Goal: Task Accomplishment & Management: Complete application form

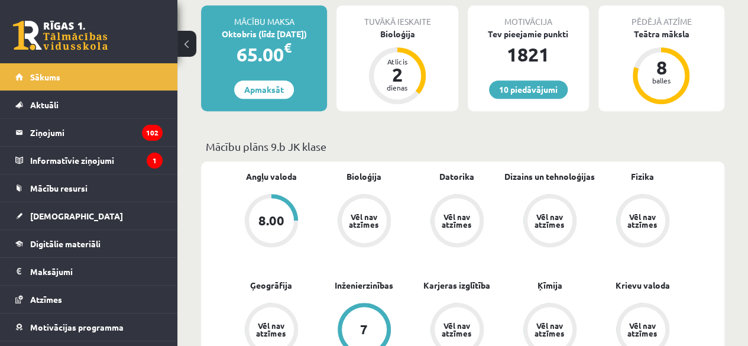
scroll to position [300, 0]
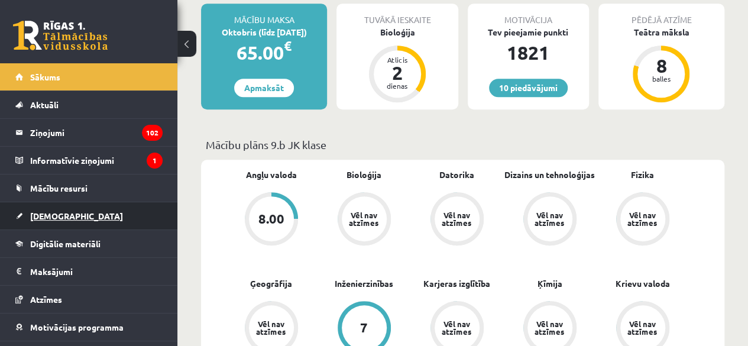
click at [78, 208] on link "[DEMOGRAPHIC_DATA]" at bounding box center [88, 215] width 147 height 27
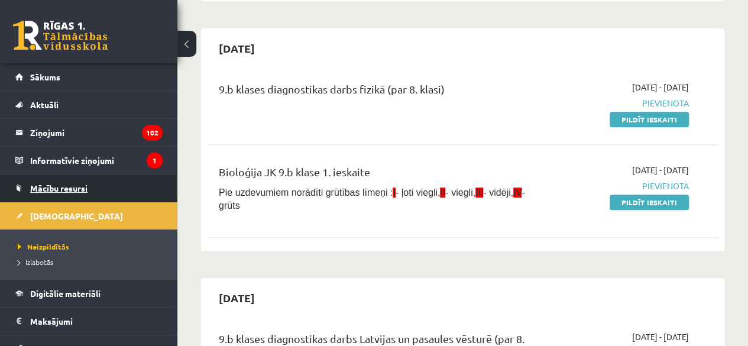
click at [41, 193] on link "Mācību resursi" at bounding box center [88, 187] width 147 height 27
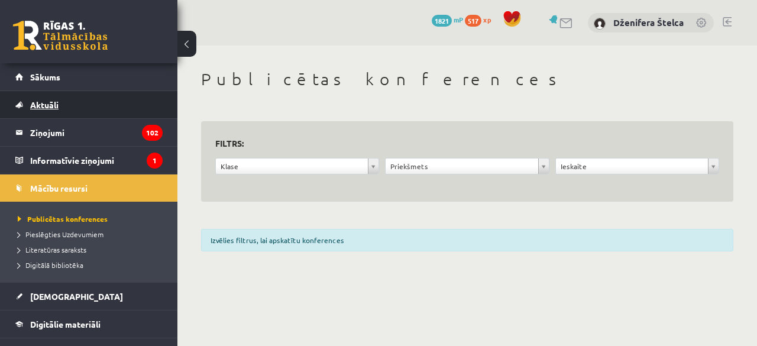
click at [59, 116] on link "Aktuāli" at bounding box center [88, 104] width 147 height 27
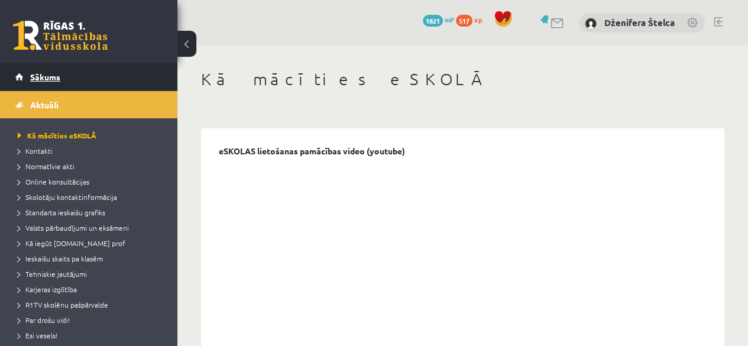
click at [63, 78] on link "Sākums" at bounding box center [88, 76] width 147 height 27
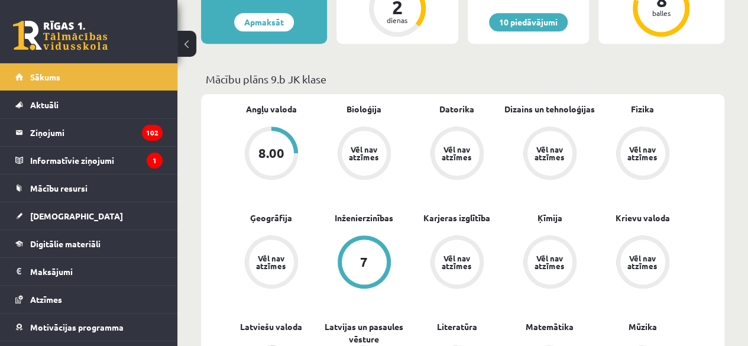
scroll to position [364, 0]
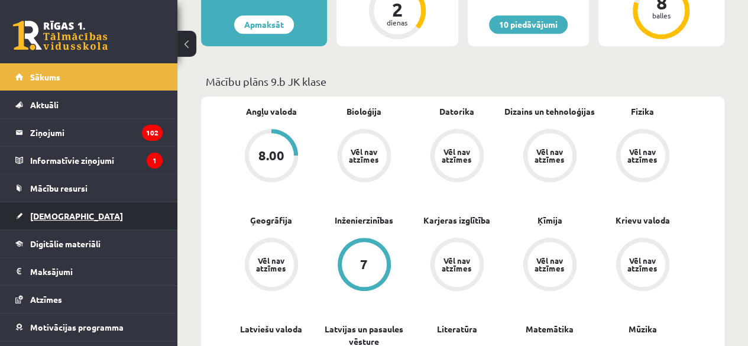
click at [39, 222] on link "[DEMOGRAPHIC_DATA]" at bounding box center [88, 215] width 147 height 27
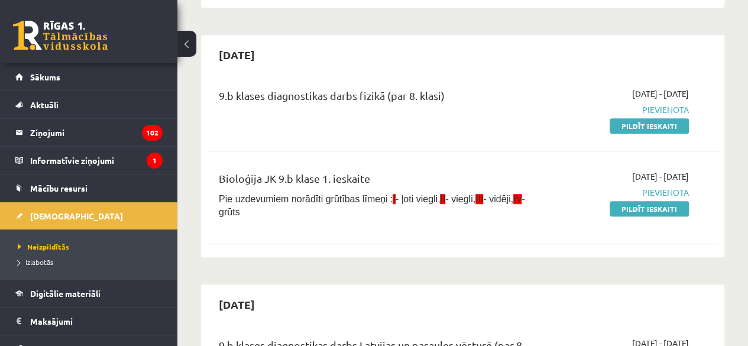
scroll to position [294, 0]
click at [657, 211] on link "Pildīt ieskaiti" at bounding box center [649, 207] width 79 height 15
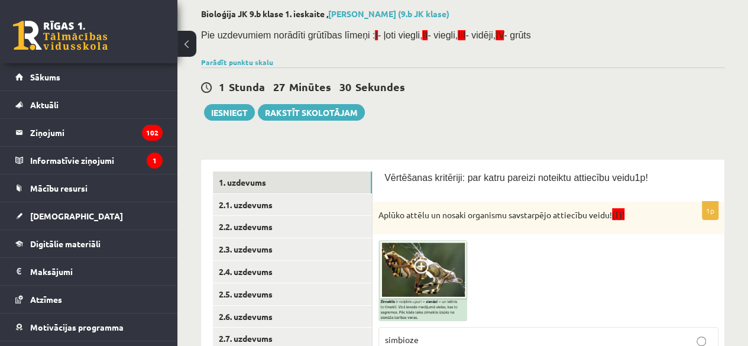
scroll to position [79, 0]
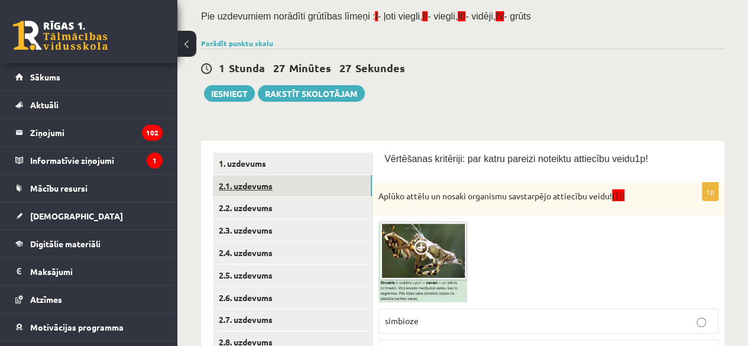
click at [256, 183] on link "2.1. uzdevums" at bounding box center [292, 186] width 159 height 22
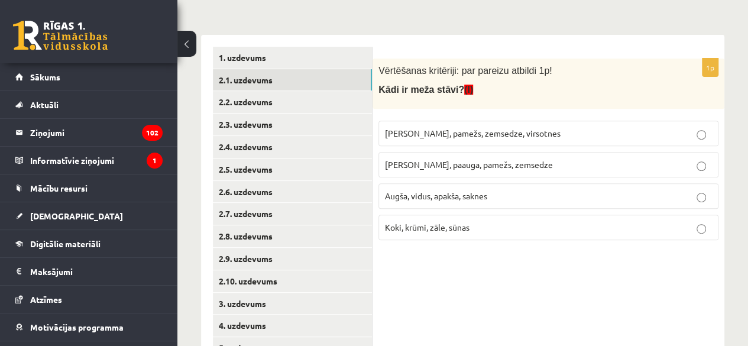
scroll to position [190, 0]
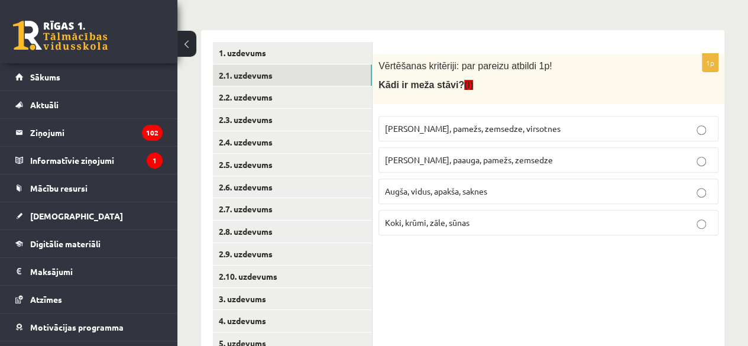
click at [591, 127] on p "Kokaudze, pamežs, zemsedze, virsotnes" at bounding box center [548, 128] width 327 height 12
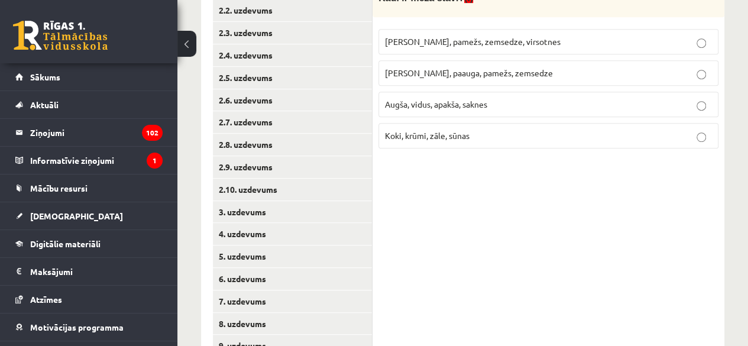
scroll to position [323, 0]
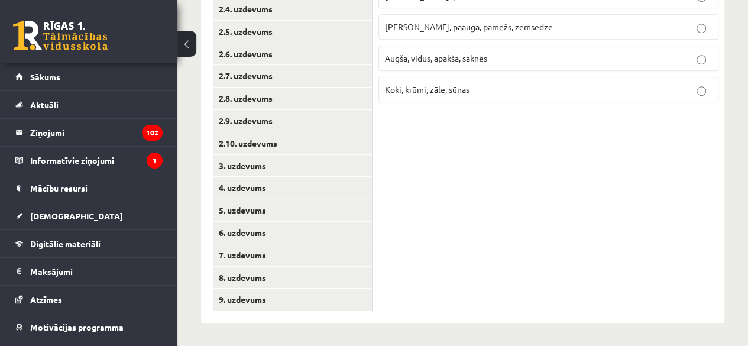
drag, startPoint x: 746, startPoint y: 243, endPoint x: 753, endPoint y: 176, distance: 67.8
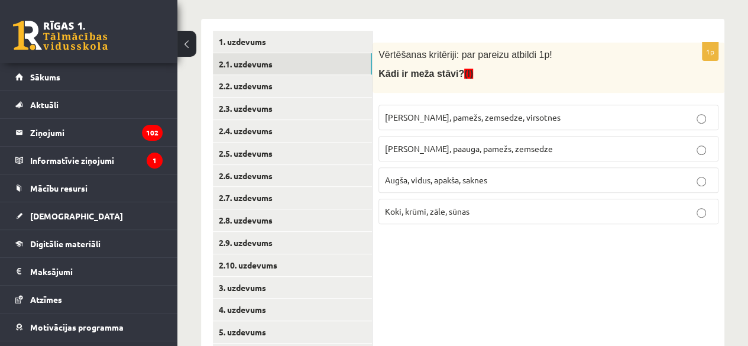
scroll to position [198, 0]
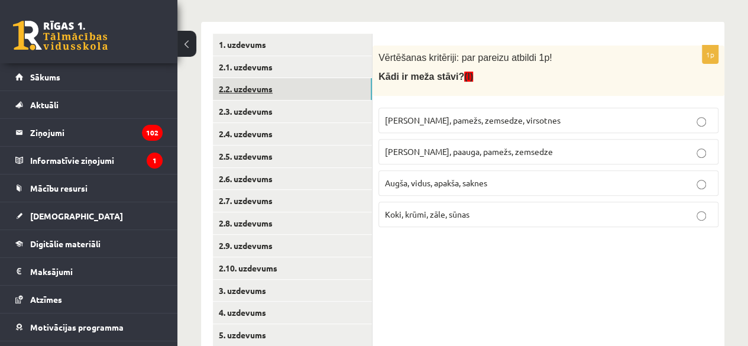
click at [258, 89] on link "2.2. uzdevums" at bounding box center [292, 89] width 159 height 22
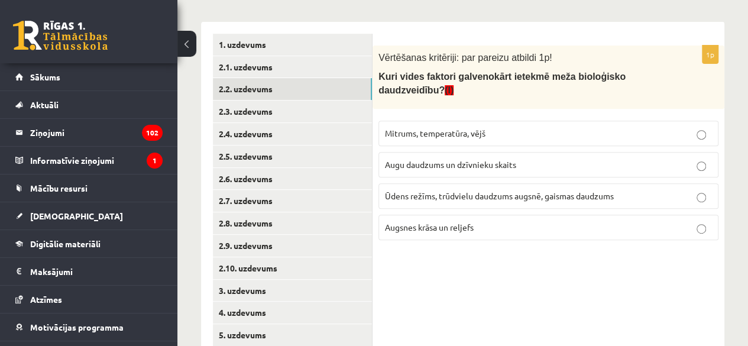
click at [487, 185] on label "Ūdens režīms, trūdvielu daudzums augsnē, gaismas daudzums" at bounding box center [548, 195] width 340 height 25
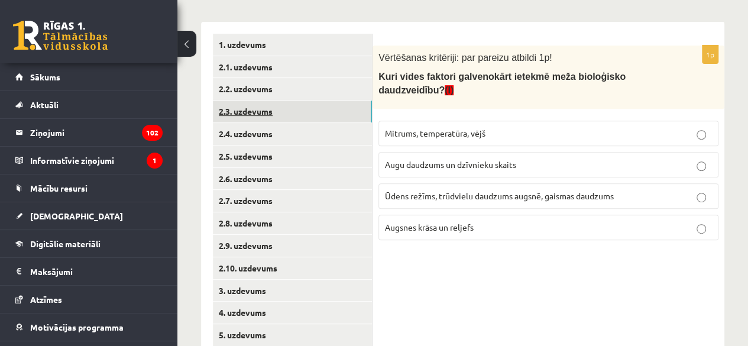
click at [253, 105] on link "2.3. uzdevums" at bounding box center [292, 112] width 159 height 22
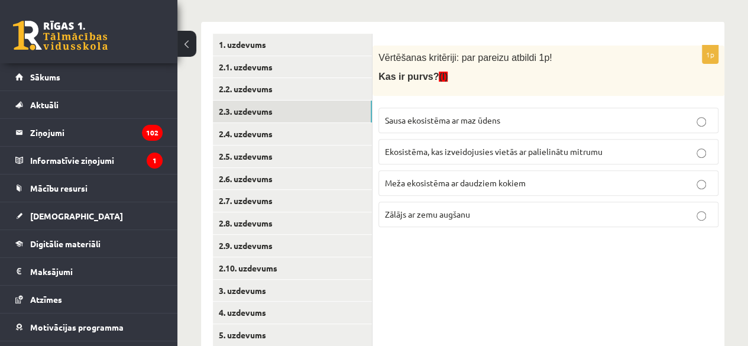
click at [476, 154] on span "Ekosistēma, kas izveidojusies vietās ar palielinātu mitrumu" at bounding box center [494, 151] width 218 height 11
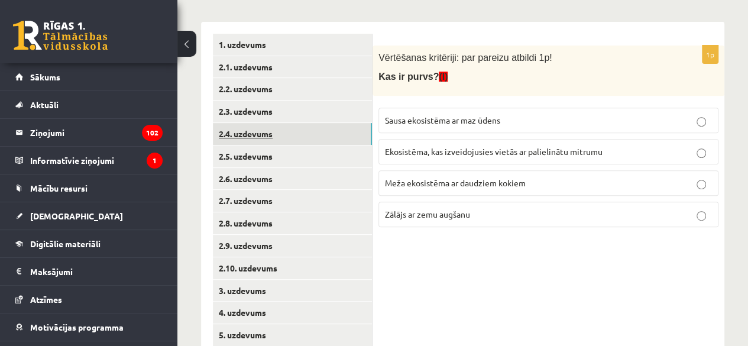
click at [264, 132] on link "2.4. uzdevums" at bounding box center [292, 134] width 159 height 22
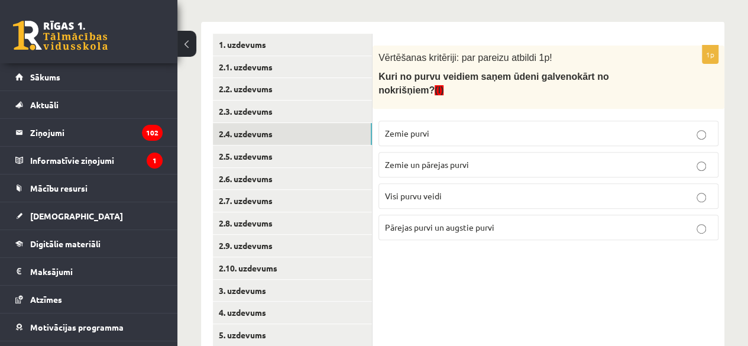
click at [432, 215] on label "Pārejas purvi un augstie purvi" at bounding box center [548, 227] width 340 height 25
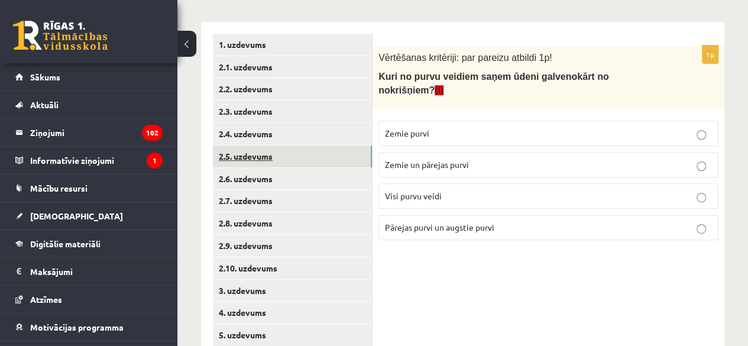
click at [243, 164] on link "2.5. uzdevums" at bounding box center [292, 156] width 159 height 22
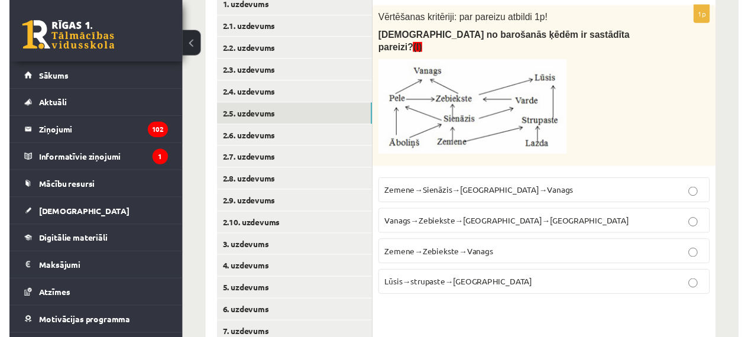
scroll to position [241, 0]
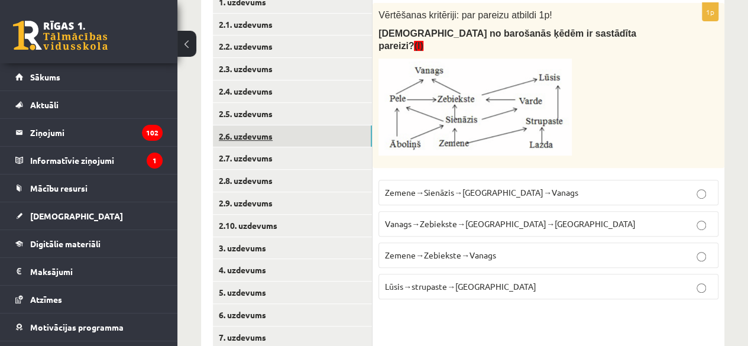
click at [252, 137] on link "2.6. uzdevums" at bounding box center [292, 136] width 159 height 22
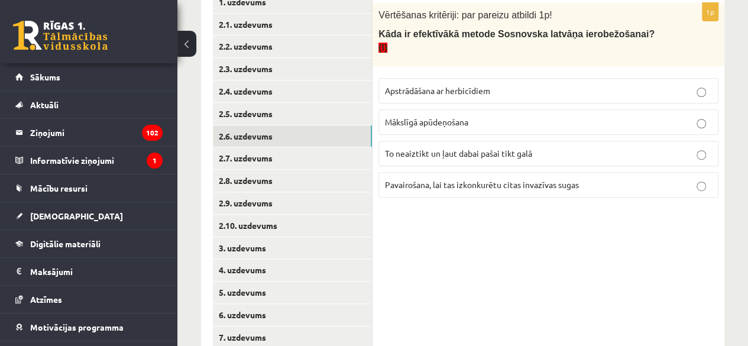
click at [487, 85] on span "Apstrādāšana ar herbicīdiem" at bounding box center [437, 90] width 105 height 11
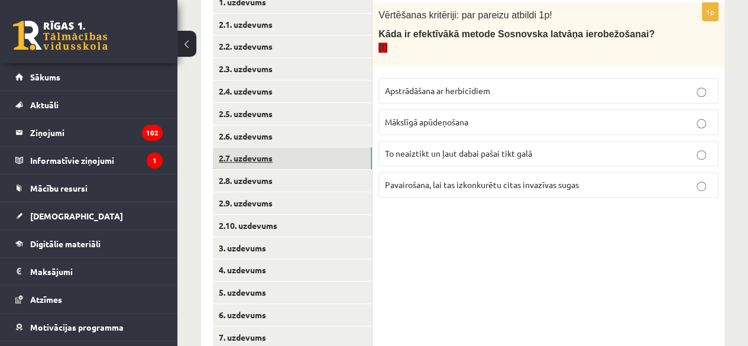
click at [229, 153] on link "2.7. uzdevums" at bounding box center [292, 158] width 159 height 22
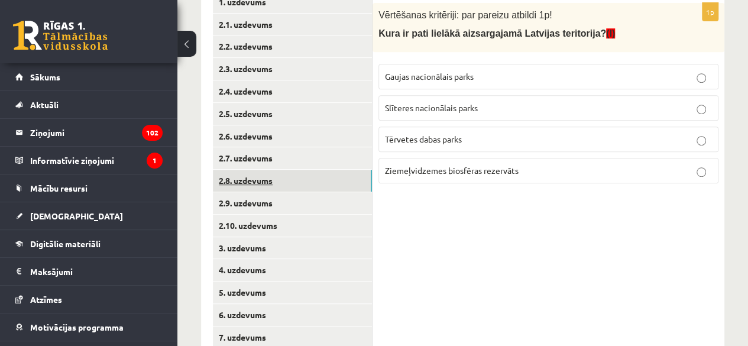
click at [258, 179] on link "2.8. uzdevums" at bounding box center [292, 181] width 159 height 22
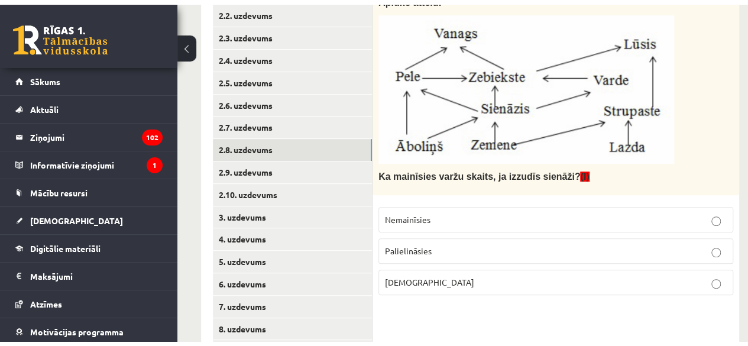
scroll to position [277, 0]
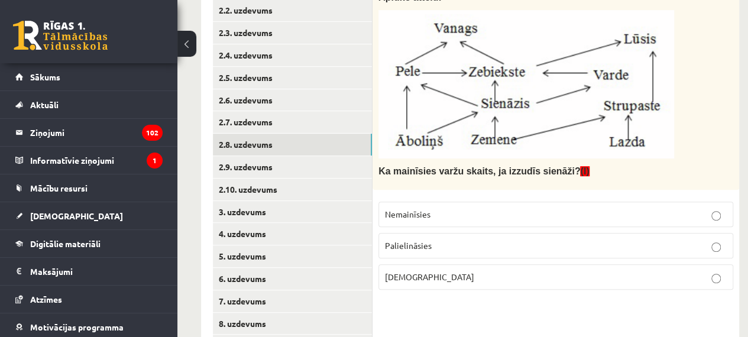
click at [478, 275] on p "Samazināsies" at bounding box center [556, 277] width 342 height 12
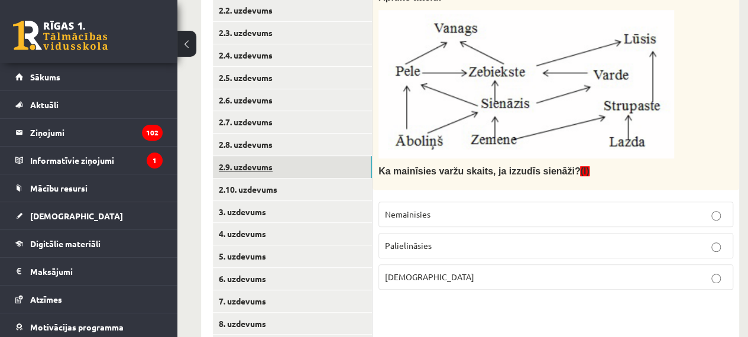
click at [241, 170] on link "2.9. uzdevums" at bounding box center [292, 167] width 159 height 22
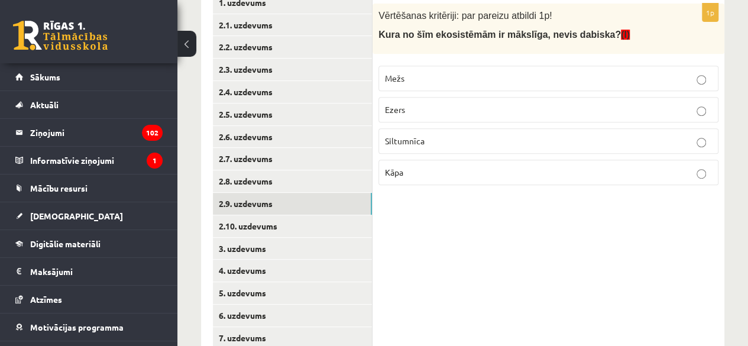
scroll to position [236, 0]
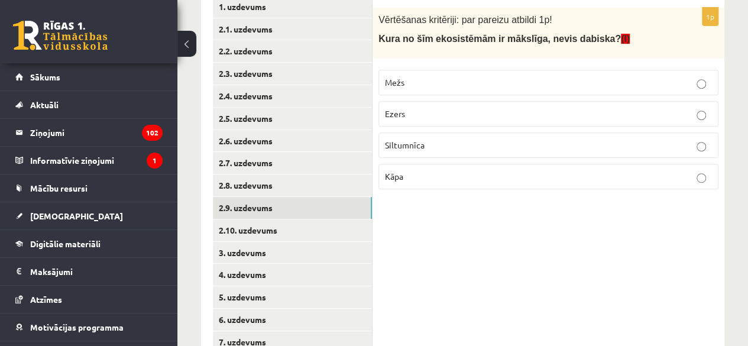
click at [576, 131] on fieldset "Mežs Ezers Siltumnīca Kāpa" at bounding box center [548, 128] width 340 height 129
click at [592, 134] on label "Siltumnīca" at bounding box center [548, 144] width 340 height 25
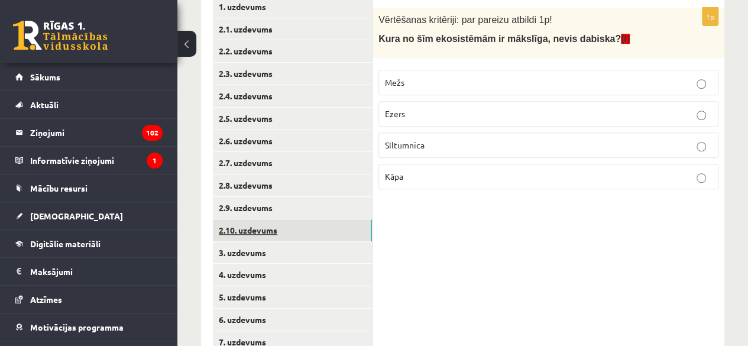
click at [251, 231] on link "2.10. uzdevums" at bounding box center [292, 230] width 159 height 22
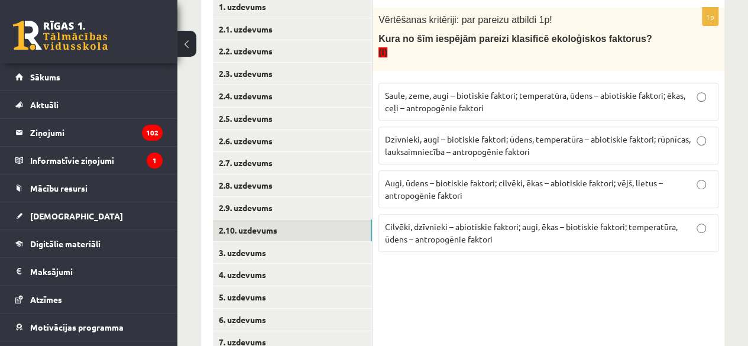
click at [555, 133] on p "Dzīvnieki, augi – biotiskie faktori; ūdens, temperatūra – abiotiskie faktori; r…" at bounding box center [548, 145] width 327 height 25
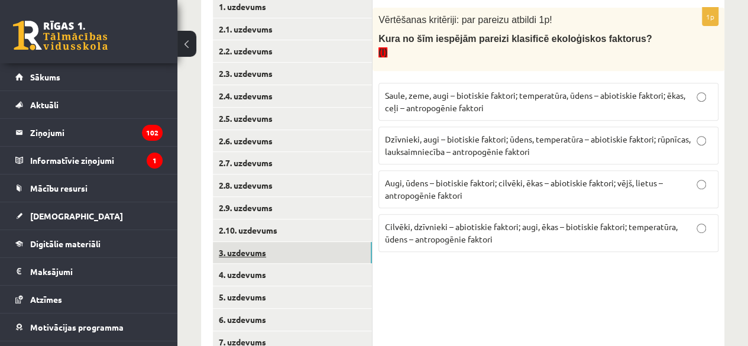
click at [231, 257] on link "3. uzdevums" at bounding box center [292, 253] width 159 height 22
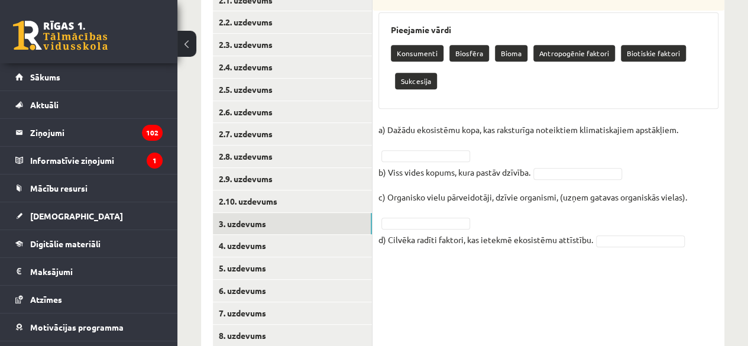
scroll to position [268, 0]
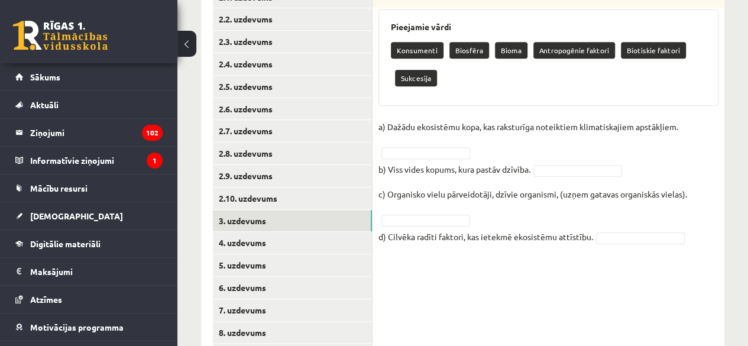
drag, startPoint x: 421, startPoint y: 211, endPoint x: 422, endPoint y: 221, distance: 9.5
click at [422, 221] on fieldset "a) Dažādu ekosistēmu kopa, kas raksturīga noteiktiem klimatiskajiem apstākļiem.…" at bounding box center [548, 185] width 340 height 135
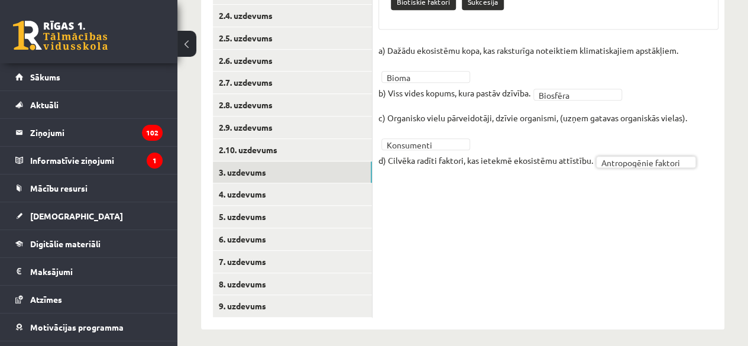
scroll to position [323, 0]
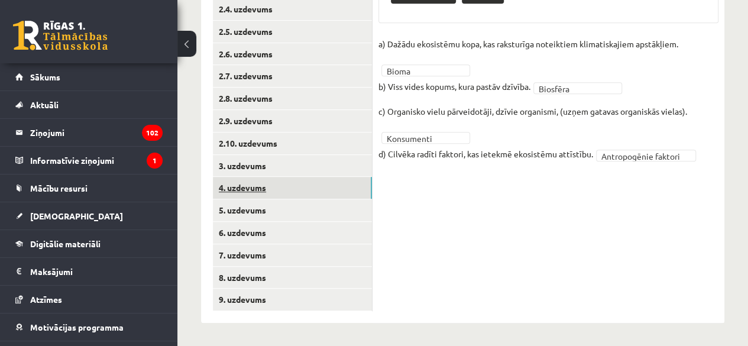
click at [242, 190] on link "4. uzdevums" at bounding box center [292, 188] width 159 height 22
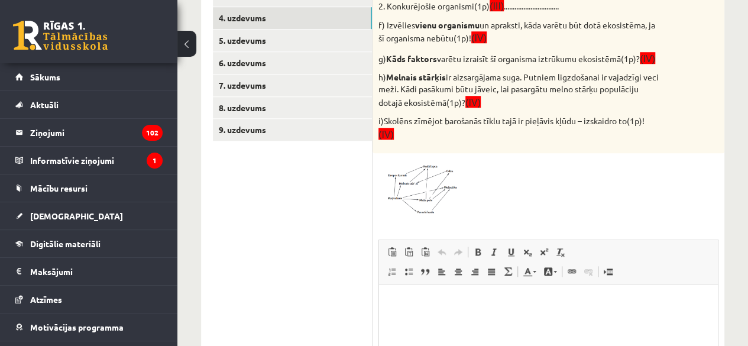
scroll to position [500, 0]
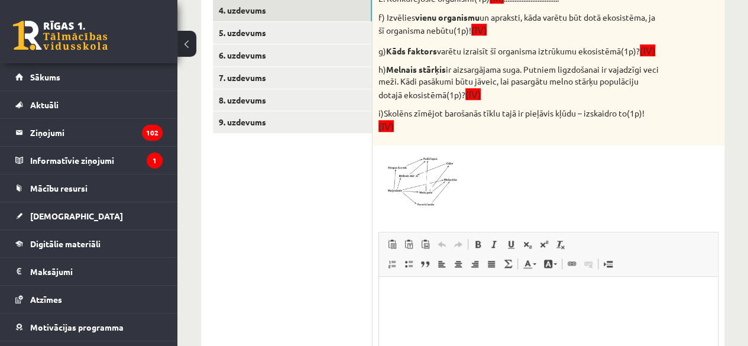
click at [442, 185] on img at bounding box center [422, 179] width 89 height 57
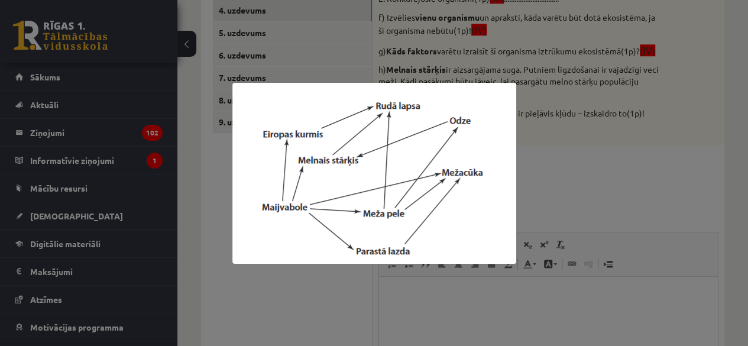
click at [572, 170] on div at bounding box center [374, 173] width 748 height 346
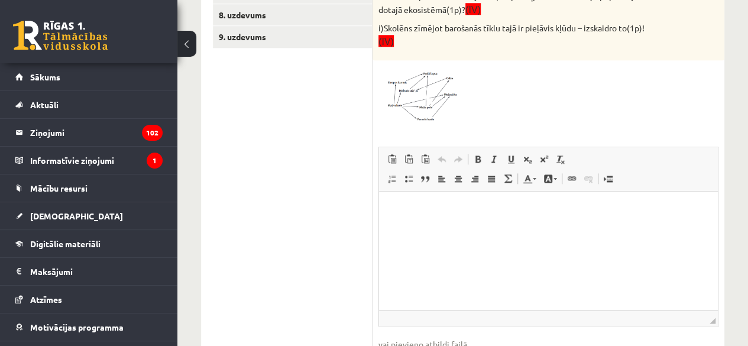
scroll to position [594, 0]
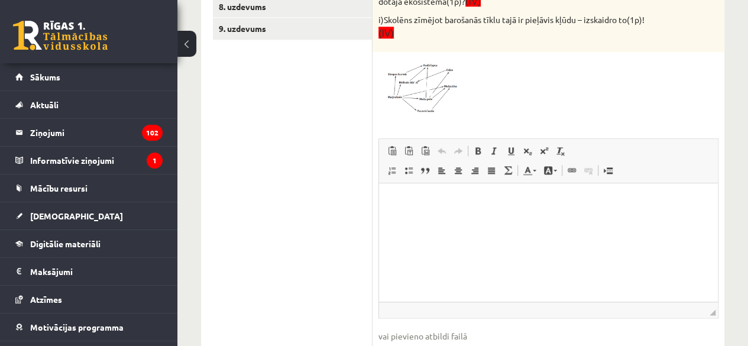
click at [521, 219] on html at bounding box center [548, 201] width 339 height 36
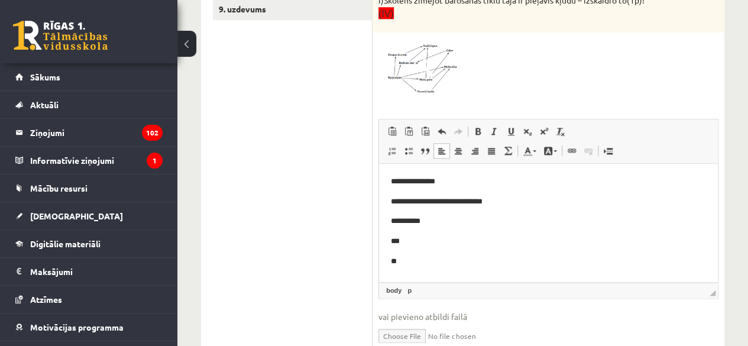
scroll to position [631, 0]
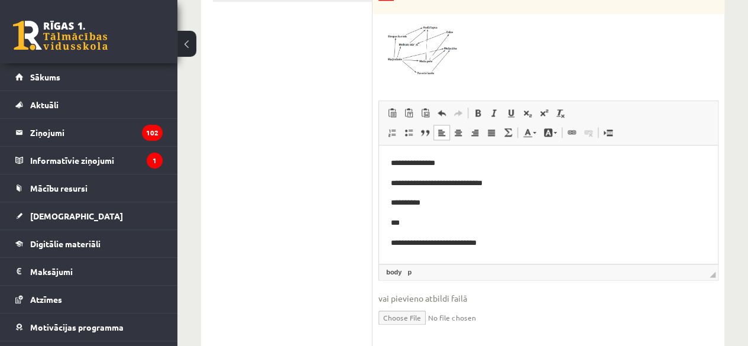
click at [485, 244] on p "**********" at bounding box center [548, 243] width 315 height 12
click at [520, 240] on p "**********" at bounding box center [548, 243] width 315 height 12
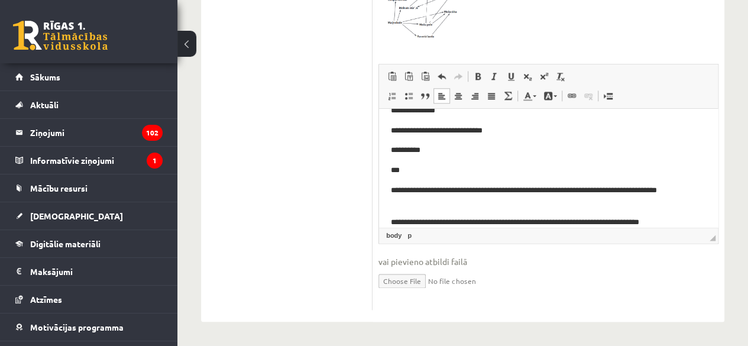
scroll to position [36, 0]
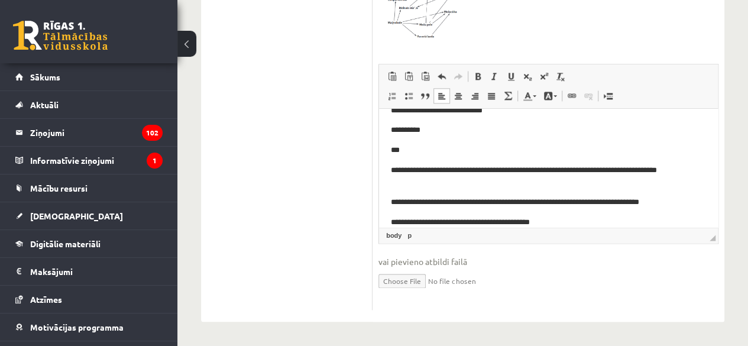
click at [502, 215] on body "**********" at bounding box center [548, 157] width 315 height 144
click at [542, 219] on p "**********" at bounding box center [544, 222] width 306 height 12
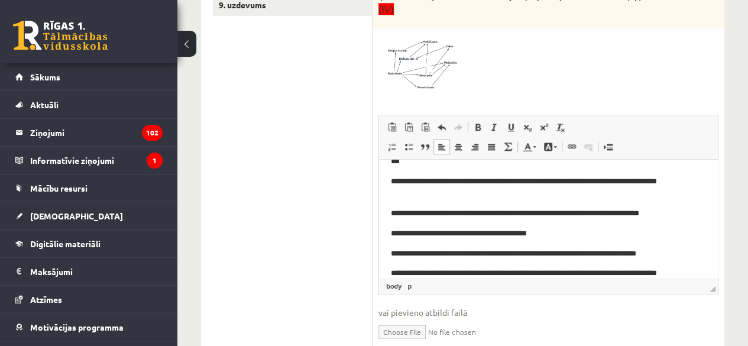
scroll to position [88, 0]
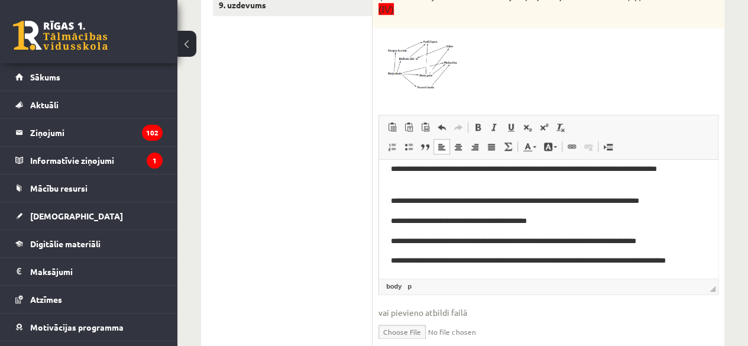
drag, startPoint x: 737, startPoint y: 246, endPoint x: 756, endPoint y: 226, distance: 27.6
click at [435, 91] on img at bounding box center [422, 62] width 89 height 57
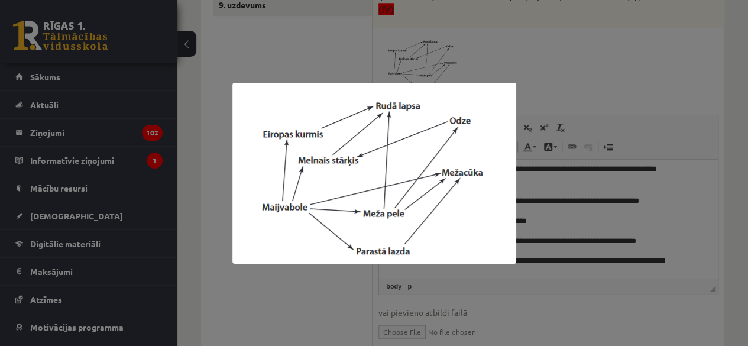
click at [599, 121] on div at bounding box center [374, 173] width 748 height 346
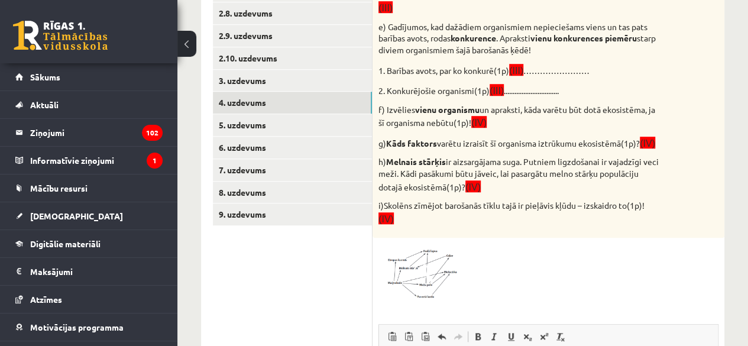
scroll to position [407, 0]
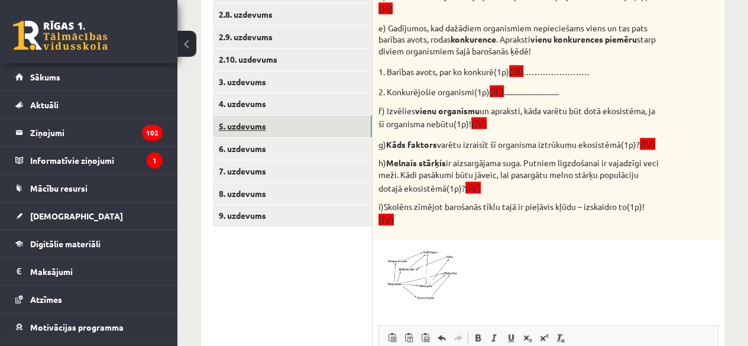
click at [242, 127] on link "5. uzdevums" at bounding box center [292, 126] width 159 height 22
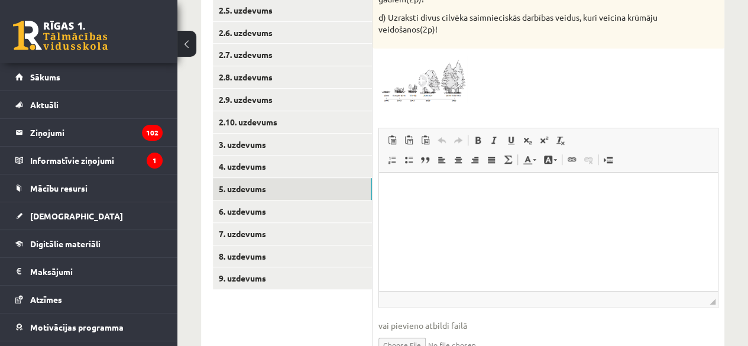
scroll to position [335, 0]
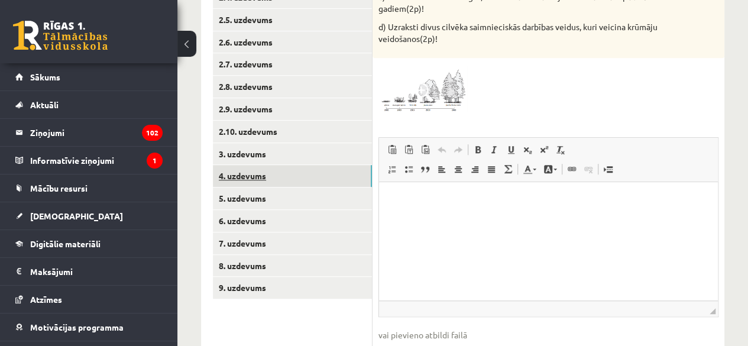
click at [289, 176] on link "4. uzdevums" at bounding box center [292, 176] width 159 height 22
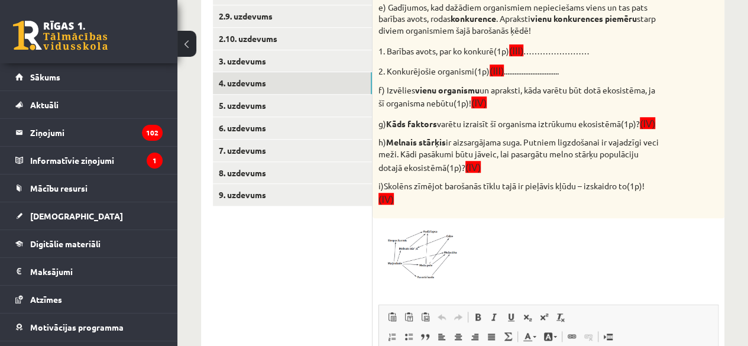
scroll to position [282, 0]
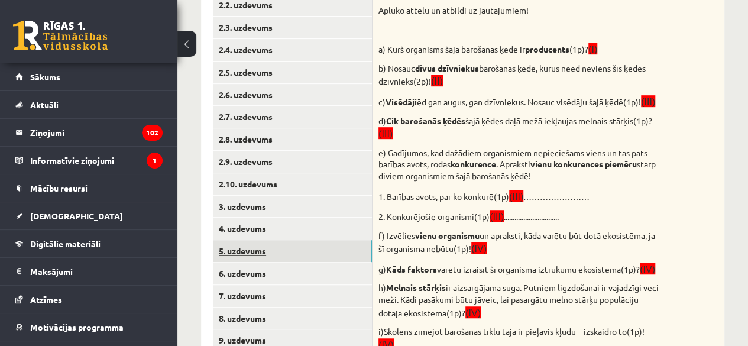
click at [253, 257] on link "5. uzdevums" at bounding box center [292, 251] width 159 height 22
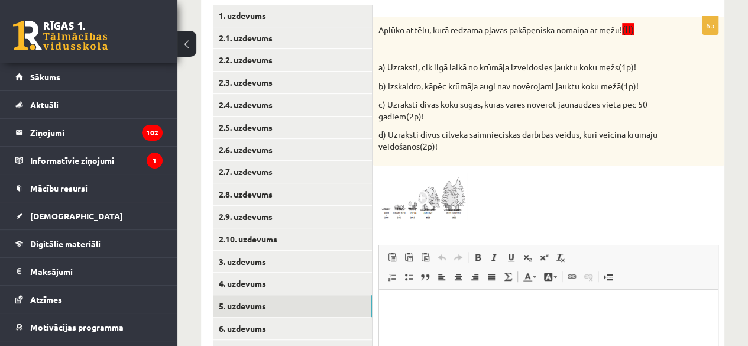
scroll to position [228, 0]
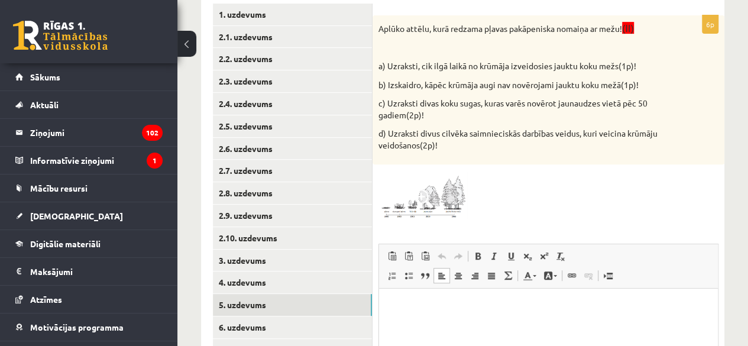
click at [557, 297] on html at bounding box center [548, 306] width 339 height 36
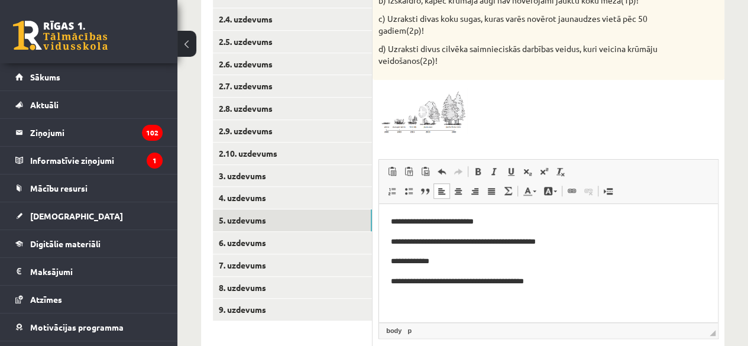
scroll to position [343, 0]
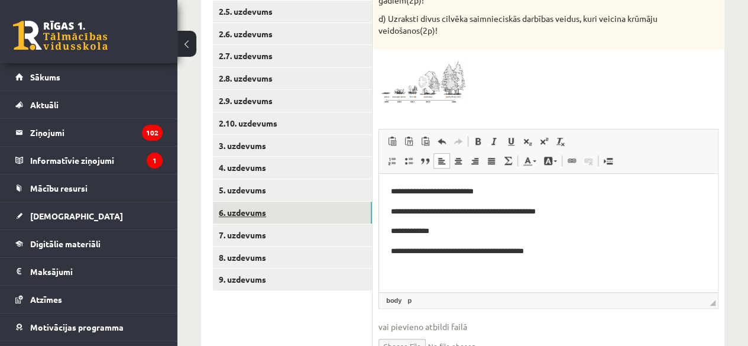
click at [235, 211] on link "6. uzdevums" at bounding box center [292, 213] width 159 height 22
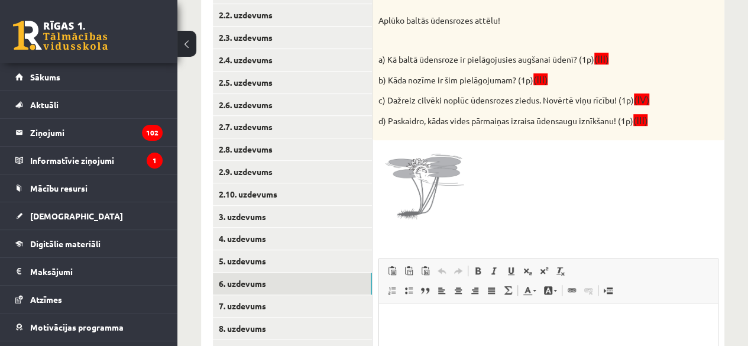
scroll to position [271, 0]
click at [585, 322] on p "Bagātinātā teksta redaktors, wiswyg-editor-user-answer-47433885728880" at bounding box center [548, 322] width 315 height 12
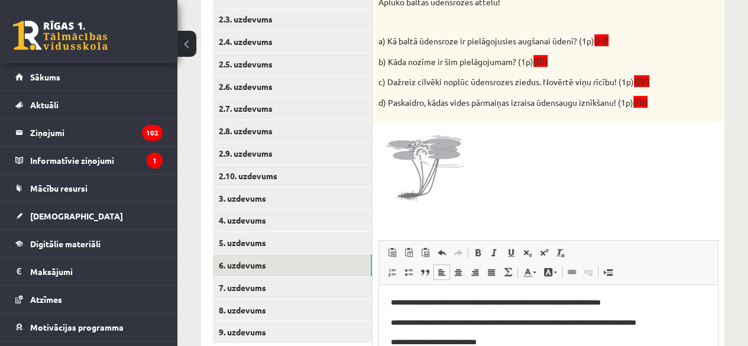
scroll to position [310, 0]
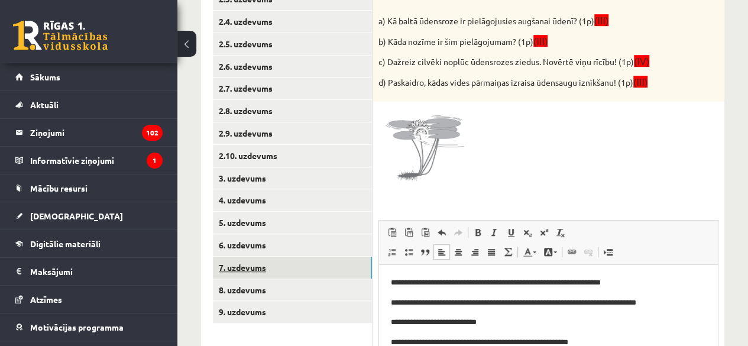
click at [260, 273] on link "7. uzdevums" at bounding box center [292, 268] width 159 height 22
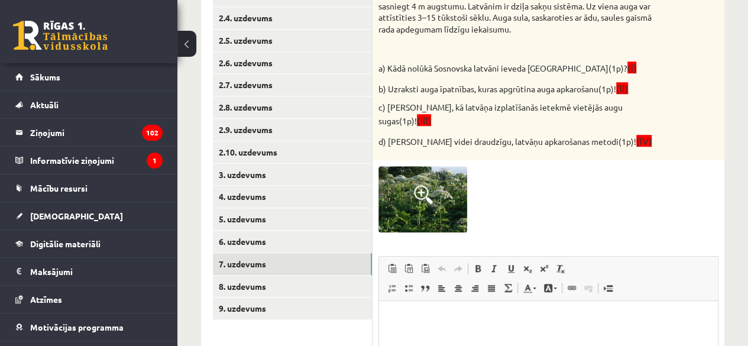
scroll to position [321, 0]
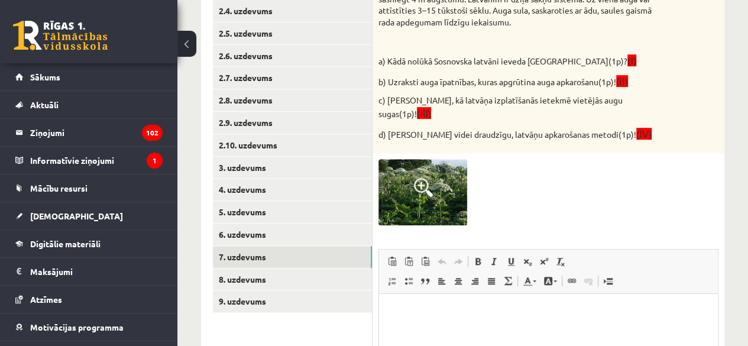
click at [525, 279] on span "Teksta krāsa Fona krāsa" at bounding box center [541, 283] width 44 height 20
click at [502, 307] on p "Bagātinātā teksta redaktors, wiswyg-editor-user-answer-47433745068100" at bounding box center [548, 312] width 315 height 12
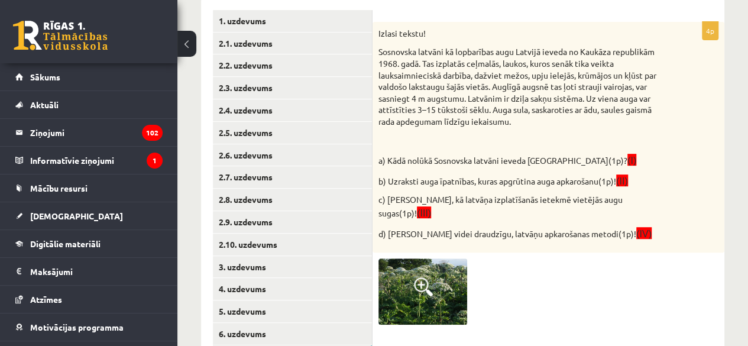
scroll to position [221, 0]
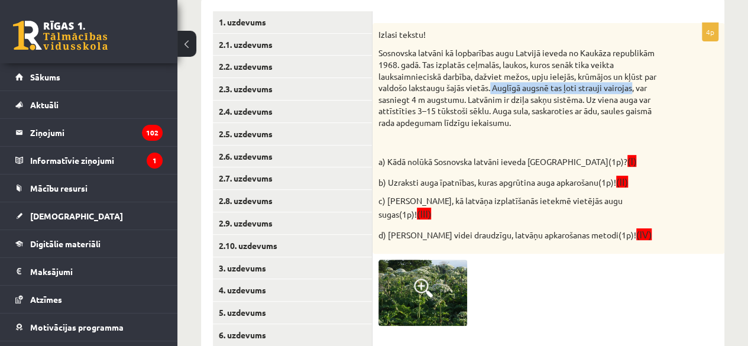
drag, startPoint x: 507, startPoint y: 86, endPoint x: 649, endPoint y: 86, distance: 141.9
click at [649, 86] on p "Sosnovska latvāni kā lopbarības augu Latvijā ieveda no Kaukāza republikām 1968.…" at bounding box center [518, 87] width 281 height 81
copy p "Auglīgā augsnē tas ļoti strauji vairojas"
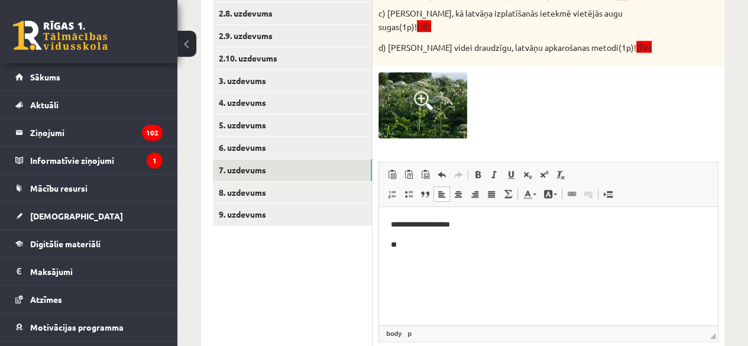
scroll to position [410, 0]
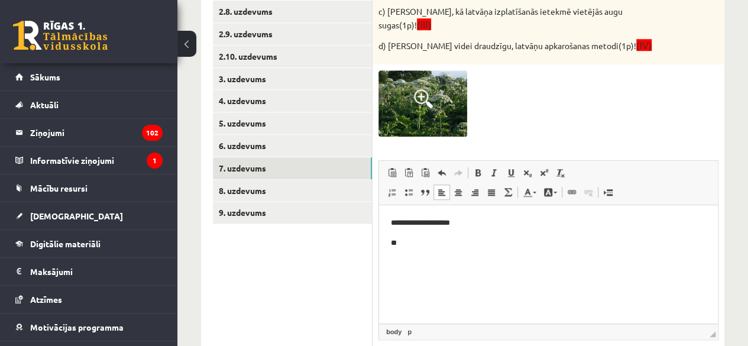
click at [482, 244] on p "**" at bounding box center [548, 243] width 315 height 12
click at [511, 247] on span "Ielīmēt" at bounding box center [512, 240] width 33 height 17
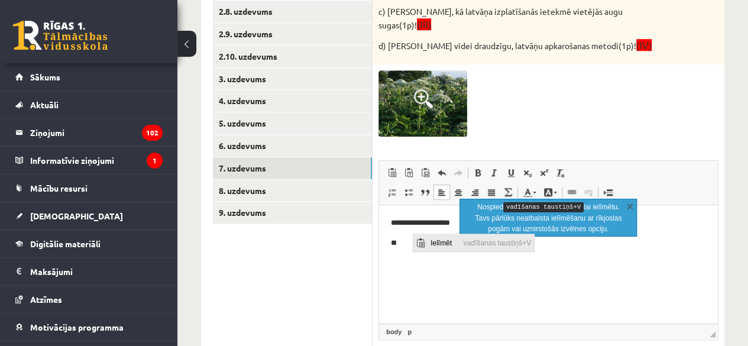
click at [431, 240] on span "Ielīmēt" at bounding box center [443, 242] width 33 height 17
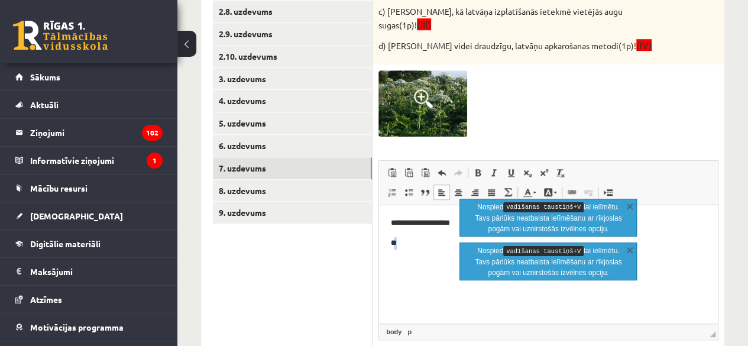
click at [432, 252] on html "**********" at bounding box center [548, 233] width 339 height 56
click at [526, 261] on p "Nospied vadīšanas taustiņš+V lai ielīmētu. Tavs pārlūks neatbalsta ielīmēšanu a…" at bounding box center [548, 261] width 149 height 33
click at [437, 261] on html "**********" at bounding box center [548, 233] width 339 height 56
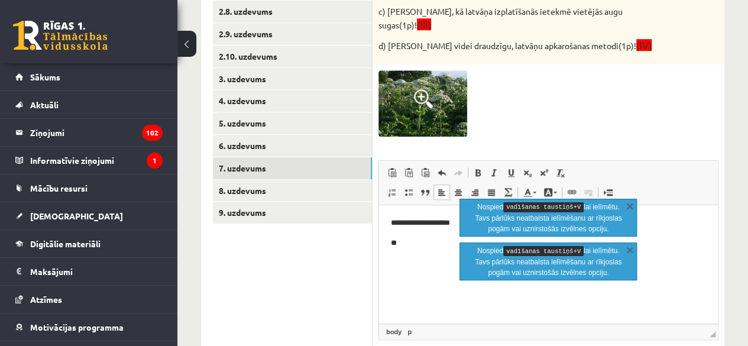
click at [429, 251] on html "**********" at bounding box center [548, 233] width 339 height 56
click at [486, 221] on p "Nospied vadīšanas taustiņš+V lai ielīmētu. Tavs pārlūks neatbalsta ielīmēšanu a…" at bounding box center [548, 218] width 149 height 33
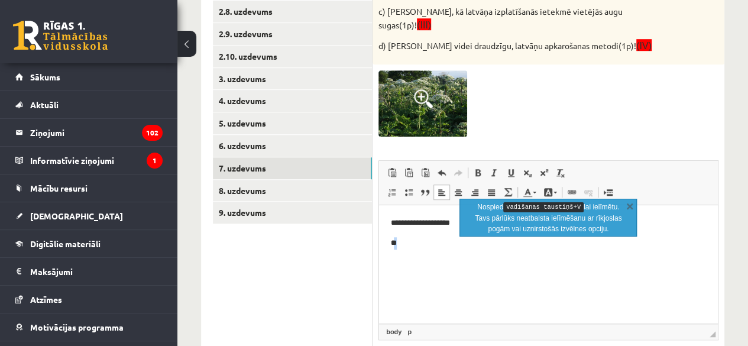
click at [421, 237] on p "**" at bounding box center [548, 243] width 315 height 12
click at [436, 235] on span "Ielīmēt" at bounding box center [451, 233] width 33 height 17
click at [436, 247] on p "**" at bounding box center [548, 243] width 315 height 12
click at [628, 205] on link "X" at bounding box center [630, 206] width 12 height 12
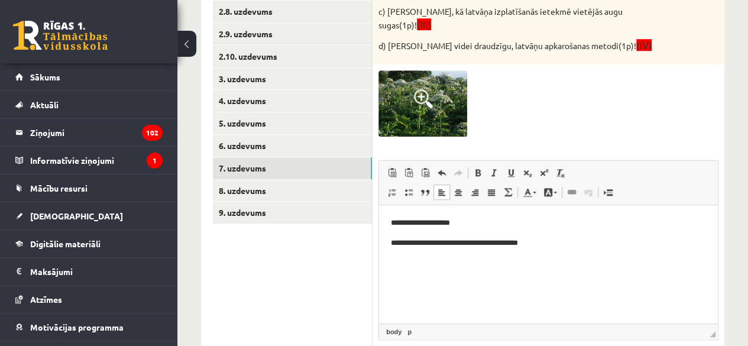
click at [402, 258] on html "**********" at bounding box center [548, 233] width 339 height 56
click at [547, 244] on p "**********" at bounding box center [548, 243] width 315 height 12
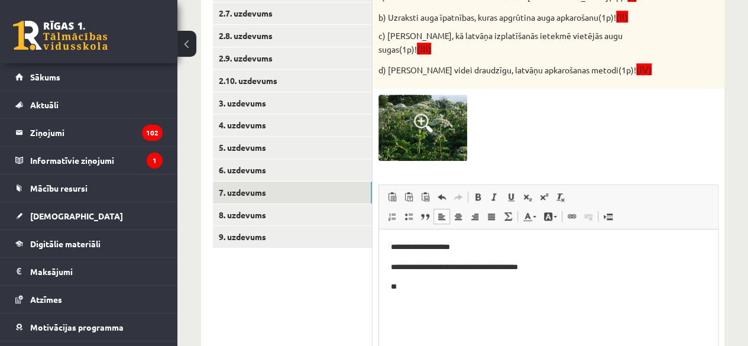
scroll to position [387, 0]
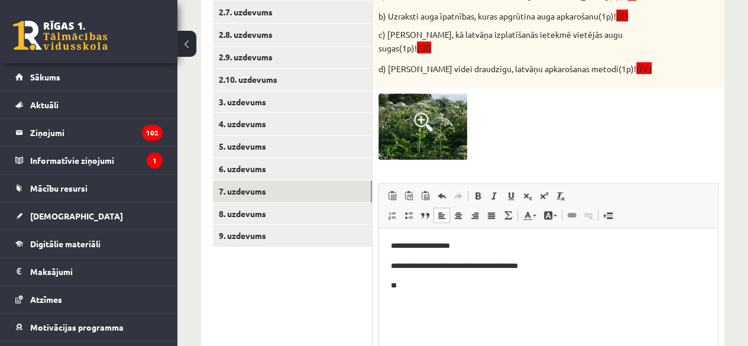
click at [414, 287] on p "**" at bounding box center [548, 286] width 315 height 12
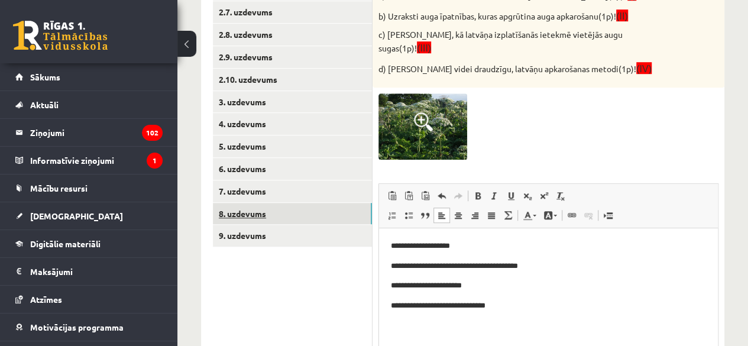
click at [260, 216] on link "8. uzdevums" at bounding box center [292, 214] width 159 height 22
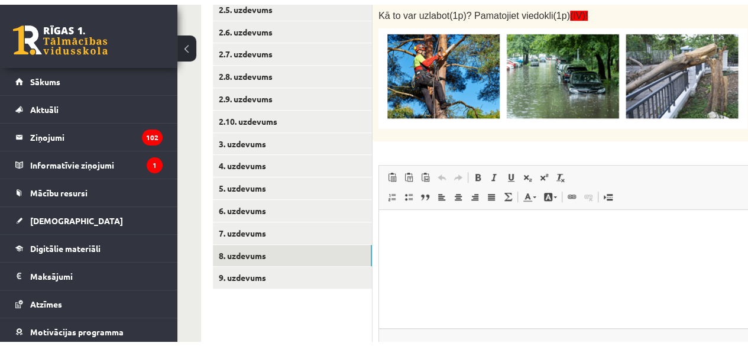
scroll to position [359, 0]
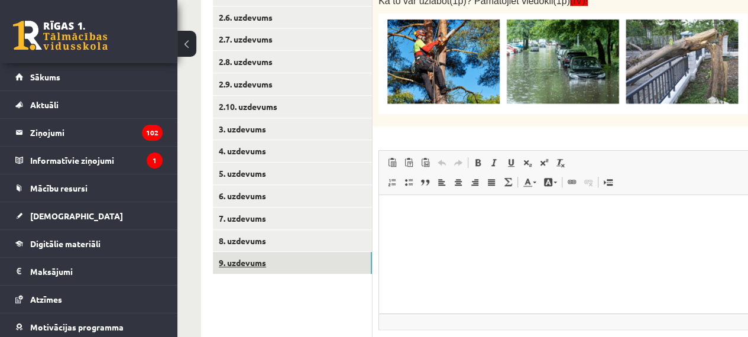
click at [259, 260] on link "9. uzdevums" at bounding box center [292, 263] width 159 height 22
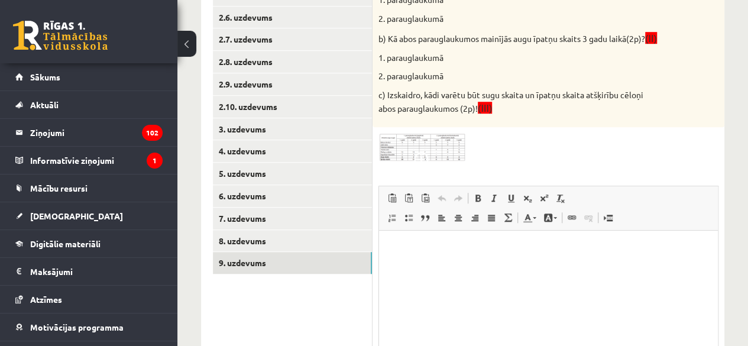
scroll to position [0, 0]
drag, startPoint x: 746, startPoint y: 181, endPoint x: 749, endPoint y: 160, distance: 20.9
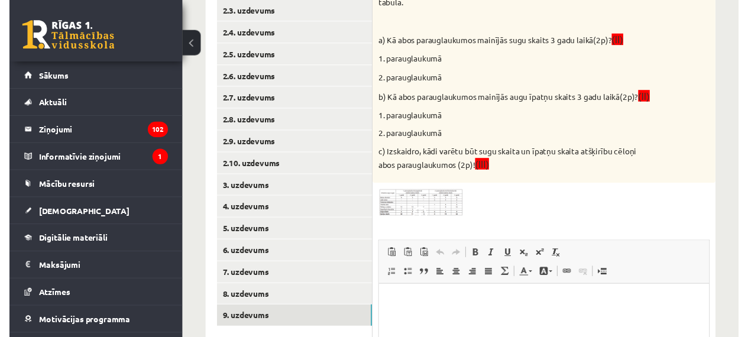
scroll to position [300, 0]
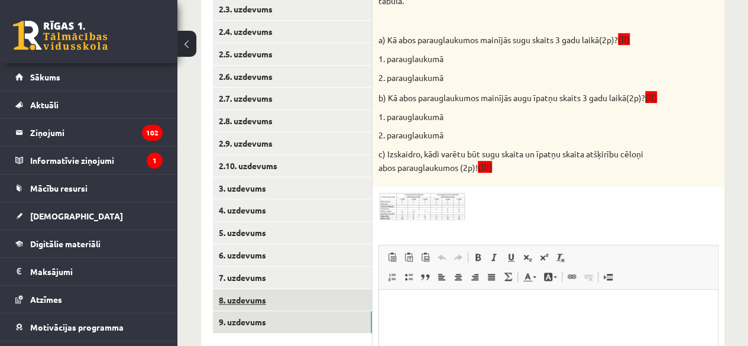
click at [257, 299] on link "8. uzdevums" at bounding box center [292, 300] width 159 height 22
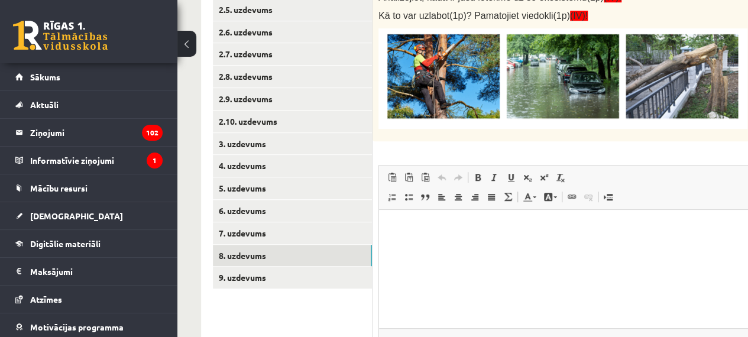
scroll to position [345, 0]
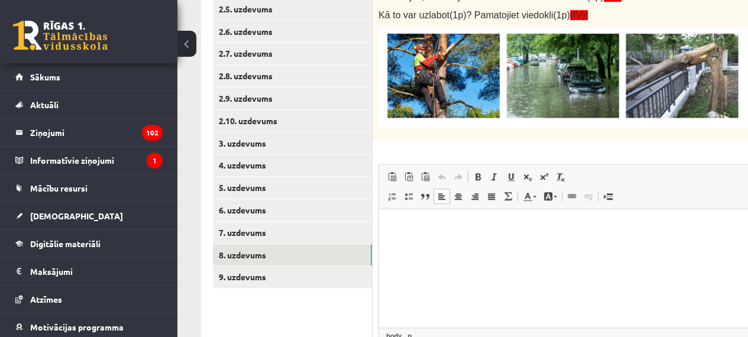
click at [570, 245] on html at bounding box center [592, 227] width 427 height 36
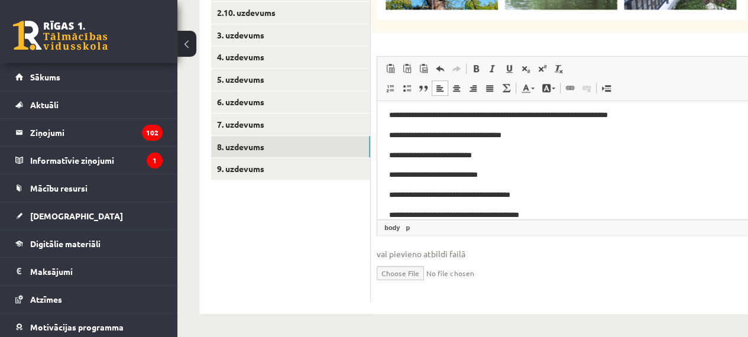
scroll to position [57, 0]
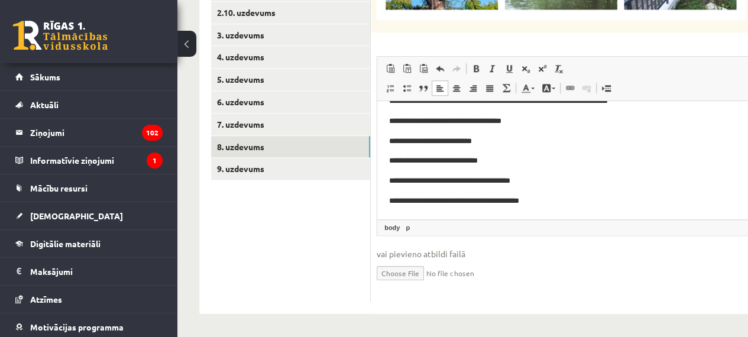
click at [394, 202] on p "**********" at bounding box center [586, 201] width 394 height 12
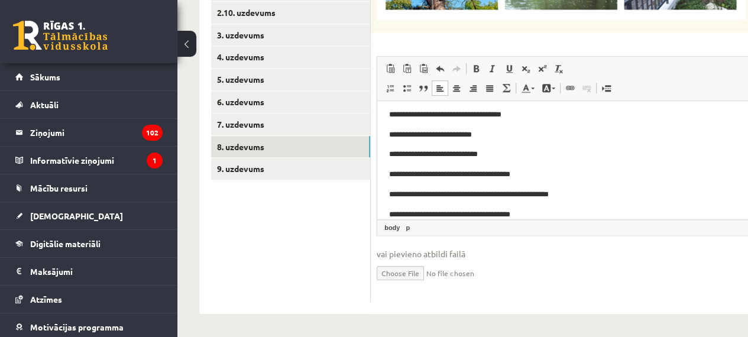
click at [534, 216] on p "**********" at bounding box center [586, 215] width 394 height 12
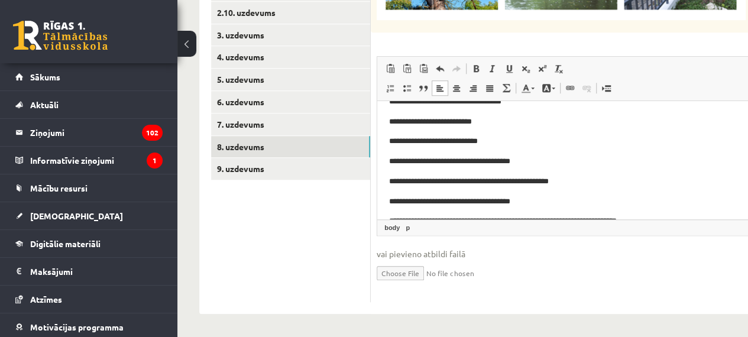
scroll to position [197, 0]
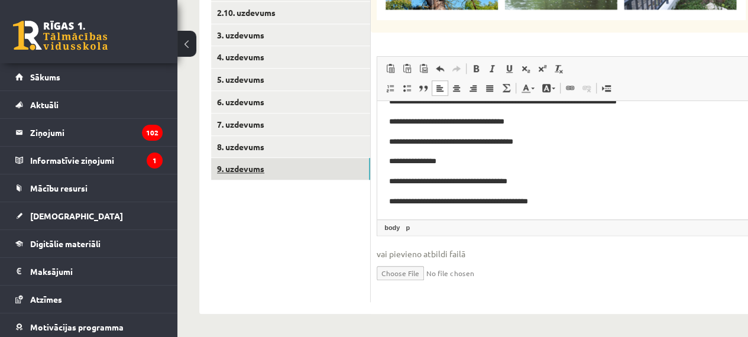
click at [300, 170] on link "9. uzdevums" at bounding box center [290, 169] width 159 height 22
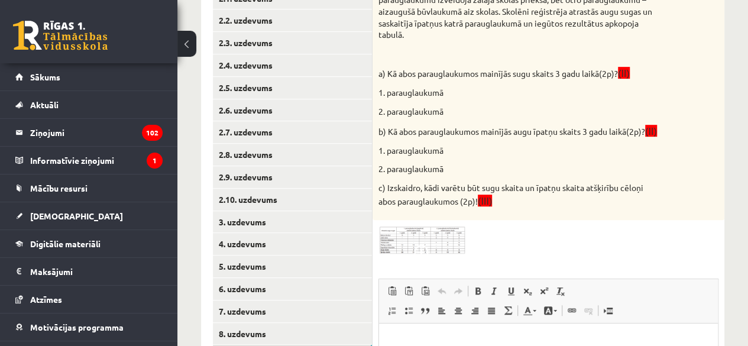
scroll to position [269, 0]
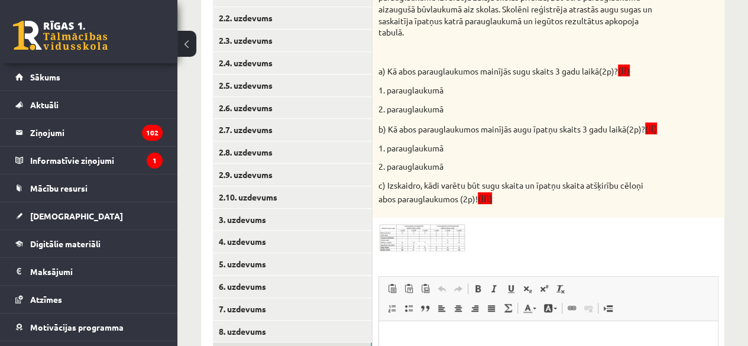
click at [424, 253] on span at bounding box center [423, 251] width 19 height 19
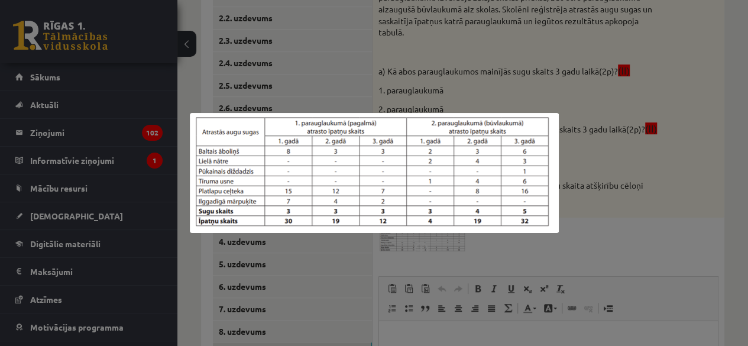
click at [637, 217] on div at bounding box center [374, 173] width 748 height 346
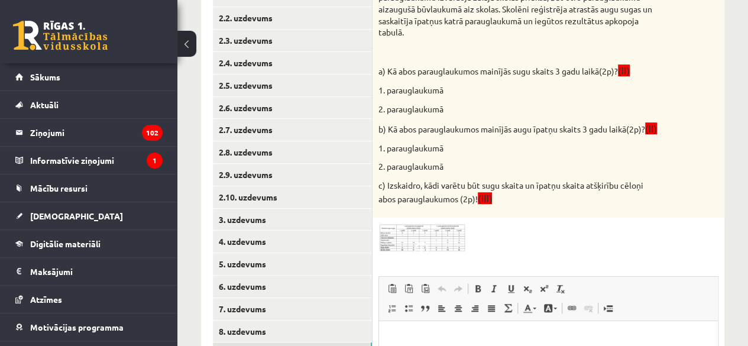
click at [463, 249] on img at bounding box center [422, 237] width 89 height 29
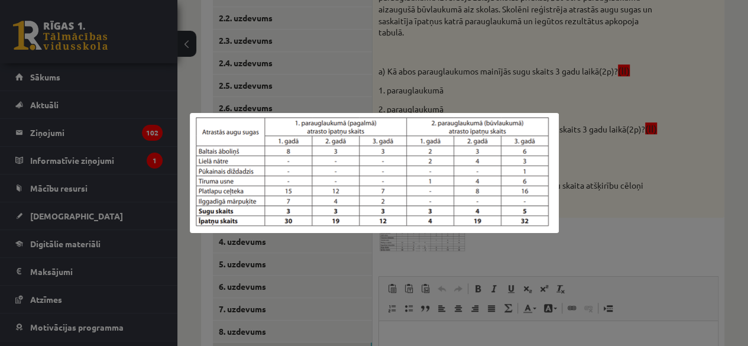
click at [653, 283] on div at bounding box center [374, 173] width 748 height 346
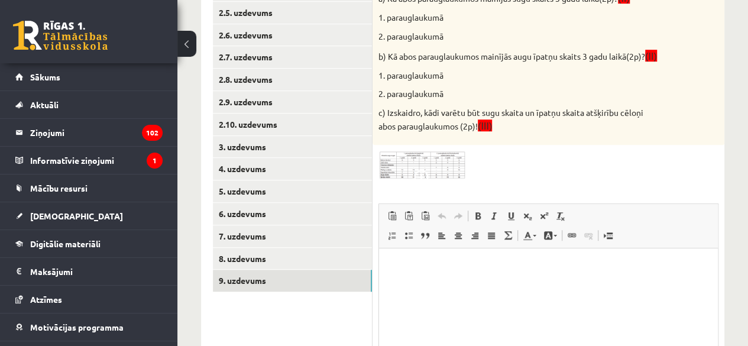
scroll to position [342, 0]
click at [464, 264] on p "Bagātinātā teksta redaktors, wiswyg-editor-user-answer-47433951972080" at bounding box center [548, 266] width 315 height 12
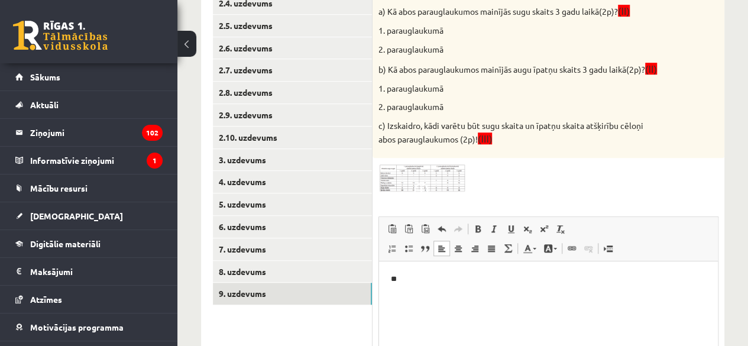
scroll to position [333, 0]
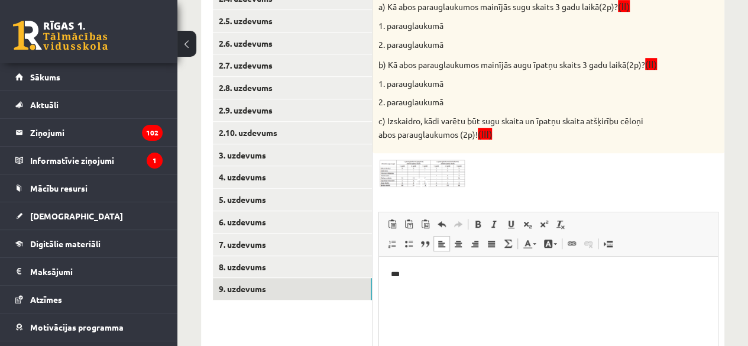
click at [408, 199] on div "6p Skolēni 3 gadus pētīja augu daudzveidību skolas apkārtnē. Pirmo parauglaukum…" at bounding box center [548, 183] width 352 height 547
click at [427, 190] on span at bounding box center [423, 187] width 19 height 19
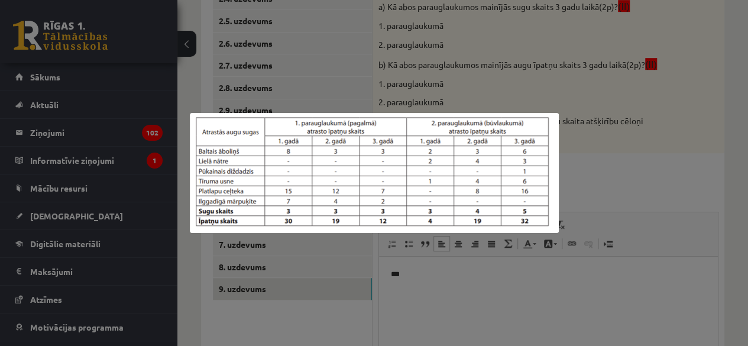
click at [444, 270] on div at bounding box center [374, 173] width 748 height 346
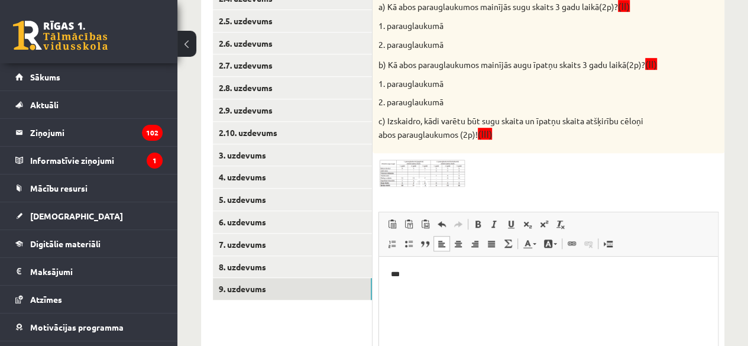
click at [437, 265] on html "***" at bounding box center [548, 275] width 339 height 36
click at [404, 275] on p "**********" at bounding box center [548, 274] width 315 height 12
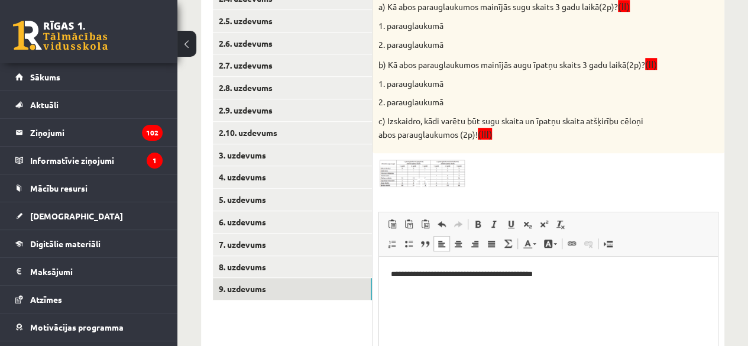
click at [400, 272] on p "**********" at bounding box center [548, 274] width 315 height 12
click at [504, 273] on p "**********" at bounding box center [548, 274] width 315 height 12
click at [580, 275] on p "**********" at bounding box center [548, 274] width 315 height 12
click at [434, 187] on img at bounding box center [422, 173] width 89 height 29
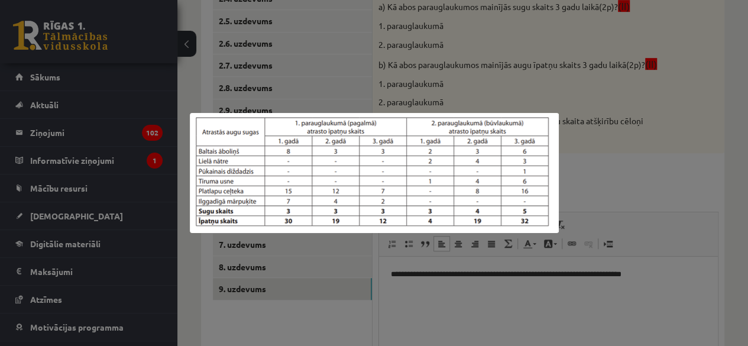
click at [484, 275] on div at bounding box center [374, 173] width 748 height 346
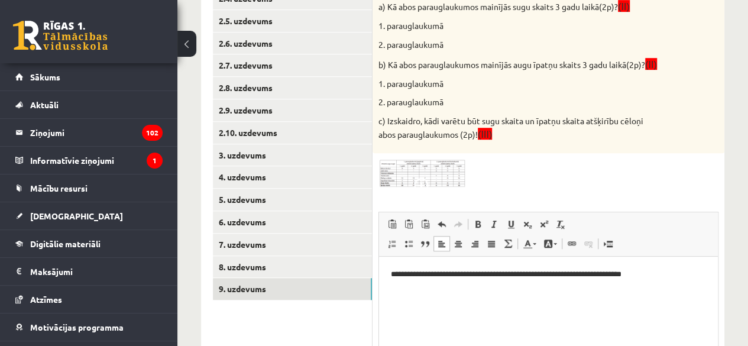
click at [679, 273] on p "**********" at bounding box center [548, 274] width 315 height 12
click at [417, 180] on img at bounding box center [422, 173] width 89 height 29
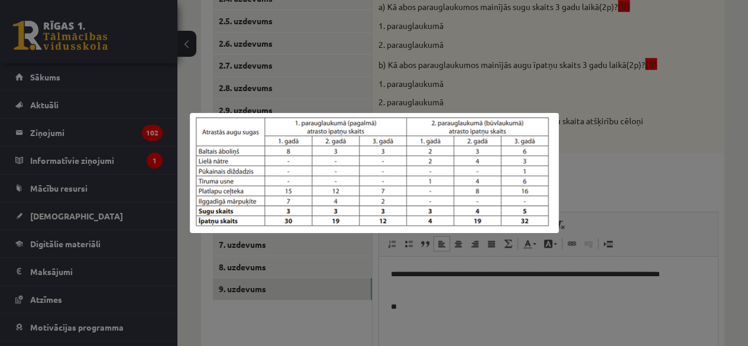
click at [426, 315] on div at bounding box center [374, 173] width 748 height 346
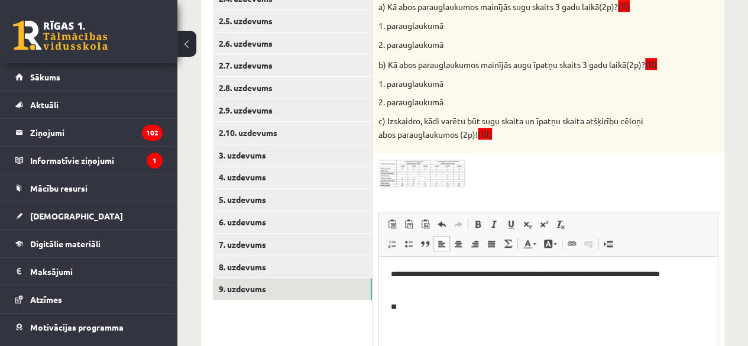
click at [420, 305] on p "**" at bounding box center [548, 307] width 315 height 12
click at [404, 184] on img at bounding box center [422, 173] width 89 height 29
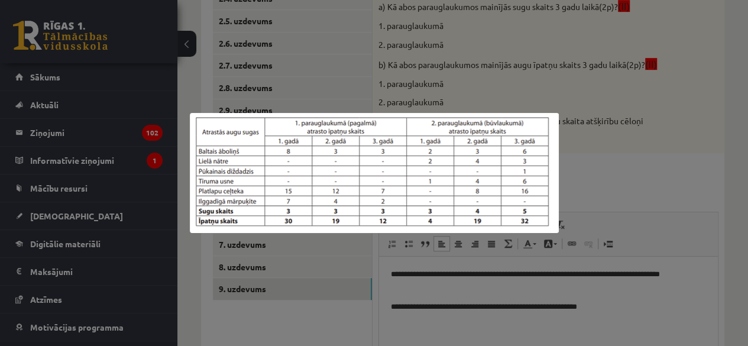
click at [546, 275] on div at bounding box center [374, 173] width 748 height 346
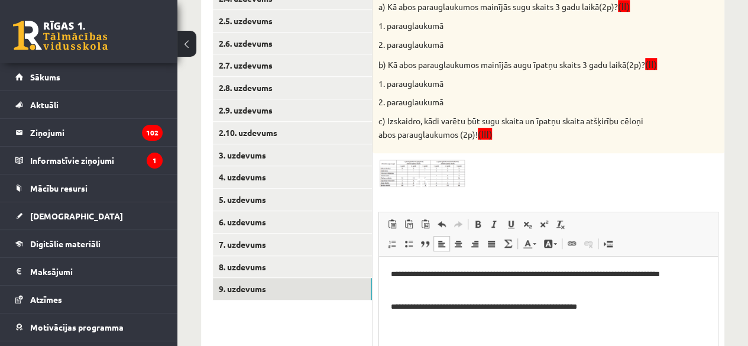
click at [614, 309] on p "**********" at bounding box center [548, 307] width 315 height 12
click at [619, 307] on p "**********" at bounding box center [548, 307] width 315 height 12
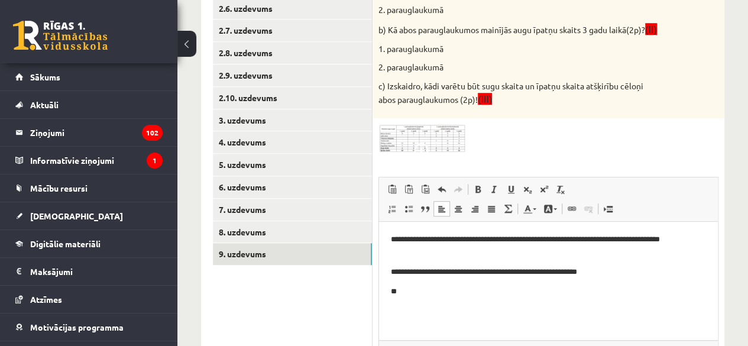
scroll to position [374, 0]
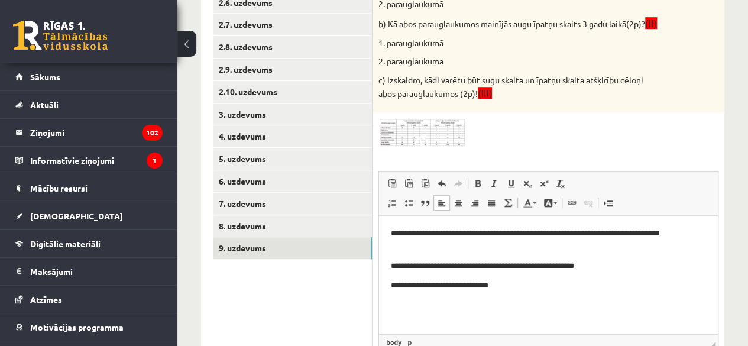
click at [508, 287] on p "**********" at bounding box center [548, 286] width 315 height 12
click at [518, 287] on p "**********" at bounding box center [548, 286] width 315 height 12
click at [504, 286] on p "**********" at bounding box center [548, 286] width 315 height 12
click at [533, 291] on p "**********" at bounding box center [548, 286] width 315 height 12
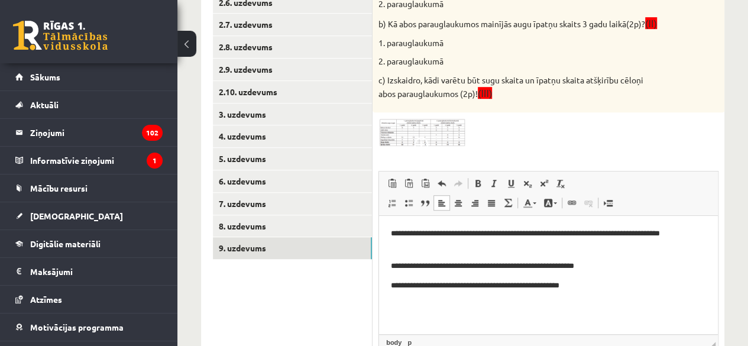
click at [514, 286] on p "**********" at bounding box center [548, 286] width 315 height 12
click at [611, 285] on p "**********" at bounding box center [548, 286] width 315 height 12
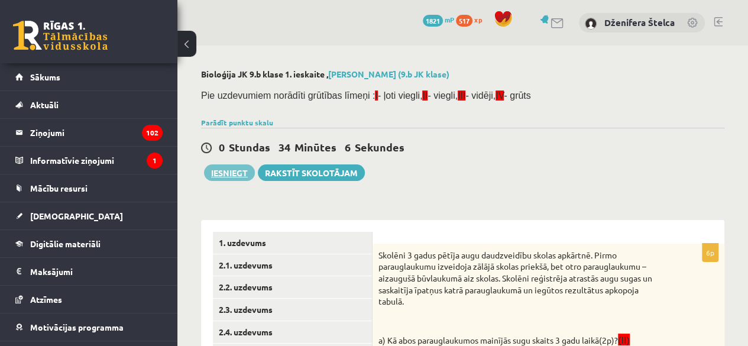
click at [242, 169] on button "Iesniegt" at bounding box center [229, 172] width 51 height 17
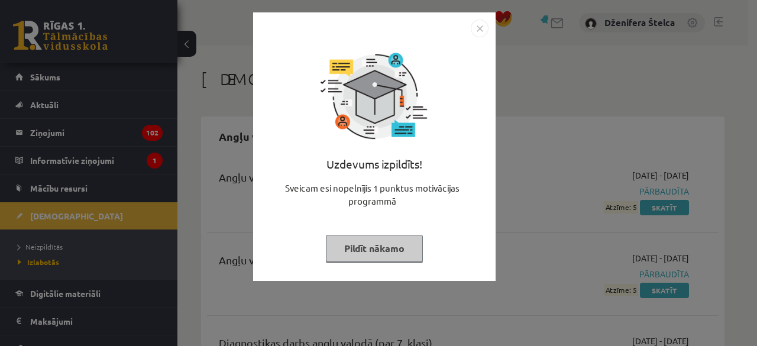
click at [369, 250] on button "Pildīt nākamo" at bounding box center [374, 248] width 97 height 27
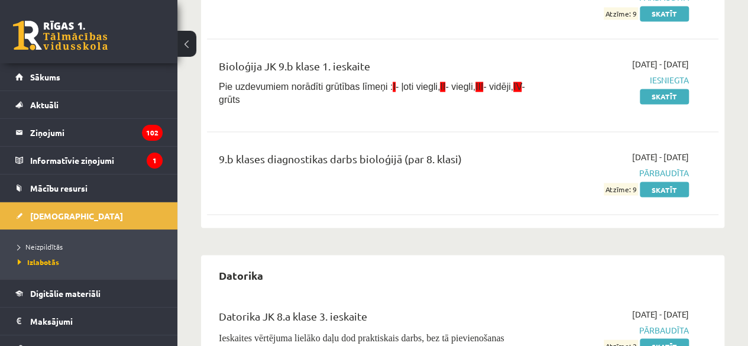
scroll to position [936, 0]
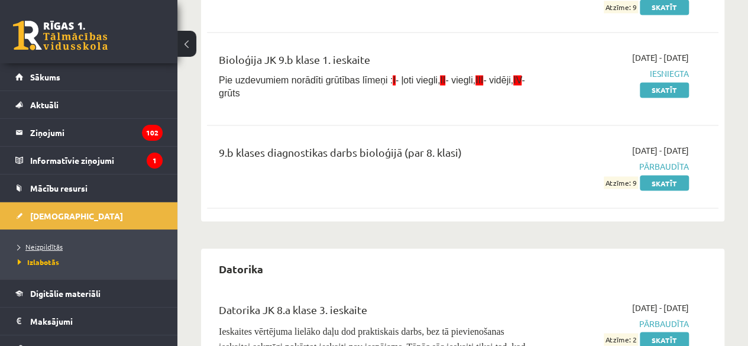
click at [30, 244] on span "Neizpildītās" at bounding box center [40, 246] width 45 height 9
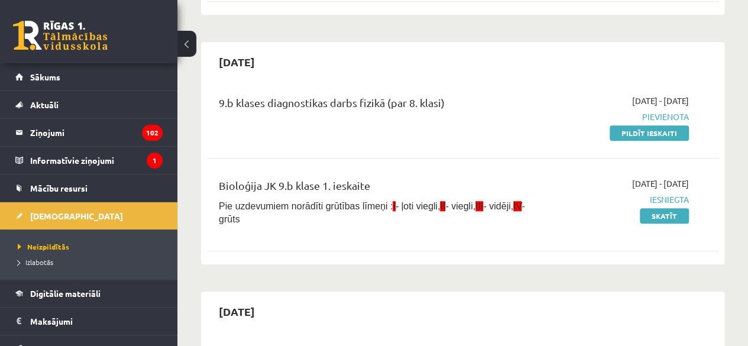
scroll to position [288, 0]
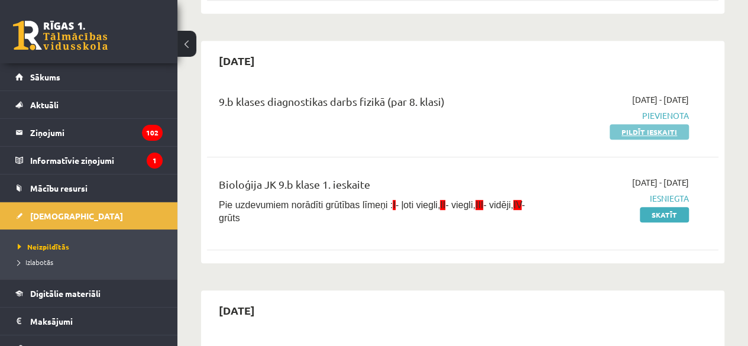
click at [647, 133] on link "Pildīt ieskaiti" at bounding box center [649, 131] width 79 height 15
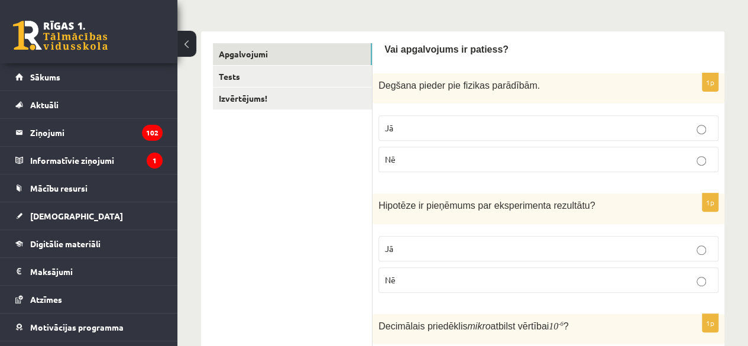
scroll to position [163, 0]
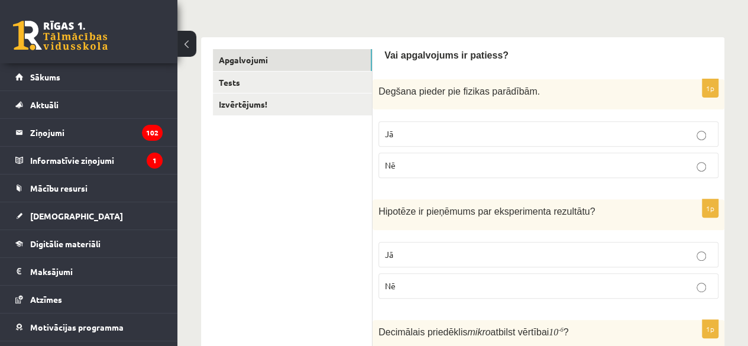
click at [432, 255] on p "Jā" at bounding box center [548, 254] width 327 height 12
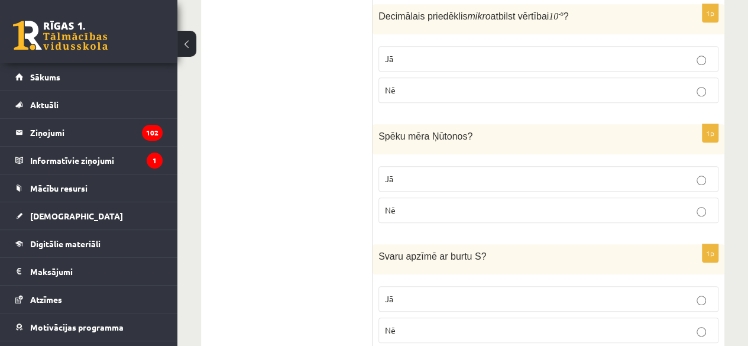
scroll to position [520, 0]
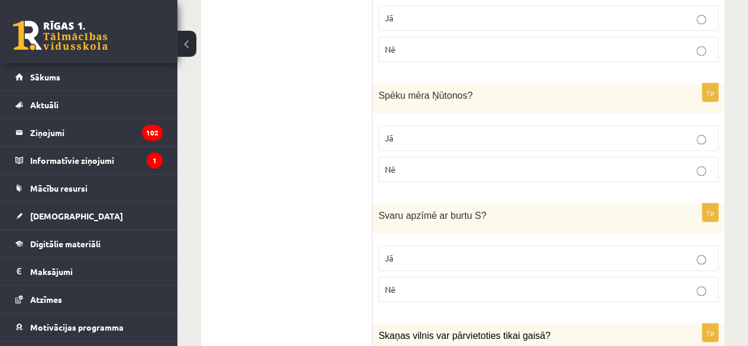
click at [602, 140] on p "Jā" at bounding box center [548, 138] width 327 height 12
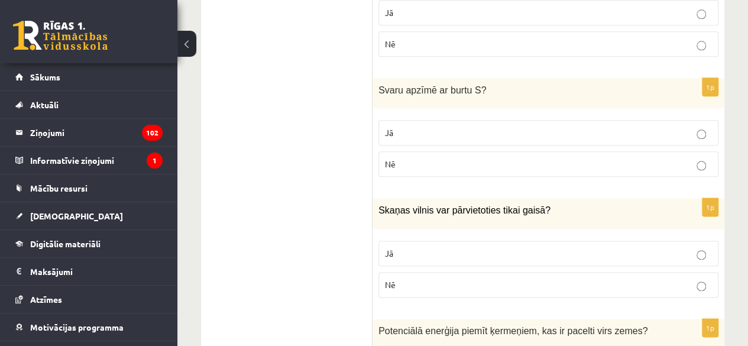
scroll to position [660, 0]
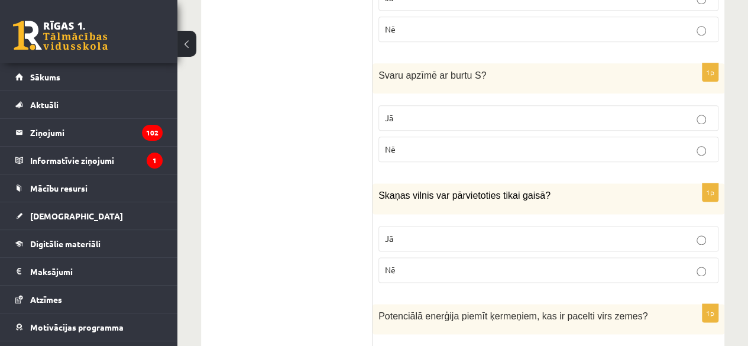
click at [622, 151] on label "Nē" at bounding box center [548, 149] width 340 height 25
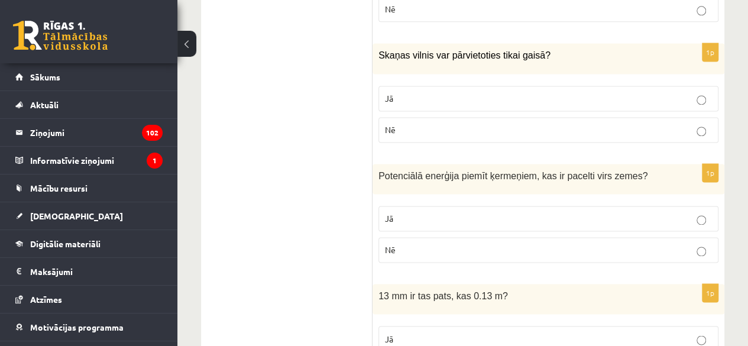
scroll to position [803, 0]
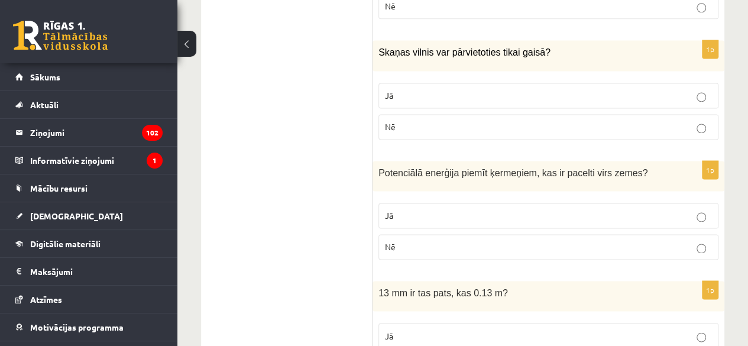
click at [458, 124] on p "Nē" at bounding box center [548, 127] width 327 height 12
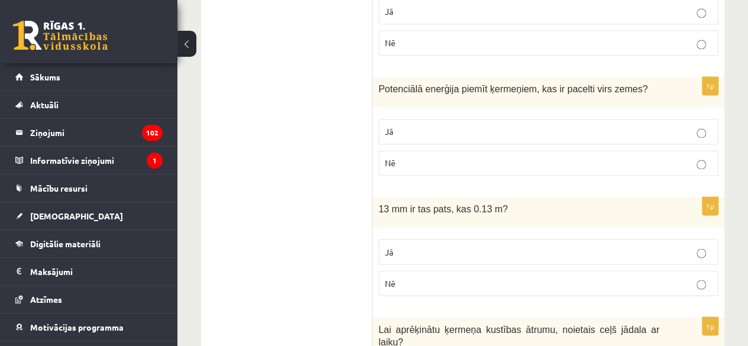
scroll to position [896, 0]
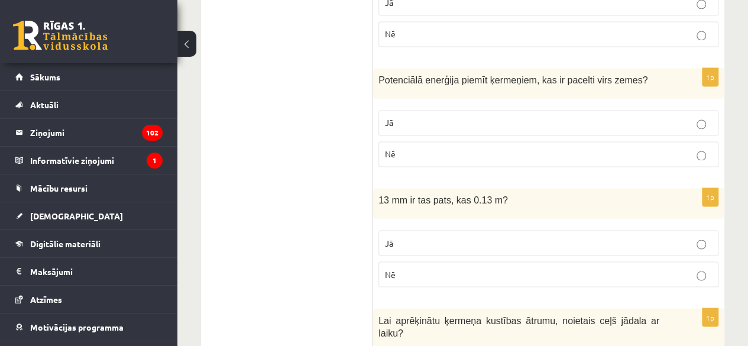
click at [674, 116] on p "Jā" at bounding box center [548, 122] width 327 height 12
click at [563, 273] on p "Nē" at bounding box center [548, 274] width 327 height 12
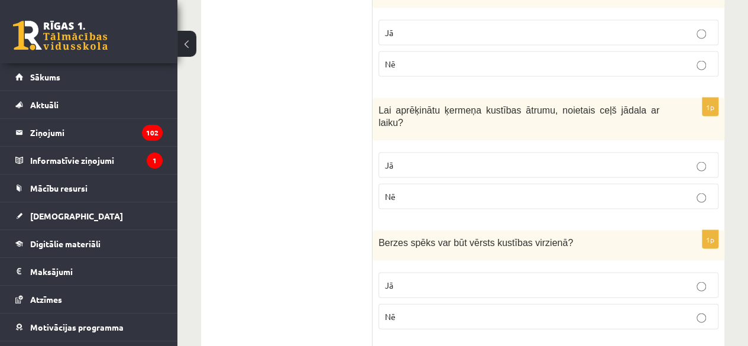
scroll to position [1112, 0]
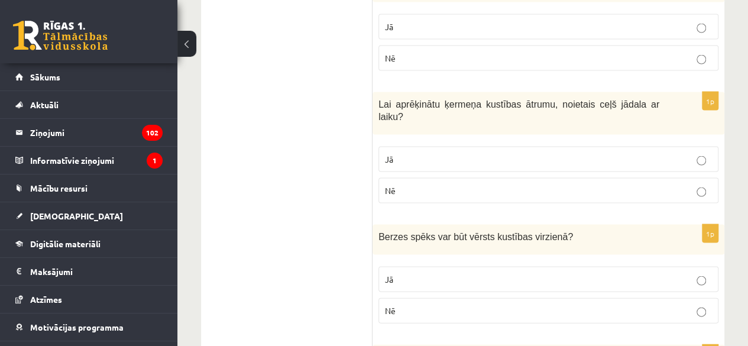
click at [477, 153] on p "Jā" at bounding box center [548, 159] width 327 height 12
click at [434, 273] on p "Jā" at bounding box center [548, 279] width 327 height 12
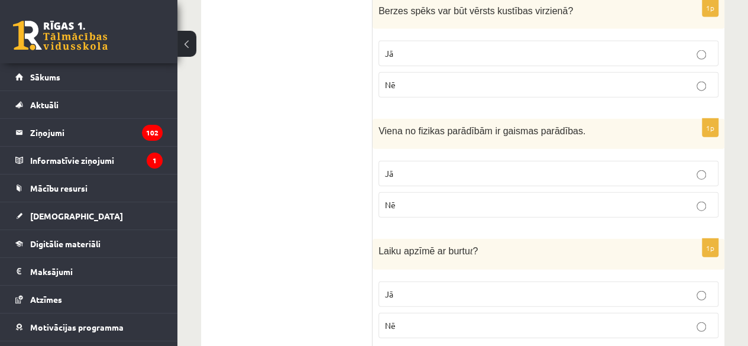
scroll to position [1349, 0]
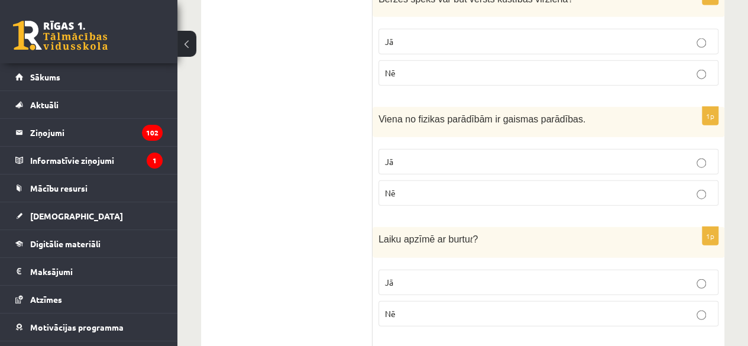
click at [605, 155] on p "Jā" at bounding box center [548, 161] width 327 height 12
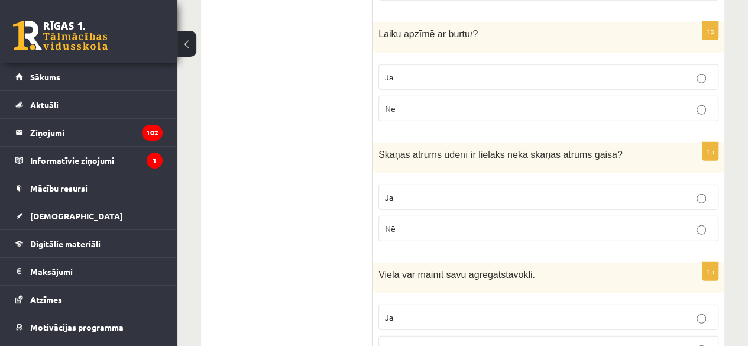
scroll to position [1569, 0]
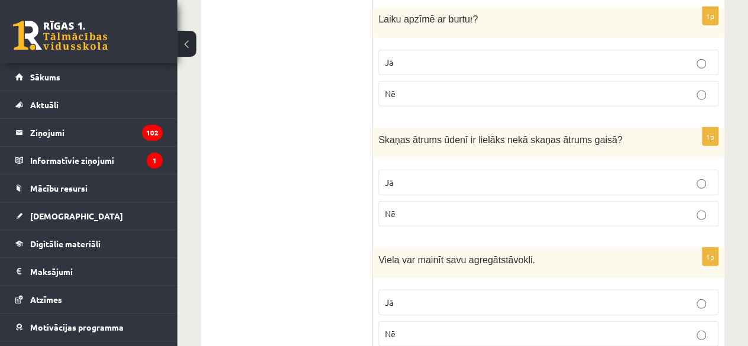
click at [592, 176] on p "Jā" at bounding box center [548, 182] width 327 height 12
click at [694, 296] on p "Jā" at bounding box center [548, 302] width 327 height 12
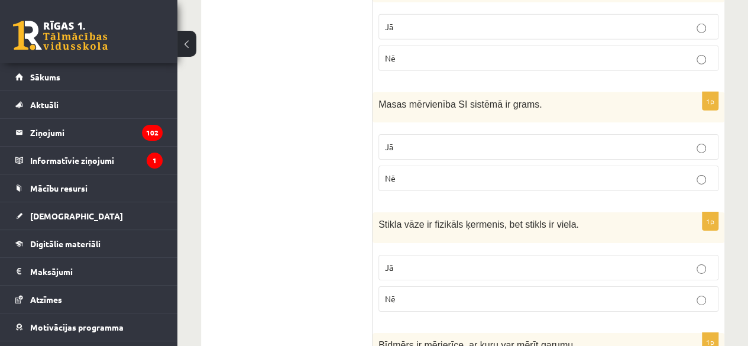
scroll to position [1856, 0]
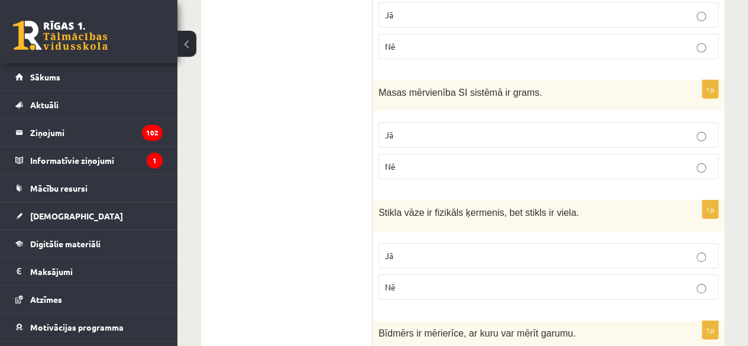
click at [712, 154] on label "Nē" at bounding box center [548, 166] width 340 height 25
click at [581, 243] on label "Jā" at bounding box center [548, 255] width 340 height 25
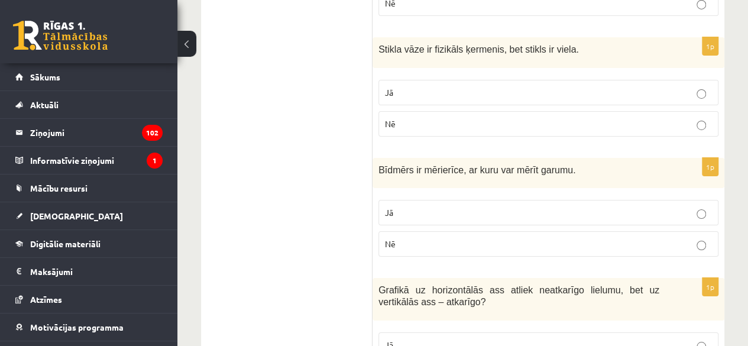
scroll to position [2076, 0]
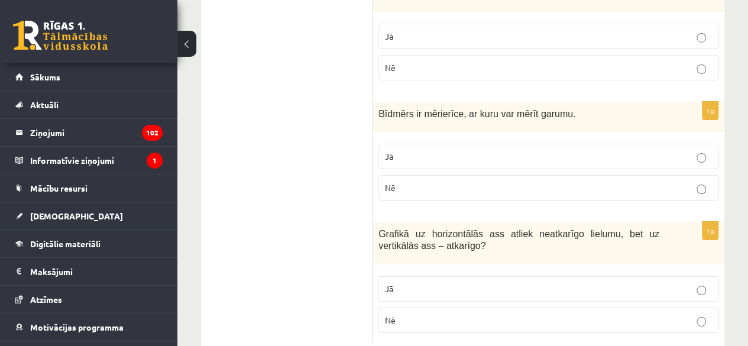
click at [643, 181] on p "Nē" at bounding box center [548, 187] width 327 height 12
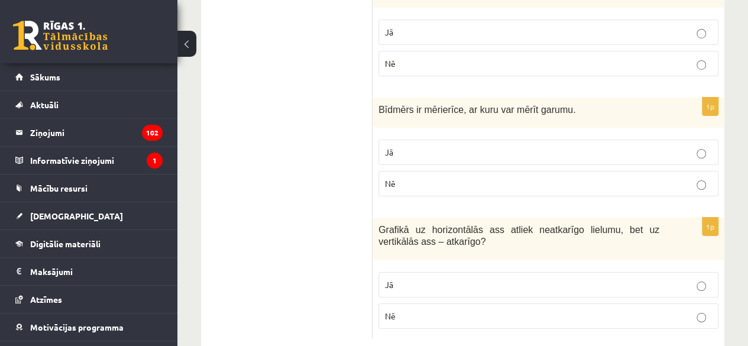
click at [420, 278] on p "Jā" at bounding box center [548, 284] width 327 height 12
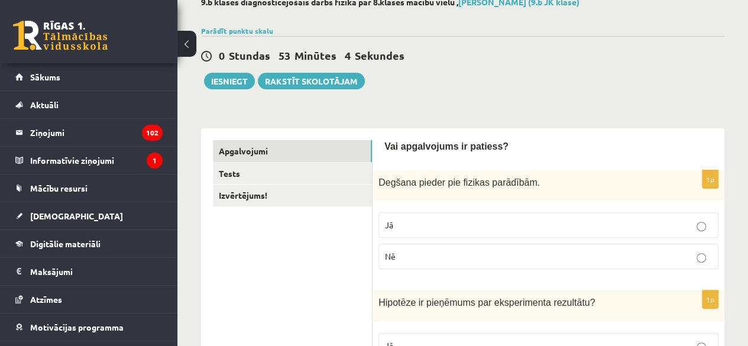
scroll to position [0, 0]
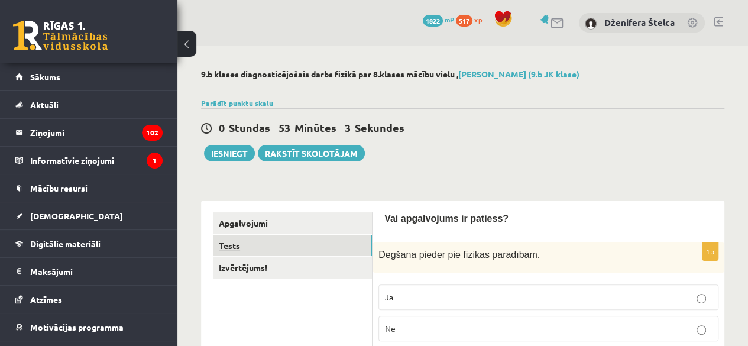
click at [229, 242] on link "Tests" at bounding box center [292, 246] width 159 height 22
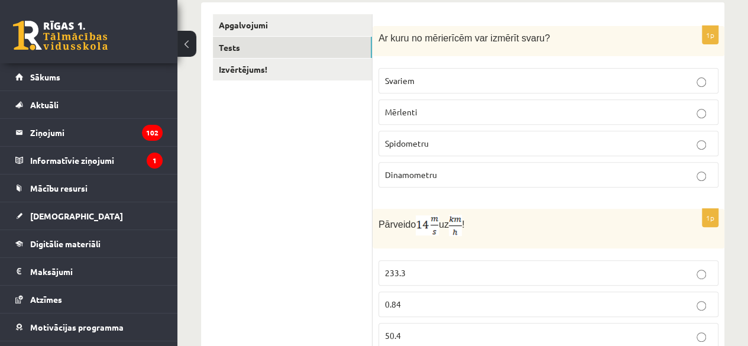
scroll to position [220, 0]
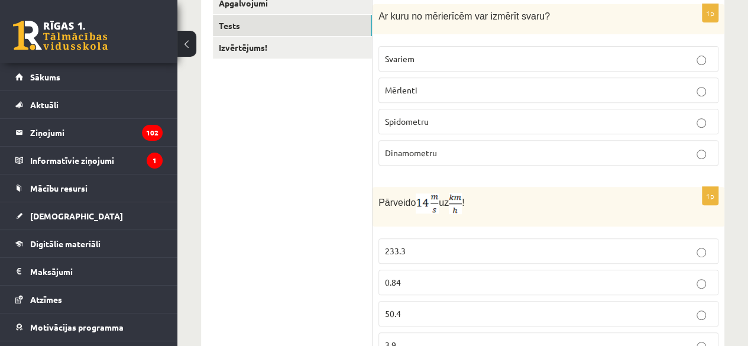
click at [513, 56] on p "Svariem" at bounding box center [548, 59] width 327 height 12
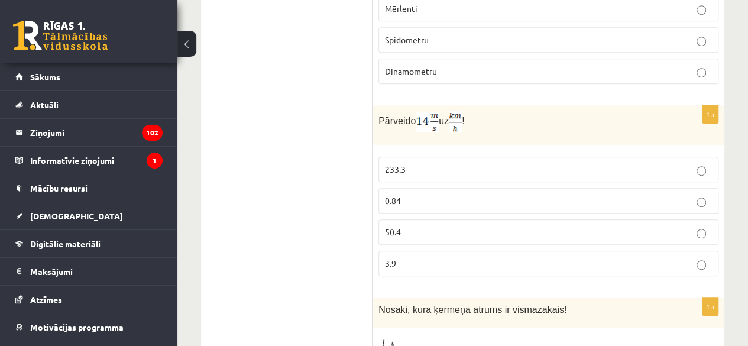
scroll to position [349, 0]
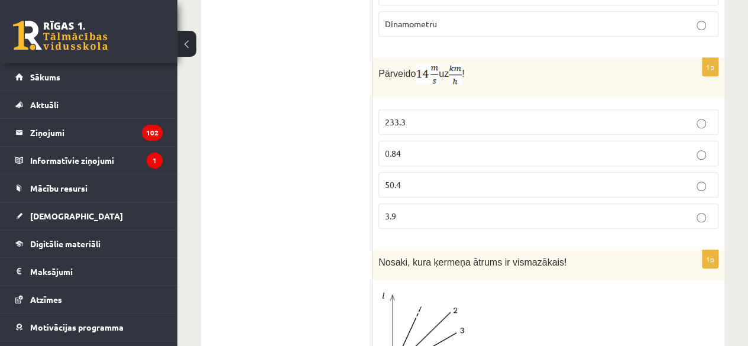
click at [701, 179] on p "50.4" at bounding box center [548, 185] width 327 height 12
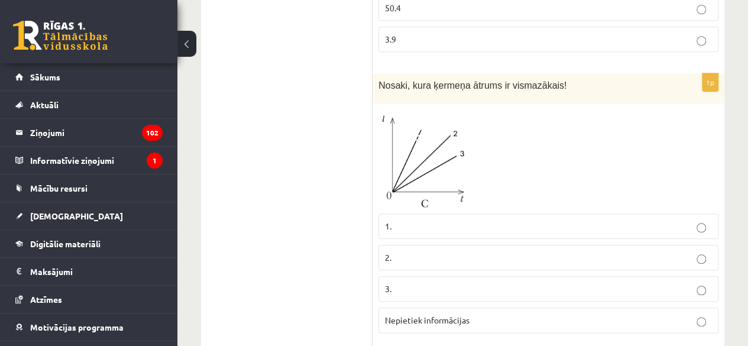
scroll to position [544, 0]
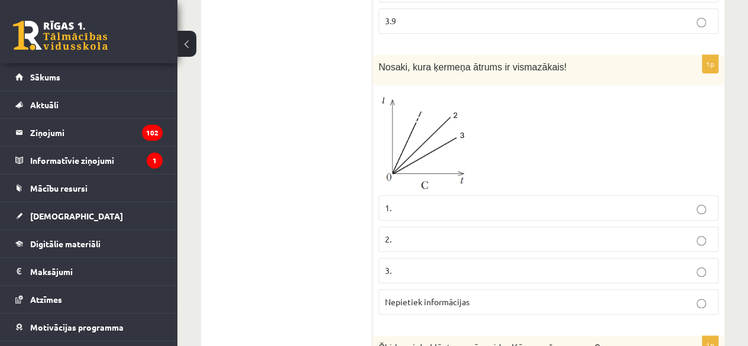
click at [427, 204] on p "1." at bounding box center [548, 208] width 327 height 12
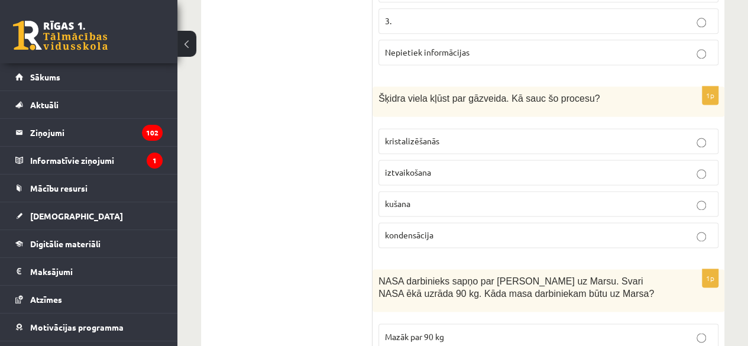
scroll to position [797, 0]
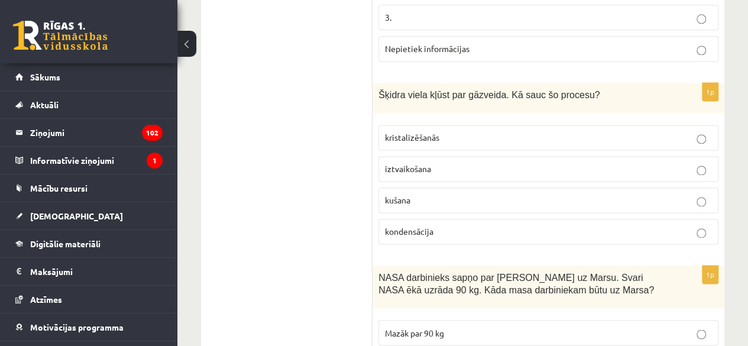
click at [450, 167] on p "iztvaikošana" at bounding box center [548, 169] width 327 height 12
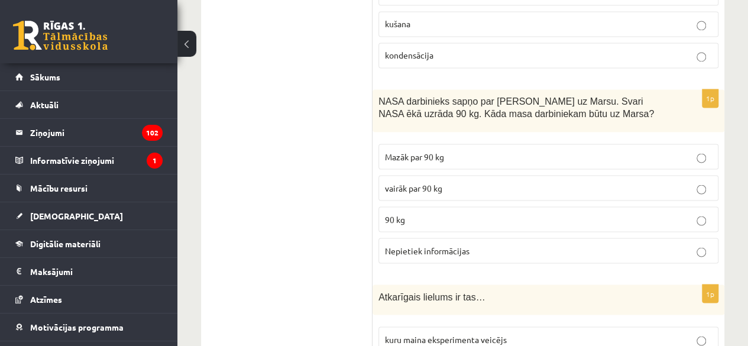
scroll to position [977, 0]
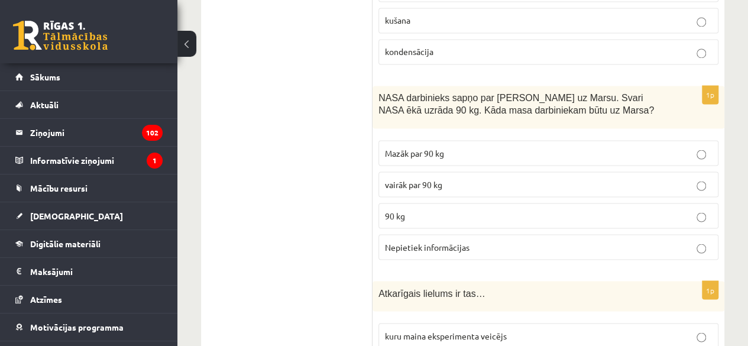
click at [518, 155] on label "Mazāk par 90 kg" at bounding box center [548, 152] width 340 height 25
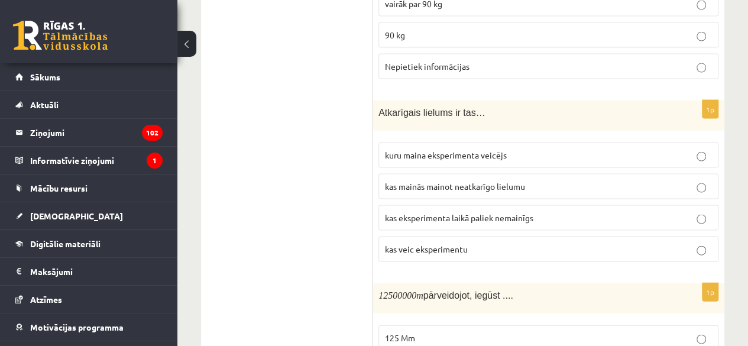
scroll to position [1168, 0]
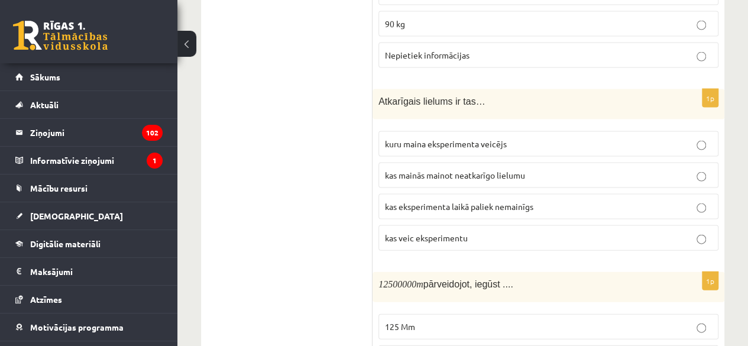
click at [539, 171] on p "kas mainās mainot neatkarīgo lielumu" at bounding box center [548, 175] width 327 height 12
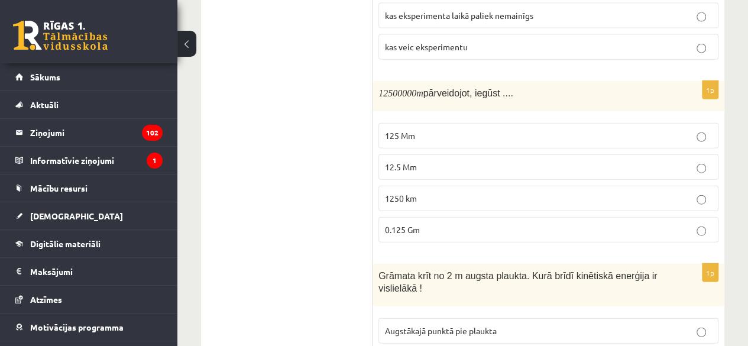
scroll to position [1366, 0]
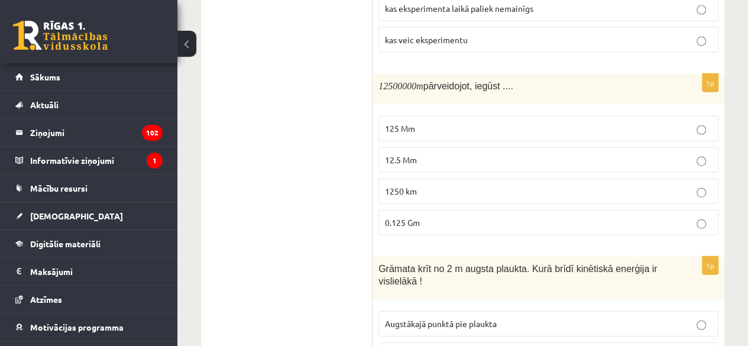
click at [456, 154] on p "12.5 Mm" at bounding box center [548, 160] width 327 height 12
drag, startPoint x: 747, startPoint y: 186, endPoint x: 751, endPoint y: 218, distance: 32.1
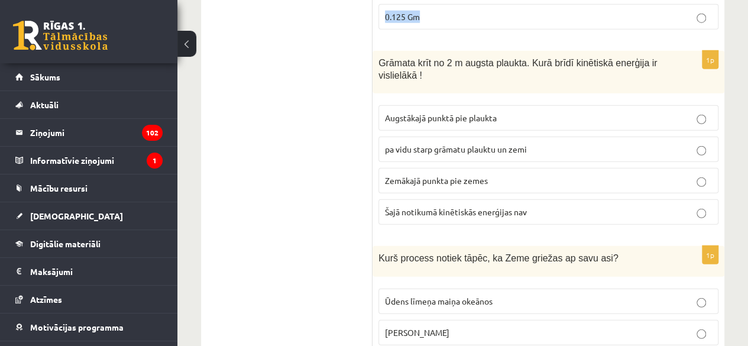
scroll to position [1576, 0]
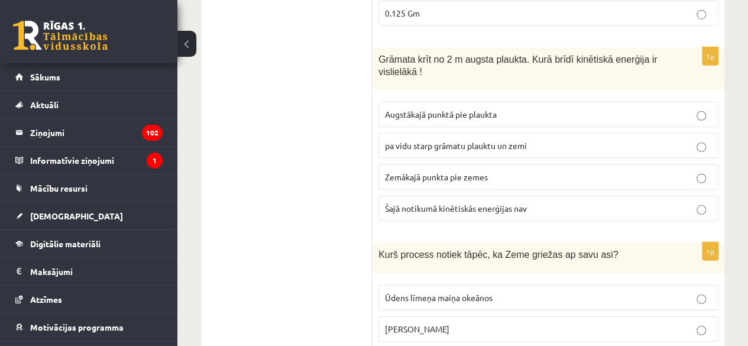
click at [479, 171] on span "Zemākajā punkta pie zemes" at bounding box center [436, 176] width 103 height 11
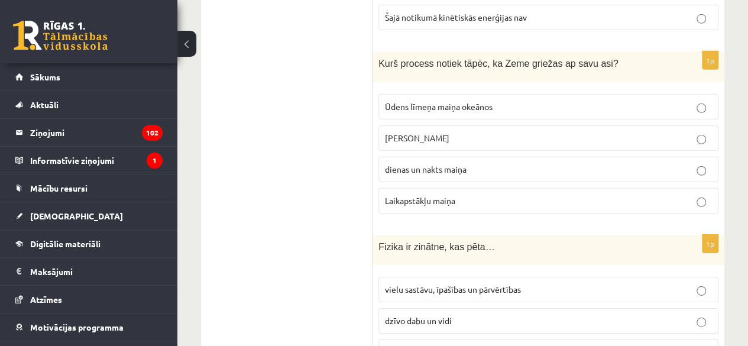
scroll to position [1777, 0]
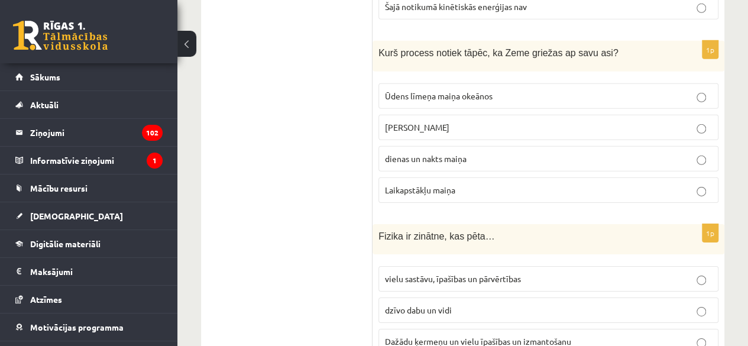
click at [460, 150] on label "dienas un nakts maiņa" at bounding box center [548, 158] width 340 height 25
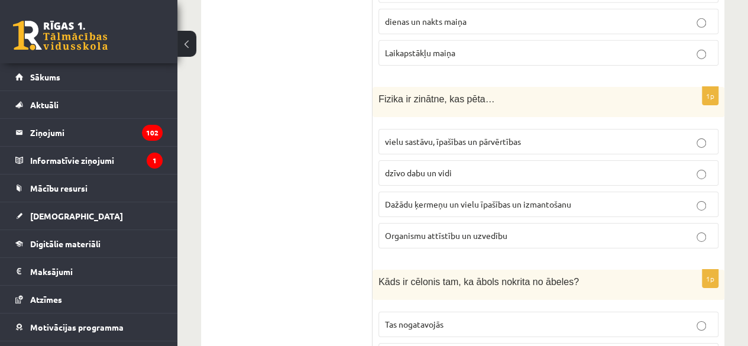
scroll to position [1918, 0]
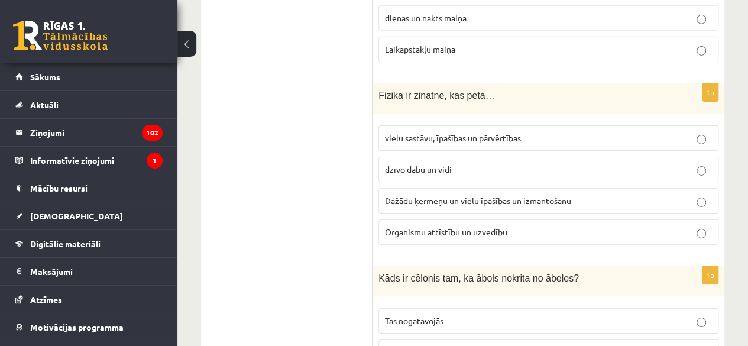
click at [507, 135] on label "vielu sastāvu, īpašības un pārvērtības" at bounding box center [548, 137] width 340 height 25
click at [516, 132] on label "vielu sastāvu, īpašības un pārvērtības" at bounding box center [548, 137] width 340 height 25
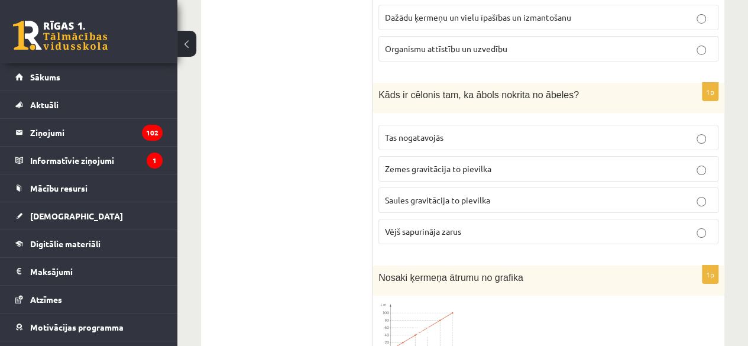
scroll to position [2105, 0]
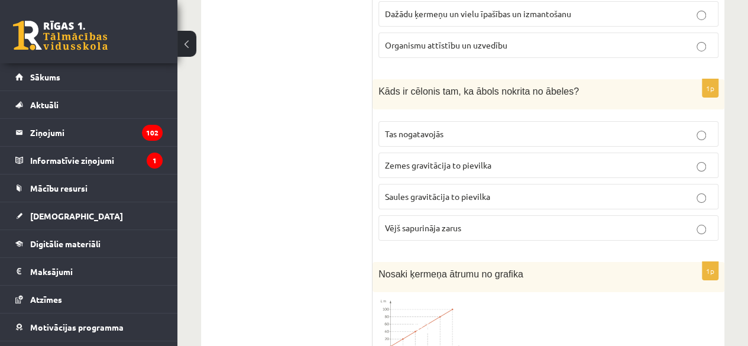
click at [494, 128] on p "Tas nogatavojās" at bounding box center [548, 134] width 327 height 12
click at [511, 128] on p "Tas nogatavojās" at bounding box center [548, 134] width 327 height 12
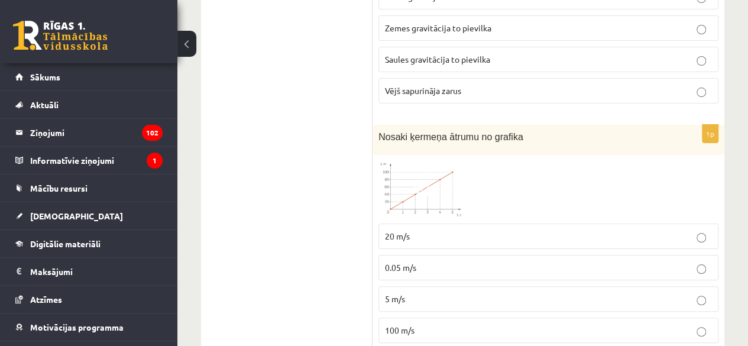
scroll to position [2252, 0]
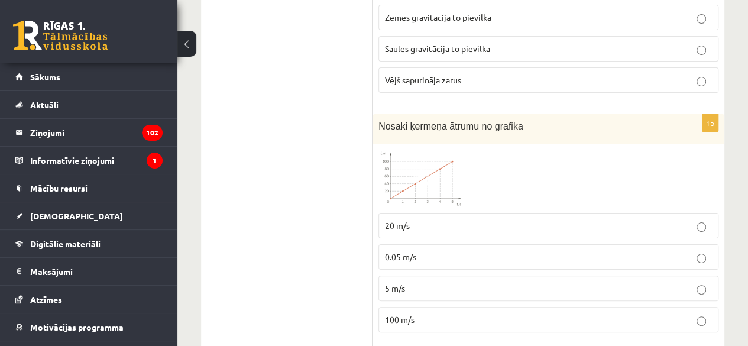
click at [434, 213] on label "20 m/s" at bounding box center [548, 225] width 340 height 25
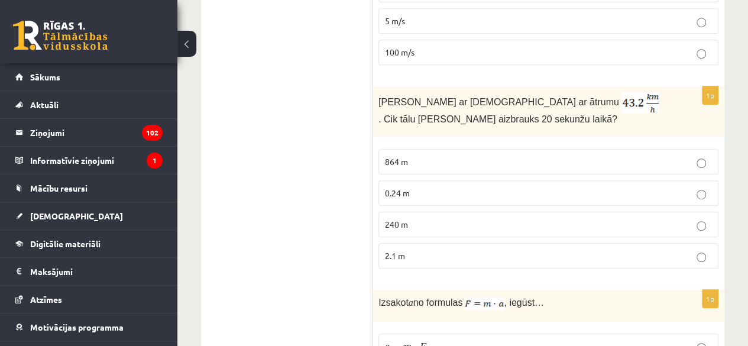
scroll to position [2523, 0]
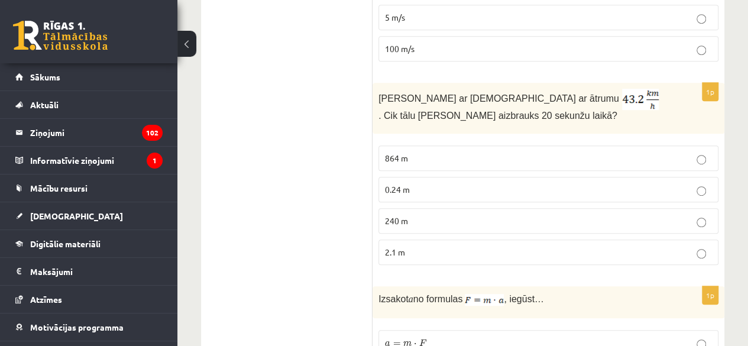
click at [439, 208] on label "240 m" at bounding box center [548, 220] width 340 height 25
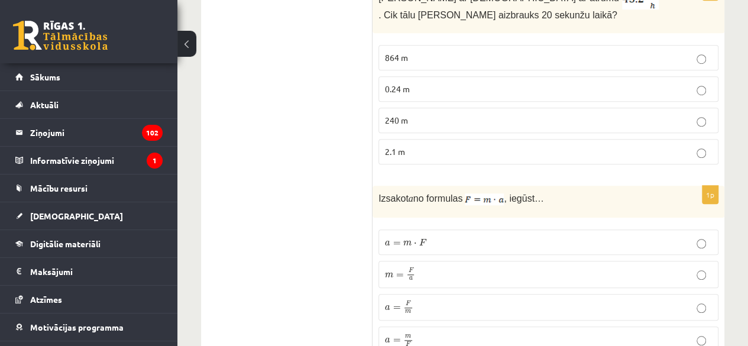
scroll to position [2653, 0]
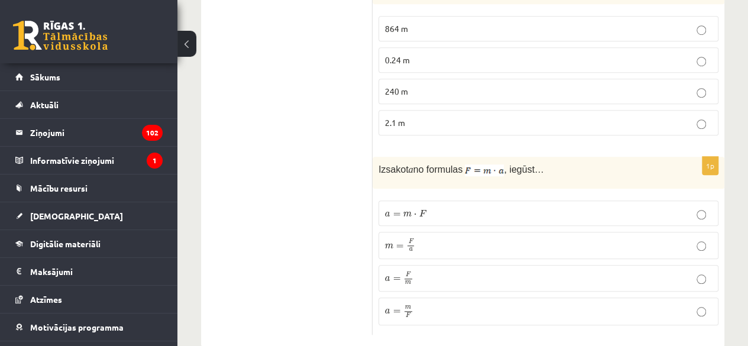
click at [603, 266] on label "a = F m a = F m" at bounding box center [548, 278] width 340 height 27
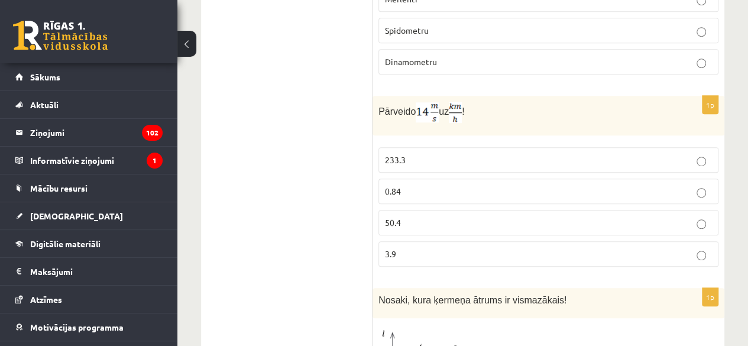
scroll to position [0, 0]
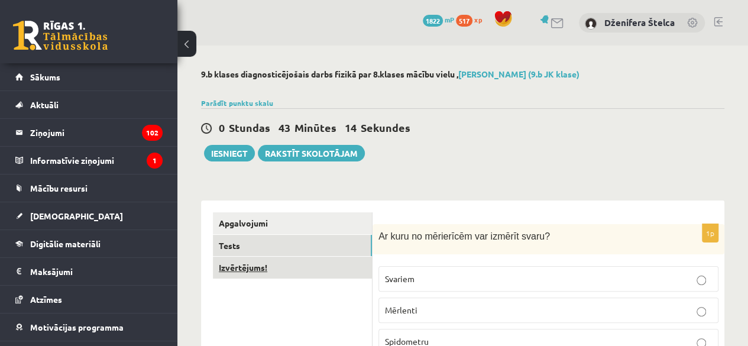
click at [246, 266] on link "Izvērtējums!" at bounding box center [292, 268] width 159 height 22
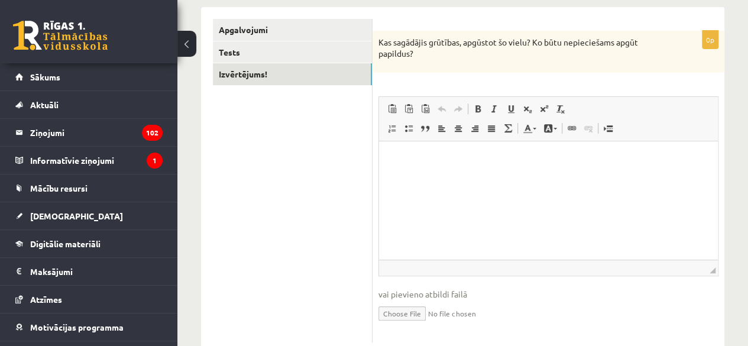
scroll to position [203, 0]
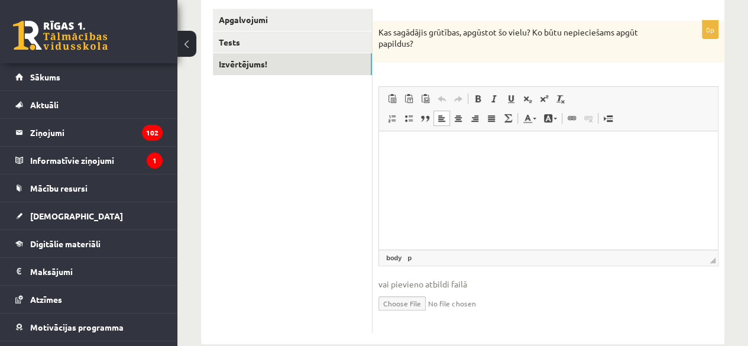
click at [566, 167] on html at bounding box center [548, 149] width 339 height 36
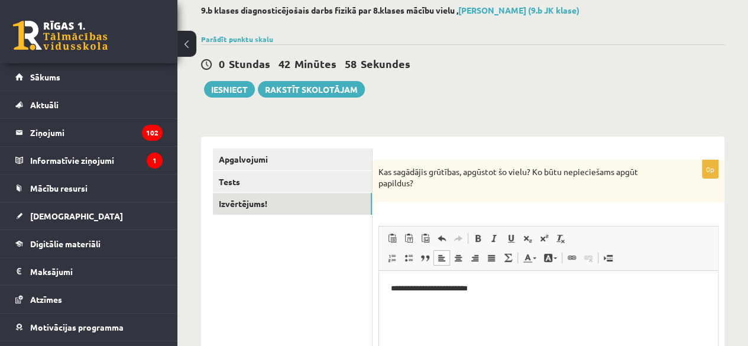
scroll to position [54, 0]
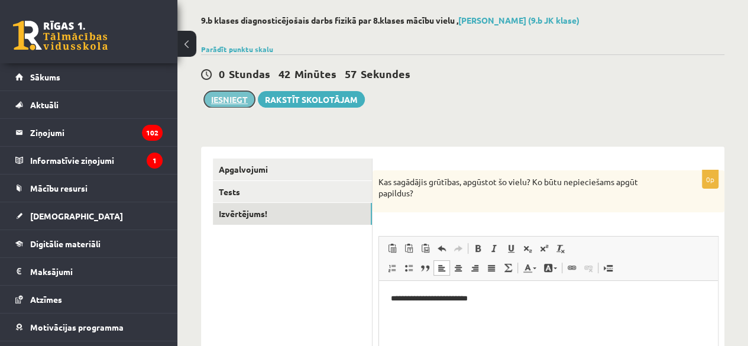
click at [231, 93] on button "Iesniegt" at bounding box center [229, 99] width 51 height 17
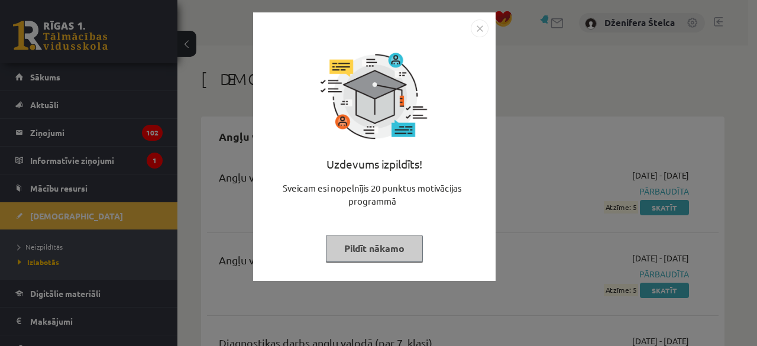
click at [374, 239] on button "Pildīt nākamo" at bounding box center [374, 248] width 97 height 27
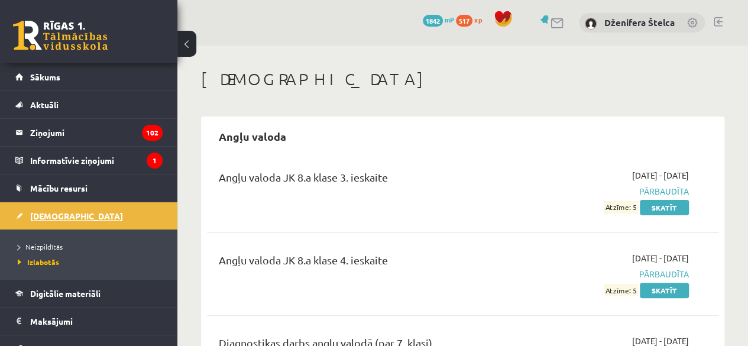
click at [50, 215] on span "[DEMOGRAPHIC_DATA]" at bounding box center [76, 215] width 93 height 11
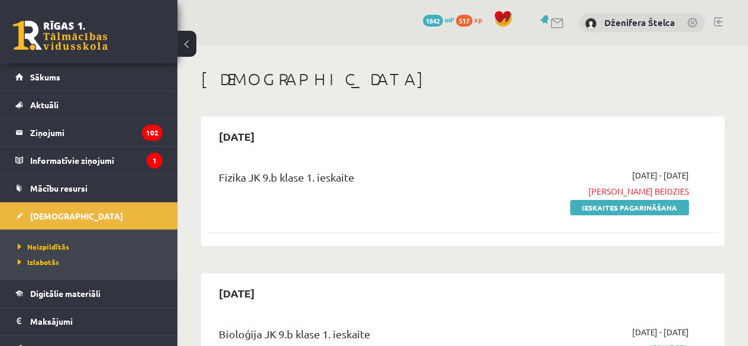
click at [52, 251] on li "Neizpildītās" at bounding box center [92, 246] width 148 height 15
click at [62, 247] on li "Neizpildītās" at bounding box center [92, 246] width 148 height 15
click at [62, 247] on span "Neizpildītās" at bounding box center [43, 246] width 51 height 9
click at [633, 209] on link "Ieskaites pagarināšana" at bounding box center [629, 207] width 119 height 15
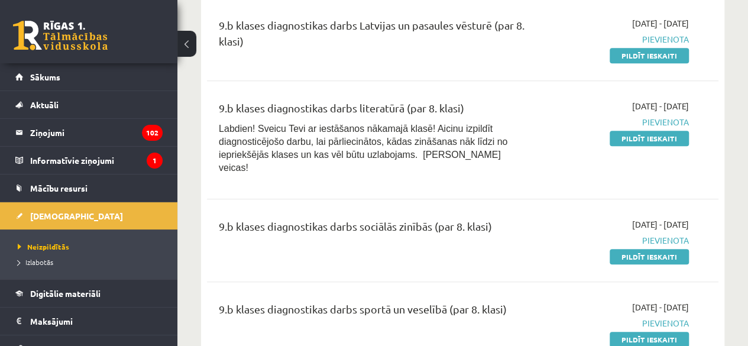
scroll to position [556, 0]
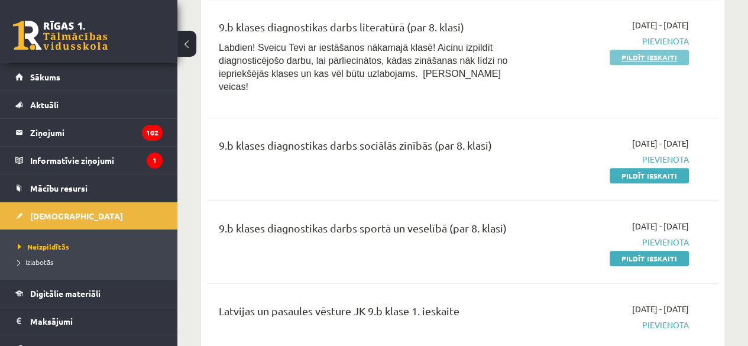
click at [641, 57] on link "Pildīt ieskaiti" at bounding box center [649, 57] width 79 height 15
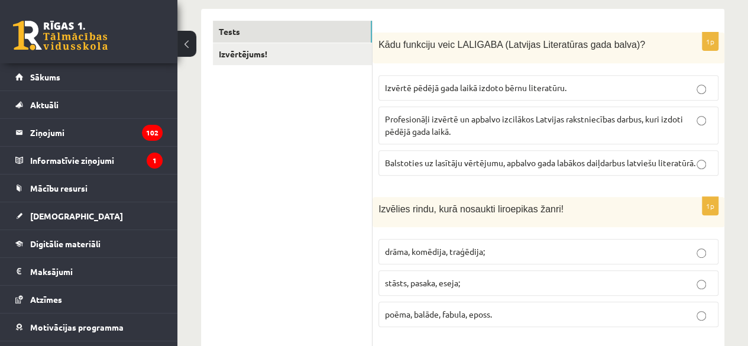
scroll to position [176, 0]
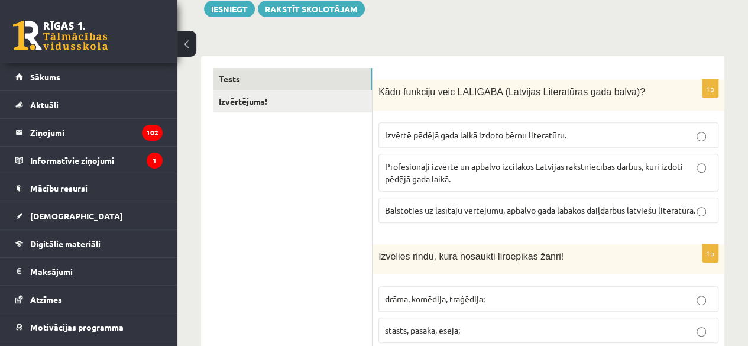
click at [641, 165] on span "Profesionāļi izvērtē un apbalvo izcilākos Latvijas rakstniecības darbus, kuri i…" at bounding box center [534, 172] width 298 height 23
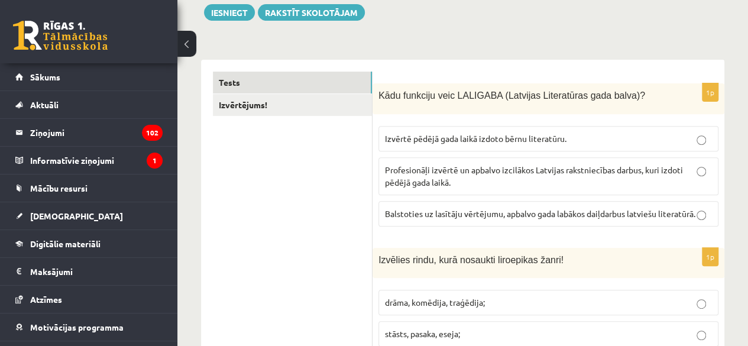
scroll to position [406, 0]
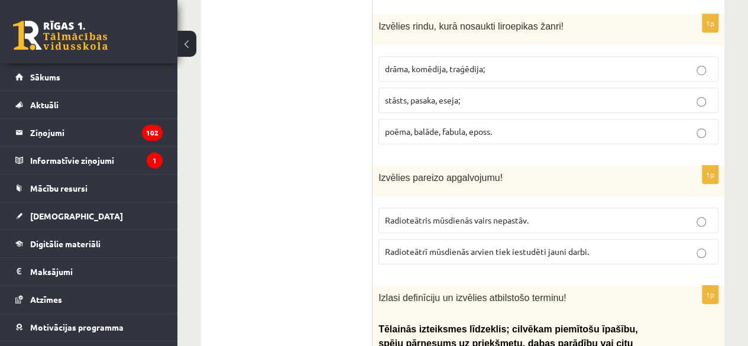
click at [504, 137] on p "poēma, balāde, fabula, eposs." at bounding box center [548, 131] width 327 height 12
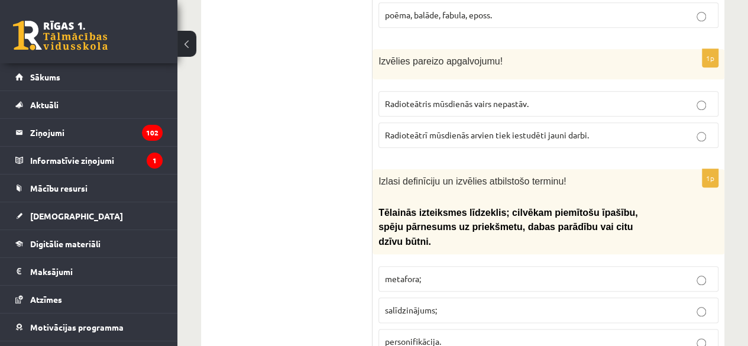
scroll to position [529, 0]
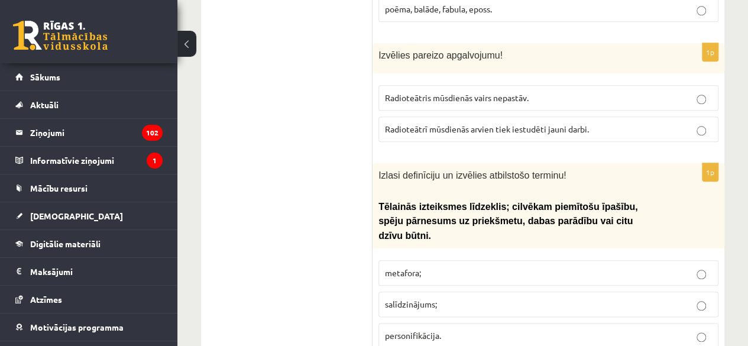
click at [521, 134] on span "Radioteātrī mūsdienās arvien tiek iestudēti jauni darbi." at bounding box center [487, 129] width 204 height 11
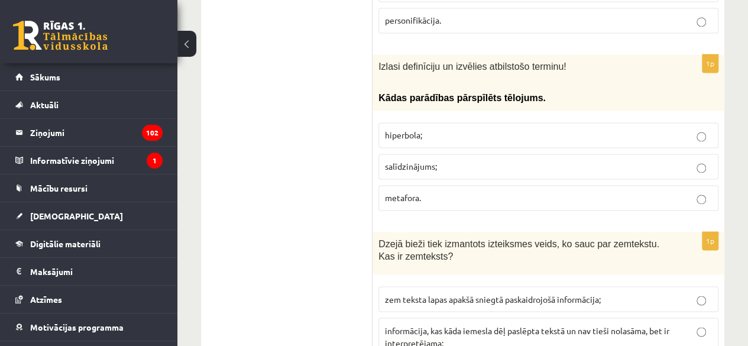
scroll to position [837, 0]
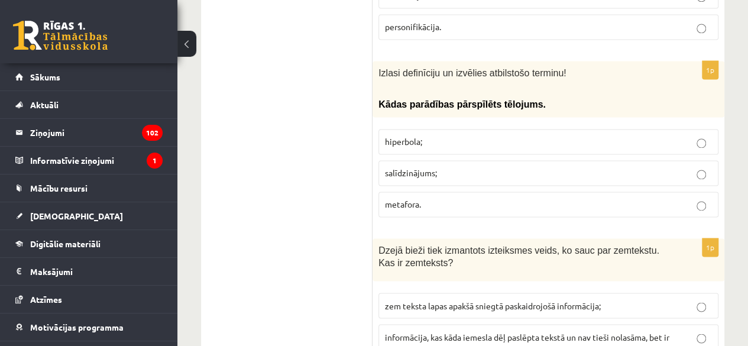
click at [582, 138] on label "hiperbola;" at bounding box center [548, 141] width 340 height 25
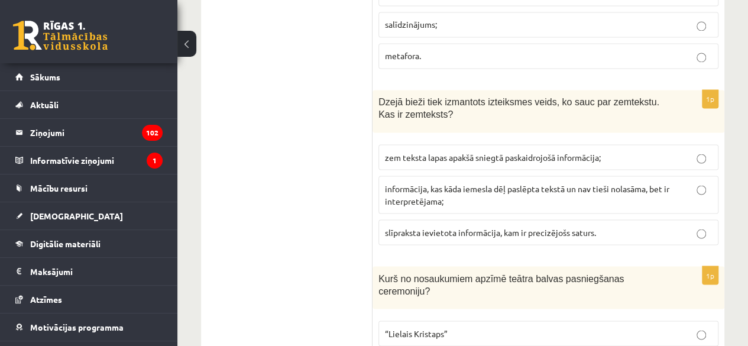
scroll to position [998, 0]
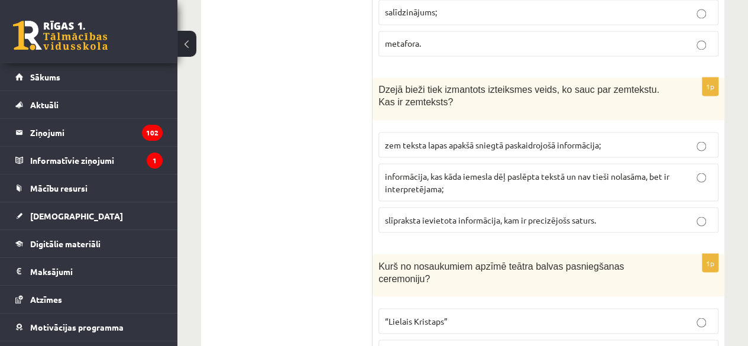
click at [512, 179] on p "informācija, kas kāda iemesla dēļ paslēpta tekstā un nav tieši nolasāma, bet ir…" at bounding box center [548, 182] width 327 height 25
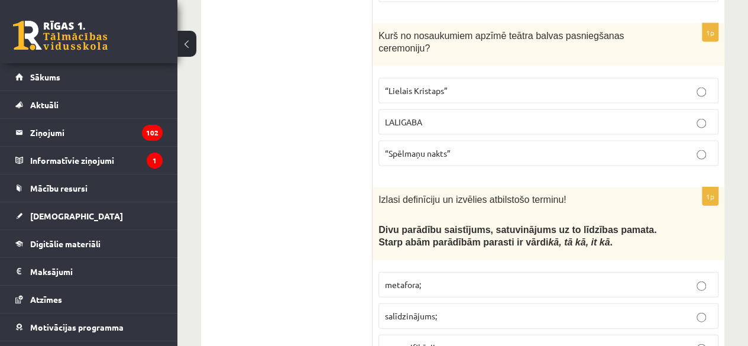
scroll to position [1209, 0]
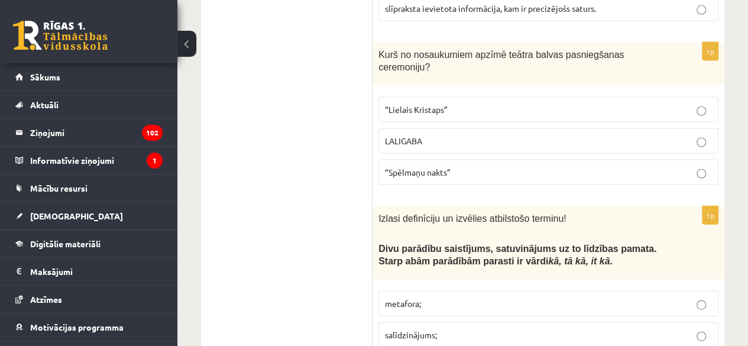
click at [461, 166] on p "“Spēlmaņu nakts”" at bounding box center [548, 172] width 327 height 12
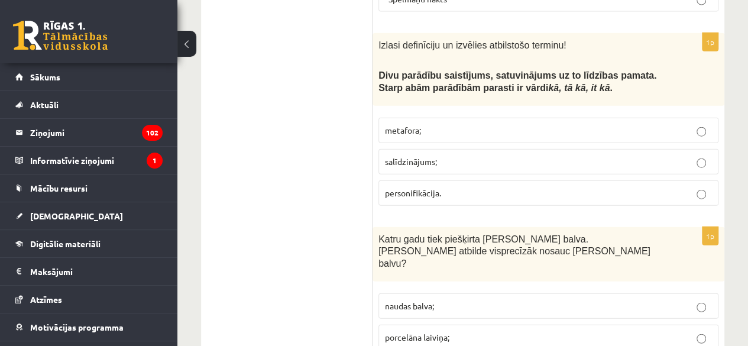
scroll to position [1389, 0]
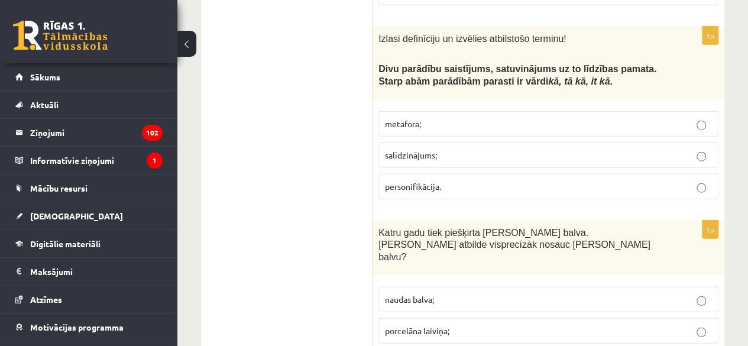
click at [416, 150] on span "salīdzinājums;" at bounding box center [411, 155] width 52 height 11
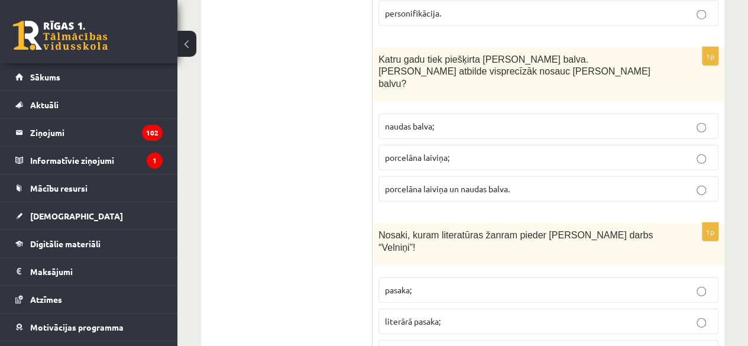
scroll to position [1555, 0]
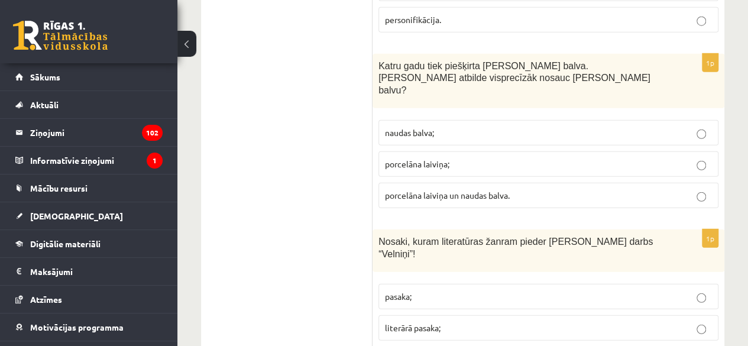
click at [490, 151] on label "porcelāna laiviņa;" at bounding box center [548, 163] width 340 height 25
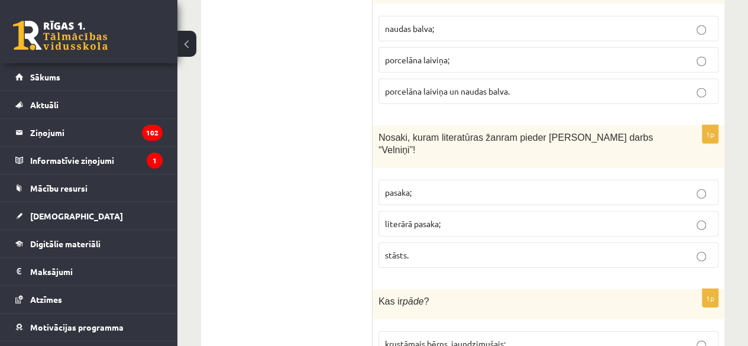
scroll to position [1678, 0]
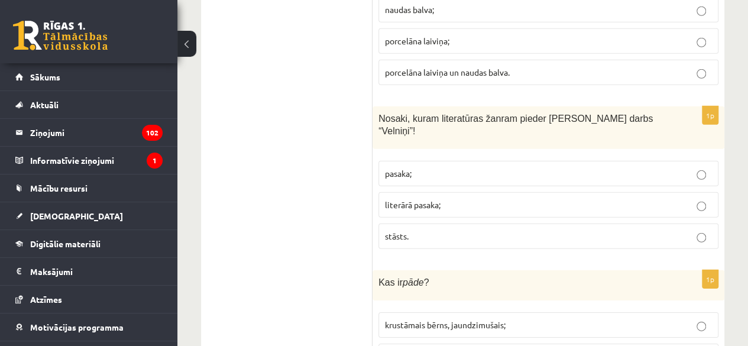
click at [534, 167] on p "pasaka;" at bounding box center [548, 173] width 327 height 12
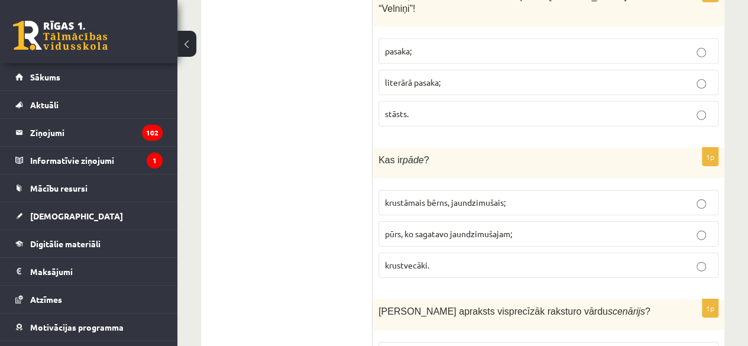
scroll to position [1814, 0]
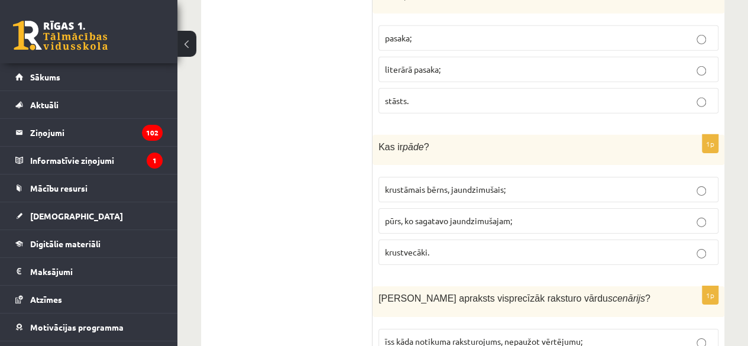
click at [597, 183] on p "krustāmais bērns, jaundzimušais;" at bounding box center [548, 189] width 327 height 12
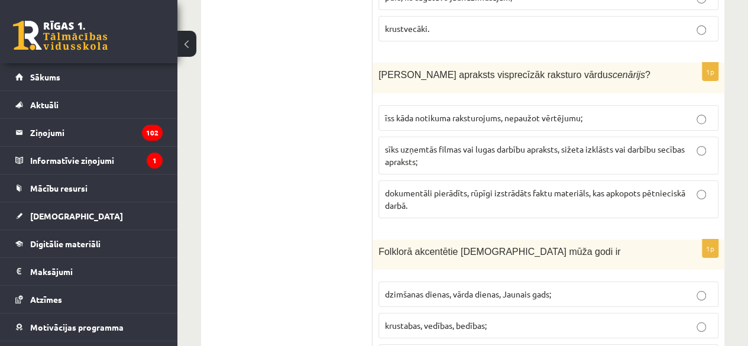
scroll to position [2031, 0]
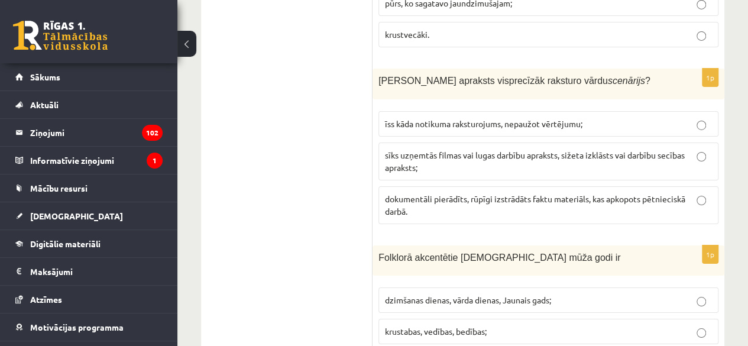
click at [584, 111] on label "īss kāda notikuma raksturojums, nepaužot vērtējumu;" at bounding box center [548, 123] width 340 height 25
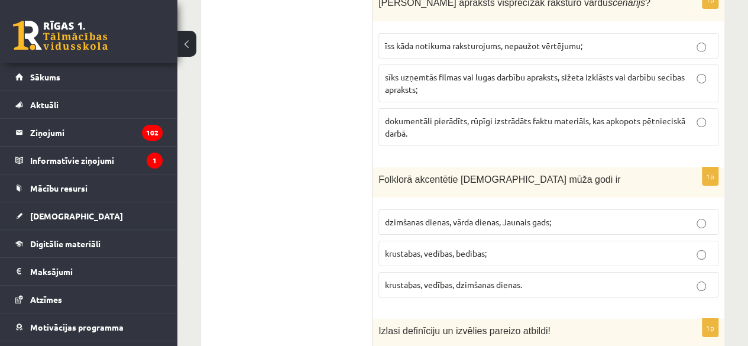
scroll to position [2122, 0]
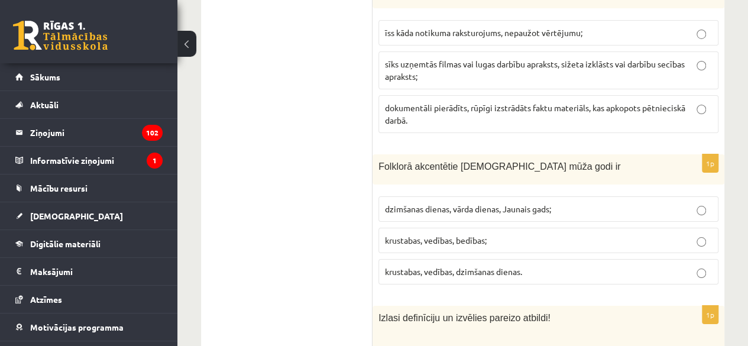
click at [544, 234] on p "krustabas, vedības, bedības;" at bounding box center [548, 240] width 327 height 12
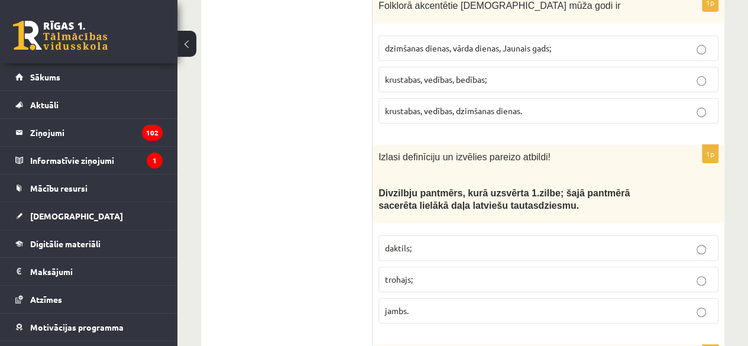
scroll to position [2327, 0]
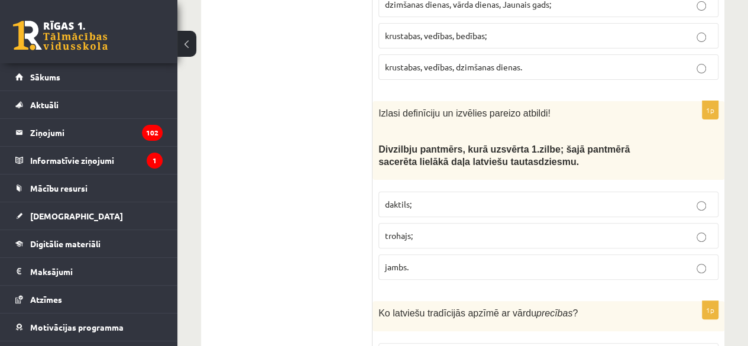
click at [484, 254] on label "jambs." at bounding box center [548, 266] width 340 height 25
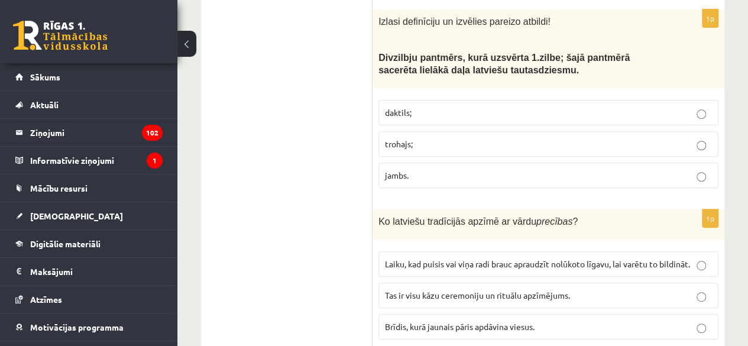
scroll to position [2424, 0]
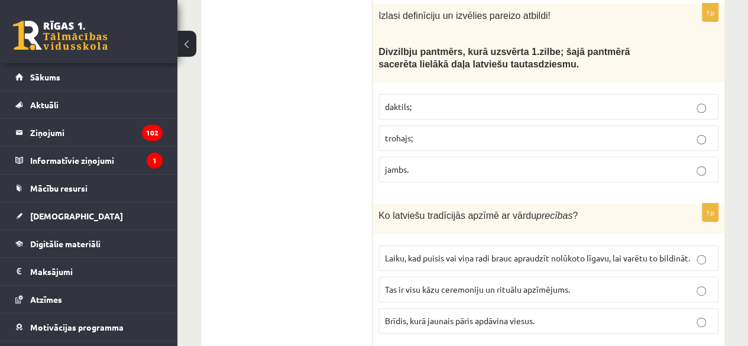
click at [549, 284] on span "Tas ir visu kāzu ceremoniju un rituālu apzīmējums." at bounding box center [477, 289] width 185 height 11
click at [492, 125] on label "trohajs;" at bounding box center [548, 137] width 340 height 25
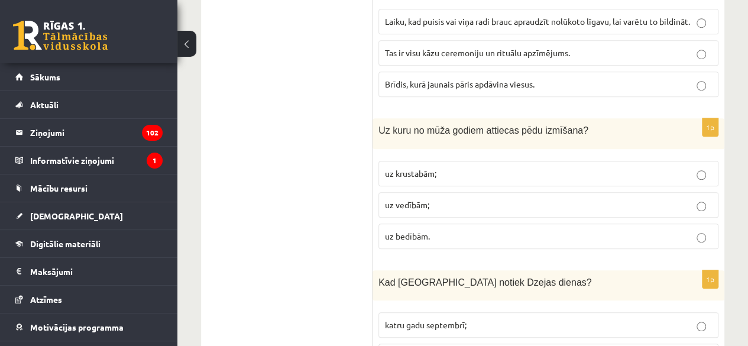
scroll to position [2673, 0]
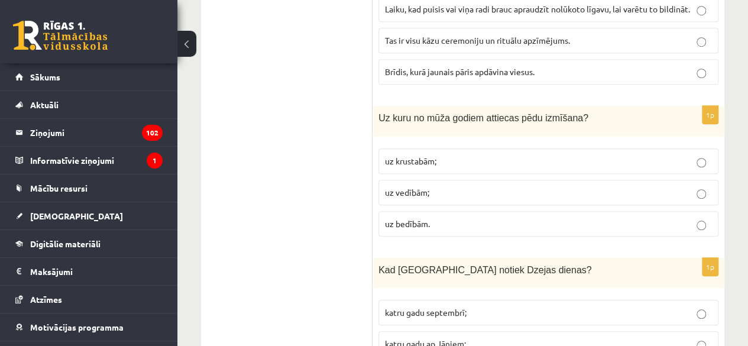
click at [427, 307] on span "katru gadu septembrī;" at bounding box center [426, 312] width 82 height 11
click at [434, 148] on label "uz krustabām;" at bounding box center [548, 160] width 340 height 25
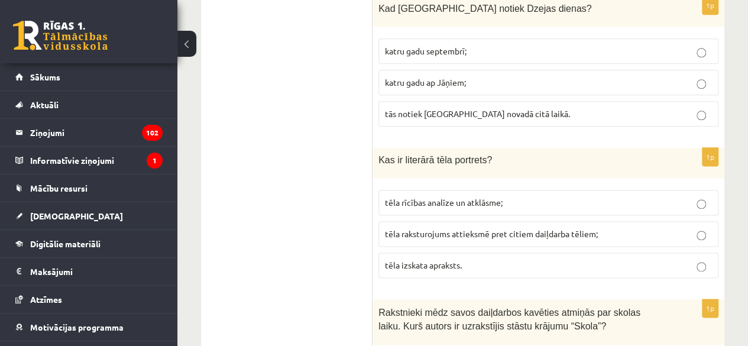
scroll to position [2960, 0]
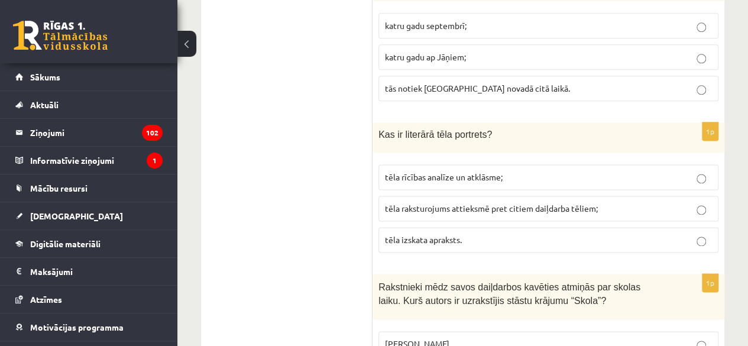
click at [503, 234] on p "tēla izskata apraksts." at bounding box center [548, 240] width 327 height 12
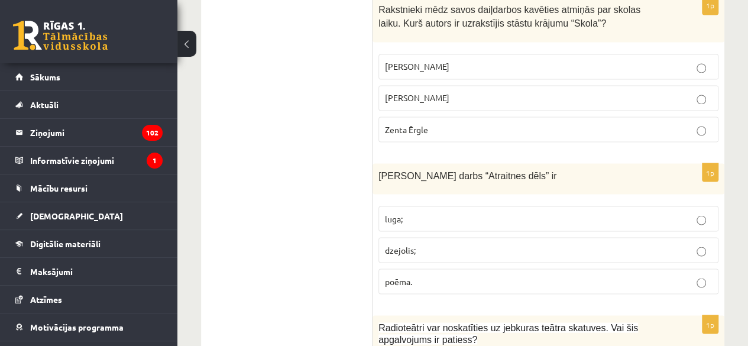
scroll to position [3281, 0]
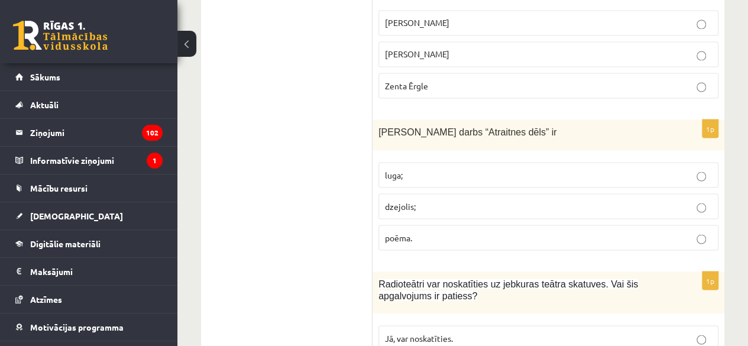
click at [514, 231] on p "poēma." at bounding box center [548, 237] width 327 height 12
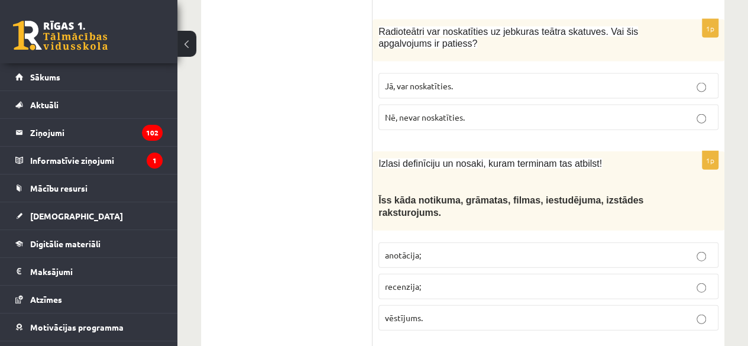
scroll to position [3539, 0]
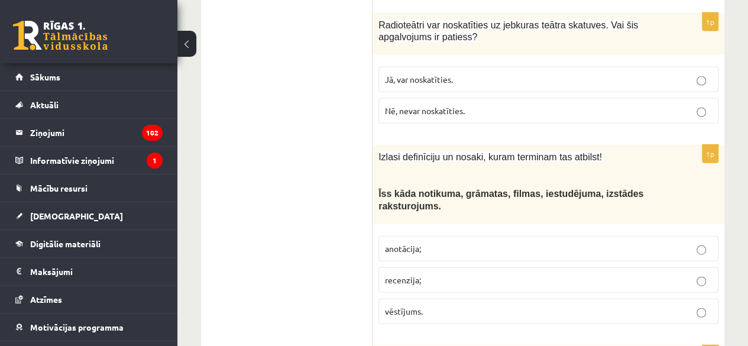
click at [471, 242] on p "anotācija;" at bounding box center [548, 248] width 327 height 12
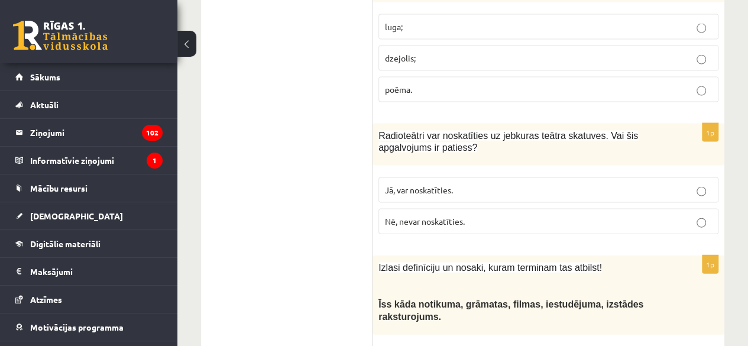
scroll to position [3360, 0]
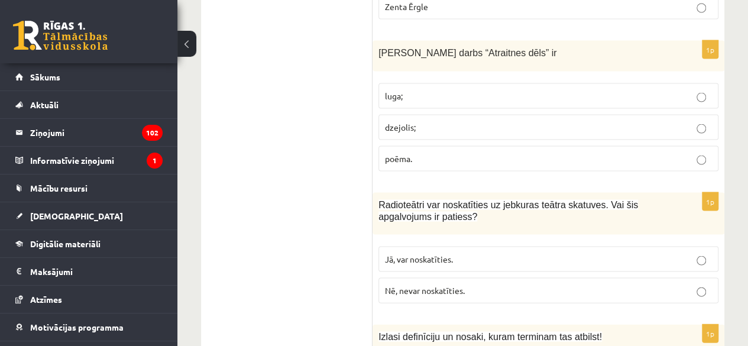
click at [583, 252] on p "Jā, var noskatīties." at bounding box center [548, 258] width 327 height 12
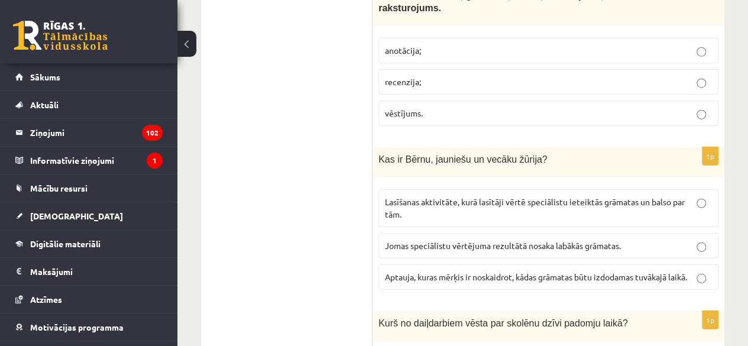
scroll to position [3782, 0]
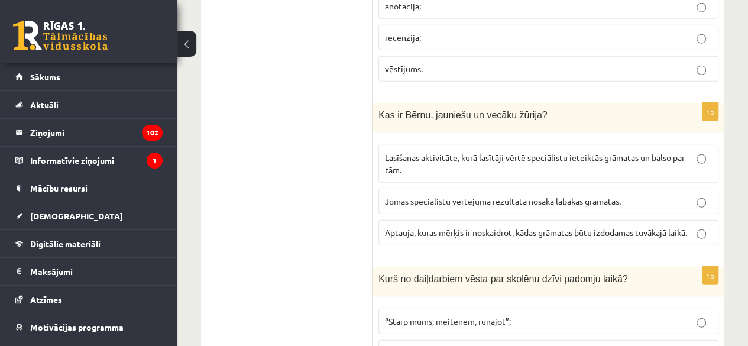
click at [589, 151] on p "Lasīšanas aktivitāte, kurā lasītāji vērtē speciālistu ieteiktās grāmatas un bal…" at bounding box center [548, 163] width 327 height 25
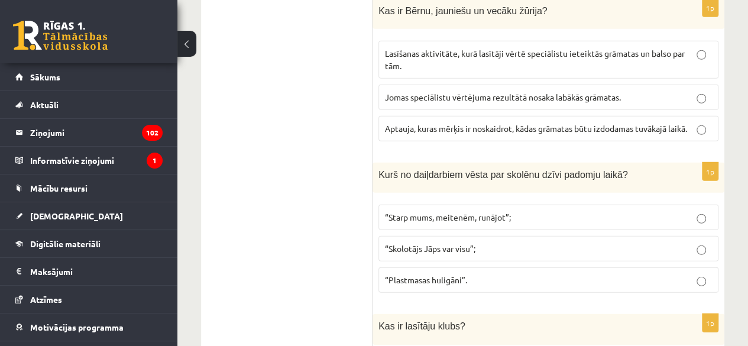
scroll to position [3892, 0]
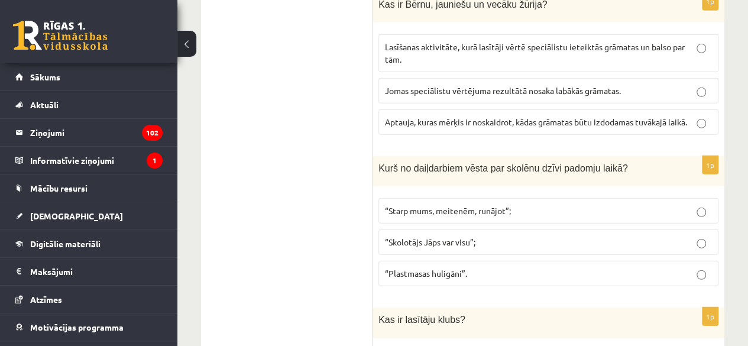
click at [470, 236] on span "“Skolotājs Jāps var visu”;" at bounding box center [430, 241] width 90 height 11
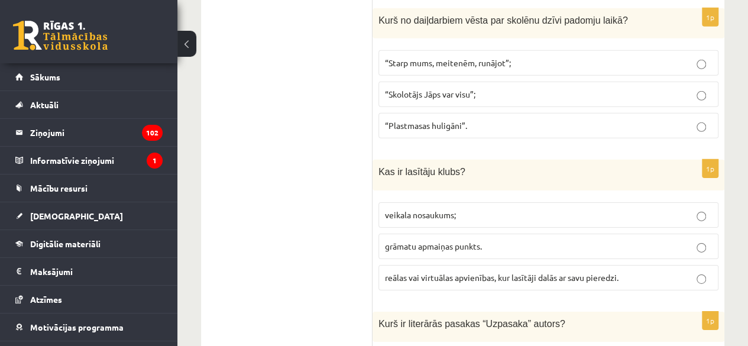
scroll to position [4046, 0]
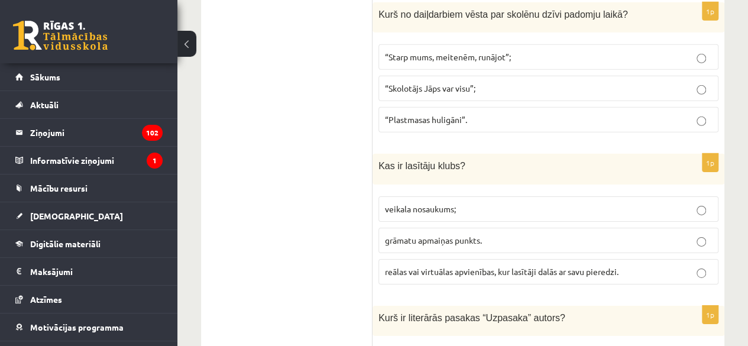
click at [450, 265] on p "reālas vai virtuālas apvienības, kur lasītāji dalās ar savu pieredzi." at bounding box center [548, 271] width 327 height 12
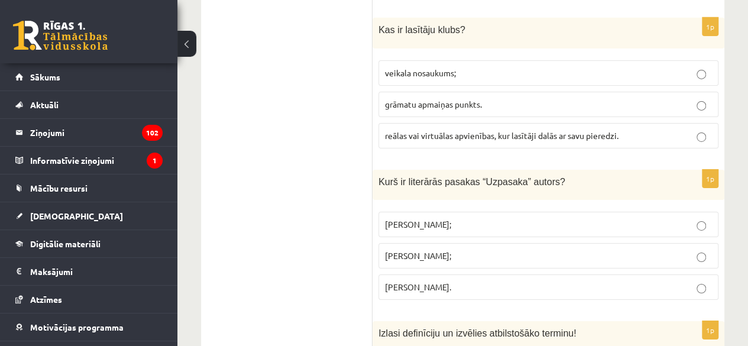
scroll to position [4188, 0]
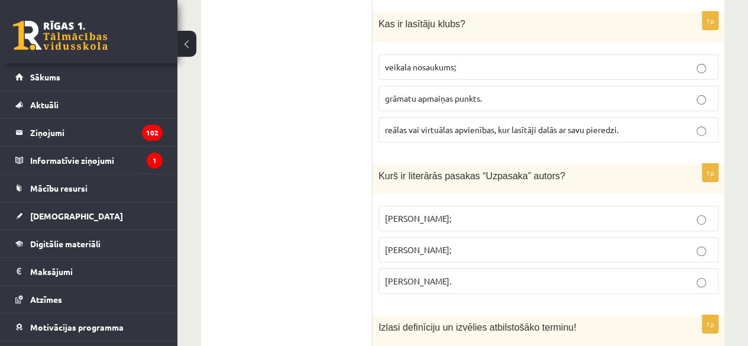
click at [494, 212] on p "Imants Ziedonis;" at bounding box center [548, 218] width 327 height 12
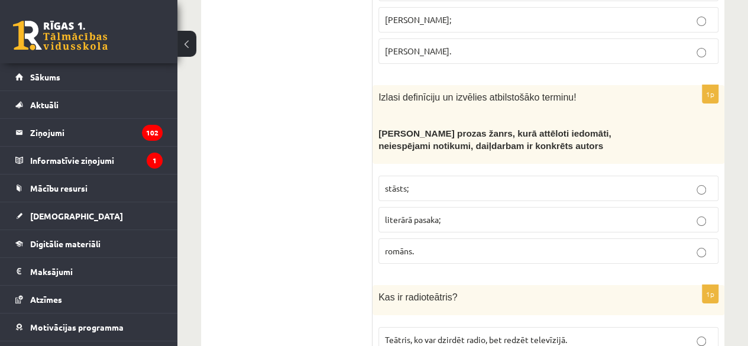
scroll to position [4430, 0]
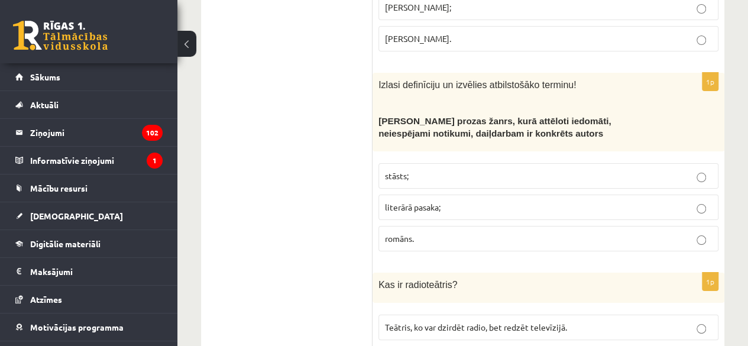
click at [497, 201] on p "literārā pasaka;" at bounding box center [548, 207] width 327 height 12
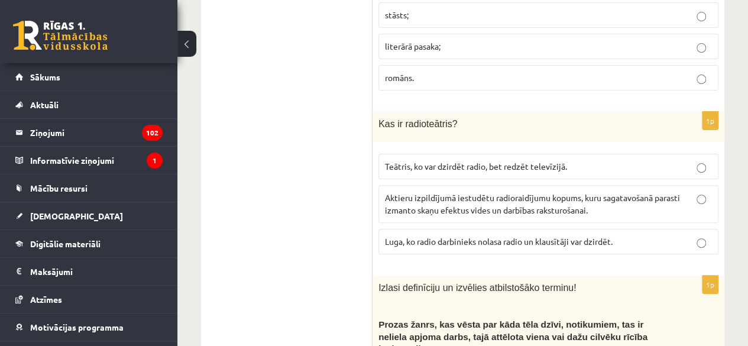
scroll to position [4598, 0]
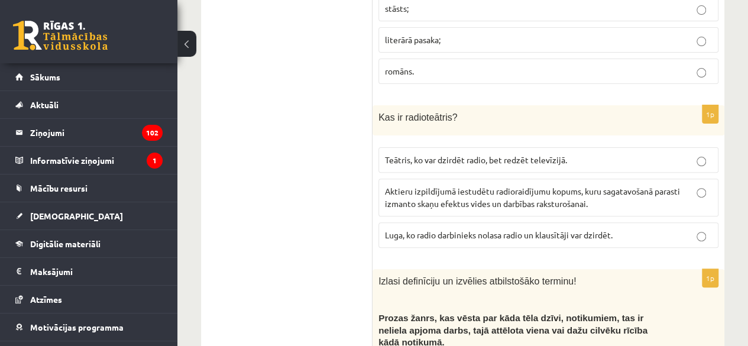
click at [549, 229] on span "Luga, ko radio darbinieks nolasa radio un klausītāji var dzirdēt." at bounding box center [499, 234] width 228 height 11
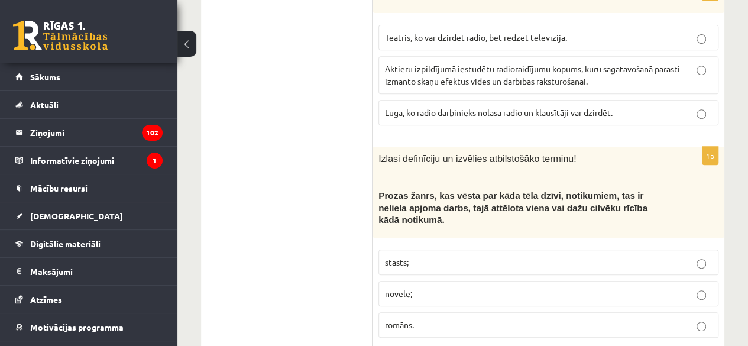
scroll to position [4714, 0]
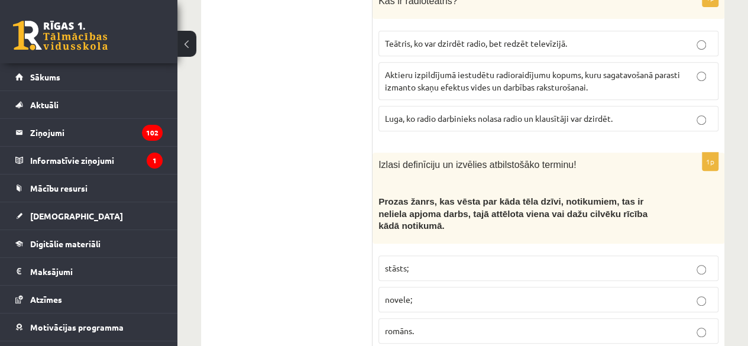
click at [453, 318] on label "romāns." at bounding box center [548, 330] width 340 height 25
click at [686, 318] on label "romāns." at bounding box center [548, 330] width 340 height 25
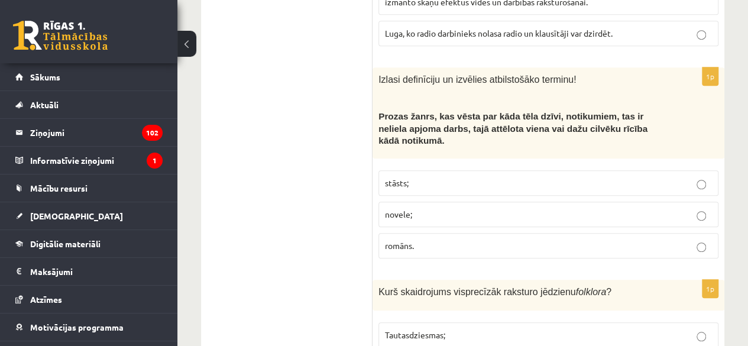
scroll to position [4843, 0]
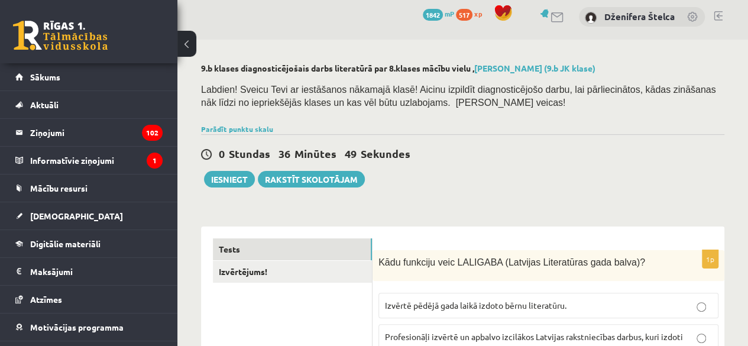
scroll to position [0, 0]
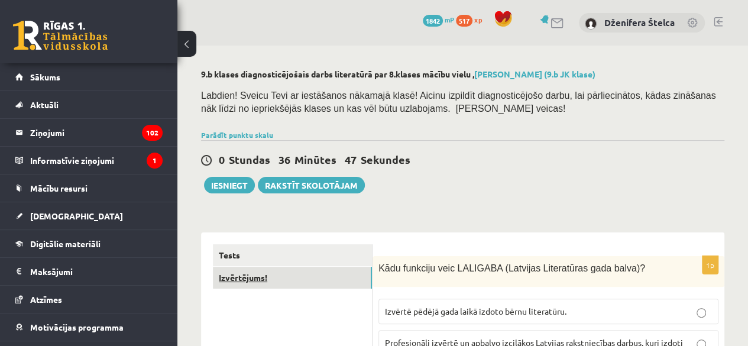
click at [251, 280] on link "Izvērtējums!" at bounding box center [292, 278] width 159 height 22
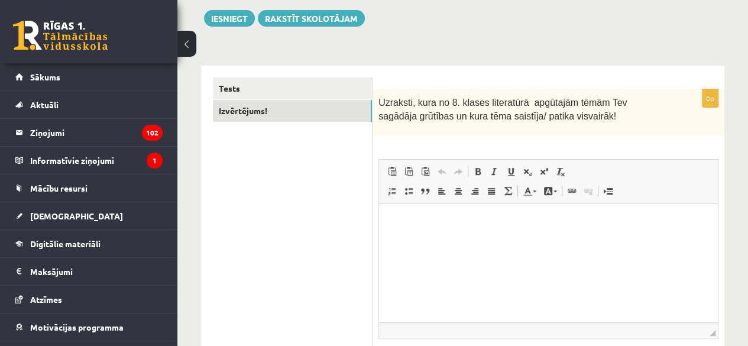
scroll to position [169, 0]
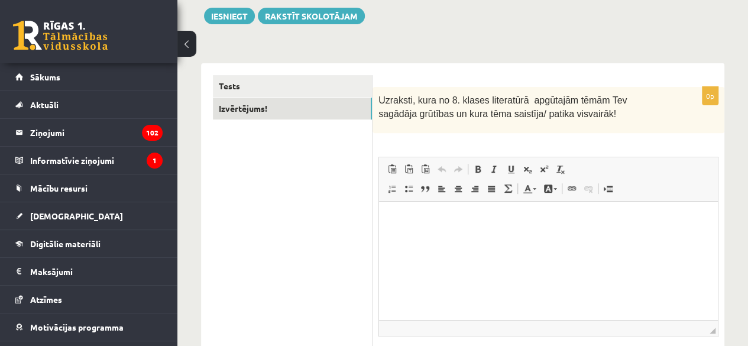
click at [504, 197] on span "Ievietot/noņemt numurētu sarakstu Ievietot/noņemt sarakstu ar aizzīmēm Bloka ci…" at bounding box center [451, 190] width 135 height 20
click at [491, 215] on p "Bagātinātā teksta redaktors, wiswyg-editor-user-answer-47434059314560" at bounding box center [548, 219] width 315 height 12
click at [485, 234] on p "**********" at bounding box center [548, 239] width 315 height 12
click at [484, 241] on p "**********" at bounding box center [548, 239] width 315 height 12
click at [531, 238] on p "**********" at bounding box center [548, 239] width 315 height 12
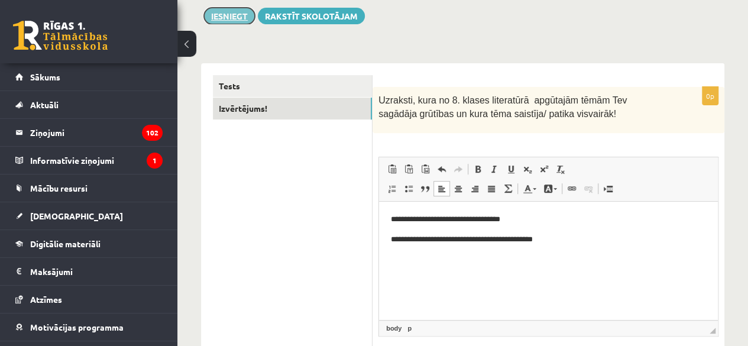
click at [229, 14] on button "Iesniegt" at bounding box center [229, 16] width 51 height 17
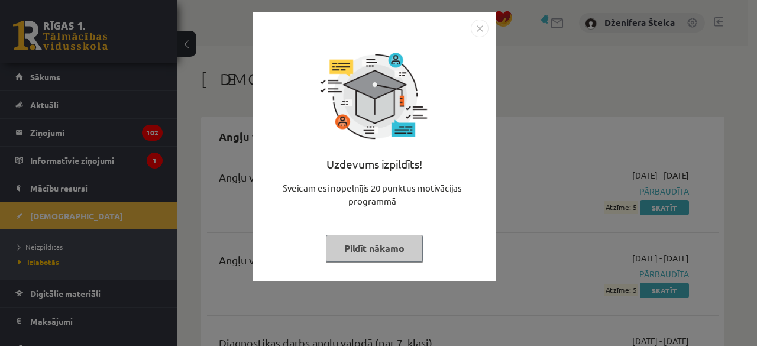
click at [371, 238] on button "Pildīt nākamo" at bounding box center [374, 248] width 97 height 27
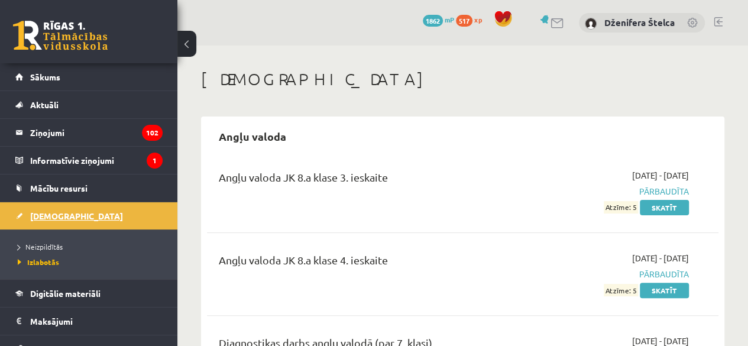
click at [50, 209] on link "[DEMOGRAPHIC_DATA]" at bounding box center [88, 215] width 147 height 27
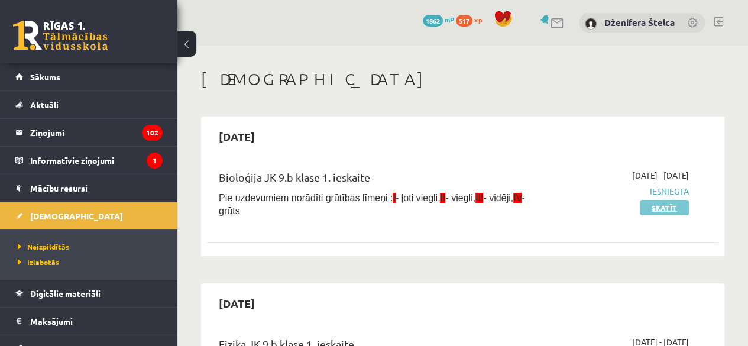
click at [656, 210] on link "Skatīt" at bounding box center [664, 207] width 49 height 15
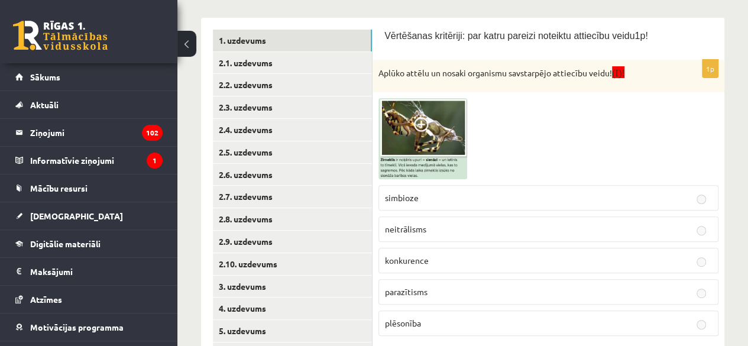
scroll to position [183, 0]
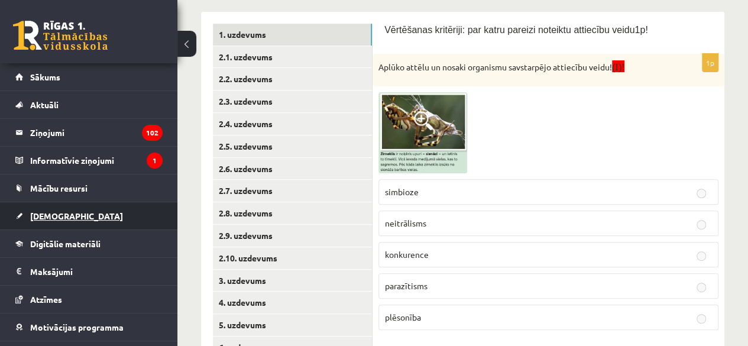
click at [53, 206] on link "[DEMOGRAPHIC_DATA]" at bounding box center [88, 215] width 147 height 27
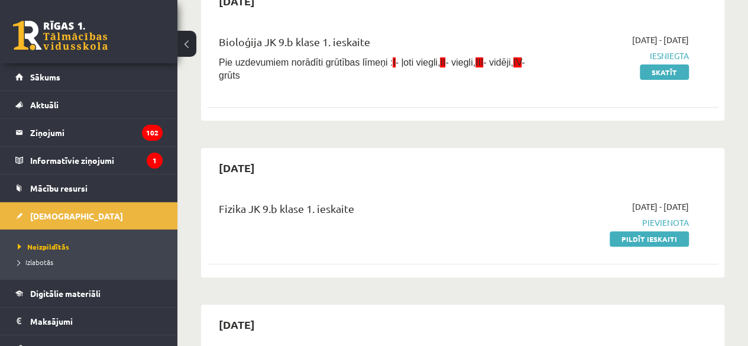
scroll to position [151, 0]
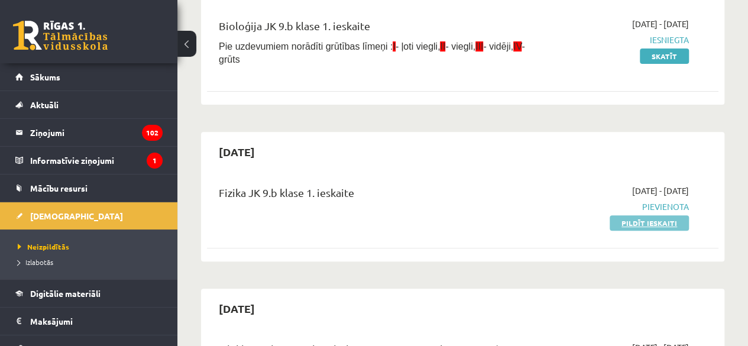
click at [633, 217] on link "Pildīt ieskaiti" at bounding box center [649, 222] width 79 height 15
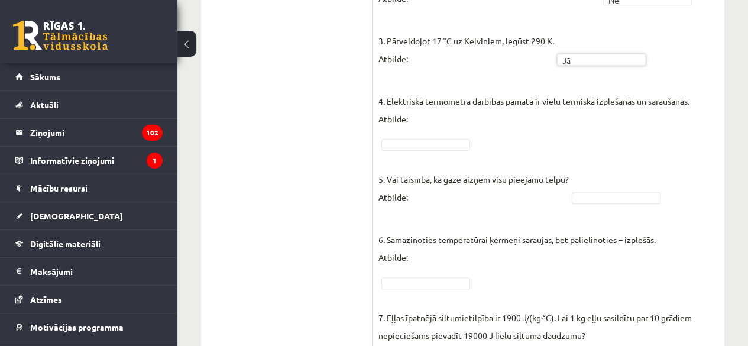
scroll to position [507, 0]
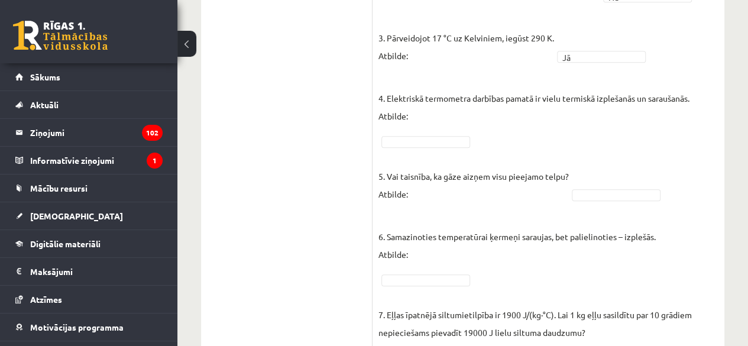
click at [438, 153] on p "5. Vai taisnība, ka gāze aizņem visu pieejamo telpu? Atbilde:" at bounding box center [473, 176] width 190 height 53
click at [435, 147] on fieldset "1. Molekulu kustības ātrums vielā, to atdzesējot, samazinās! Atbilde: Jā ** 2. …" at bounding box center [548, 280] width 340 height 745
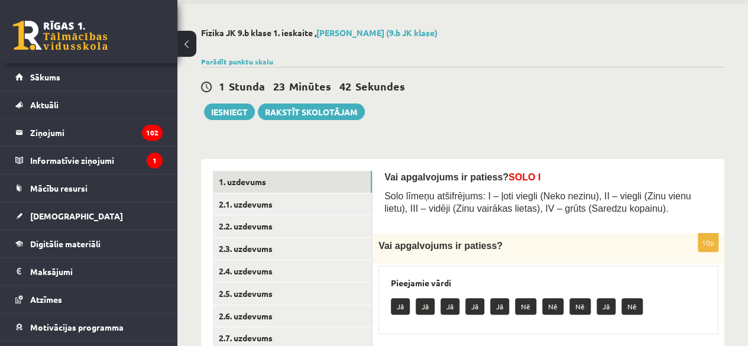
scroll to position [0, 0]
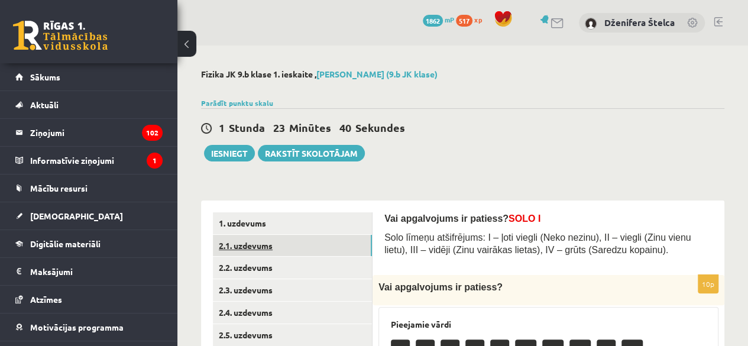
click at [240, 250] on link "2.1. uzdevums" at bounding box center [292, 246] width 159 height 22
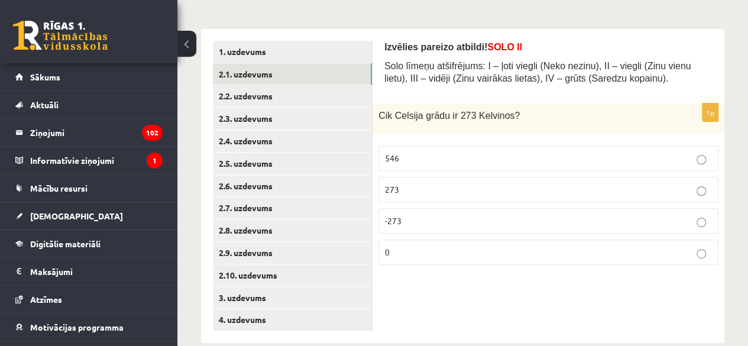
scroll to position [192, 0]
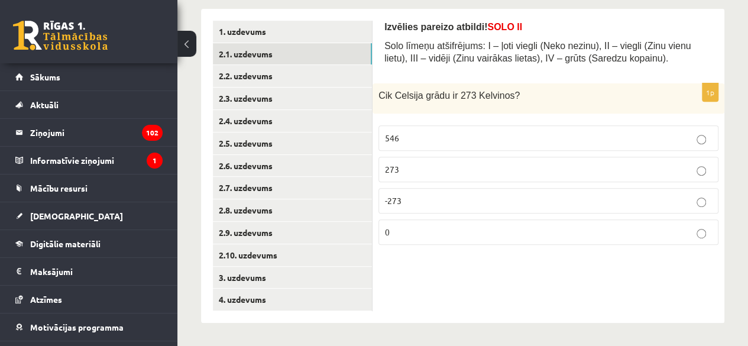
click at [428, 233] on p "0" at bounding box center [548, 232] width 327 height 12
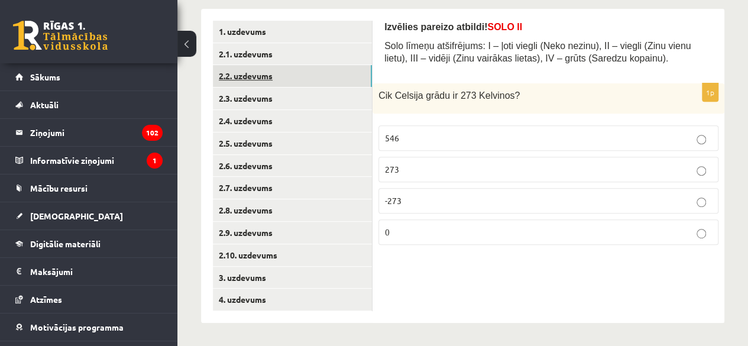
click at [257, 70] on link "2.2. uzdevums" at bounding box center [292, 76] width 159 height 22
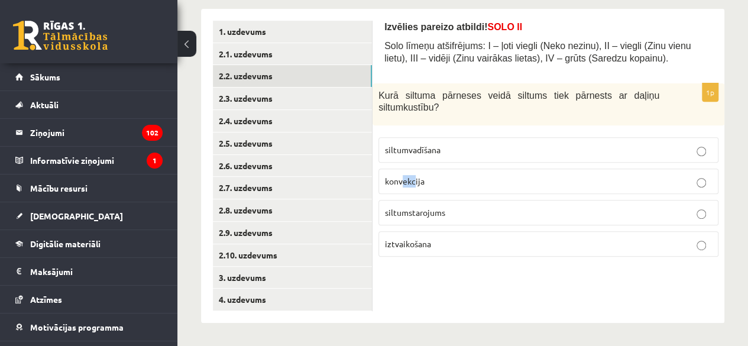
drag, startPoint x: 404, startPoint y: 190, endPoint x: 415, endPoint y: 173, distance: 20.2
click at [415, 173] on label "konvekcija" at bounding box center [548, 180] width 340 height 25
click at [437, 152] on span "siltumvadīšana" at bounding box center [413, 149] width 56 height 11
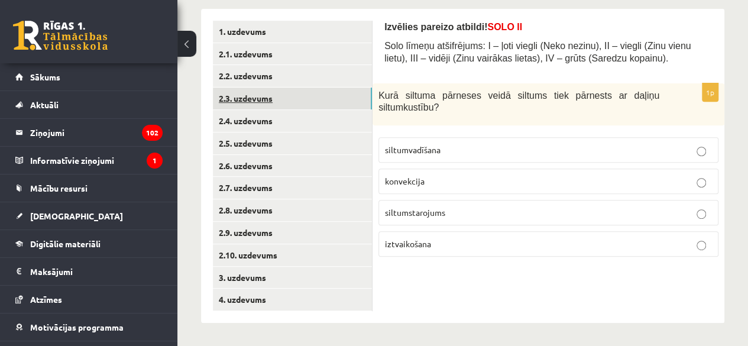
click at [247, 99] on link "2.3. uzdevums" at bounding box center [292, 98] width 159 height 22
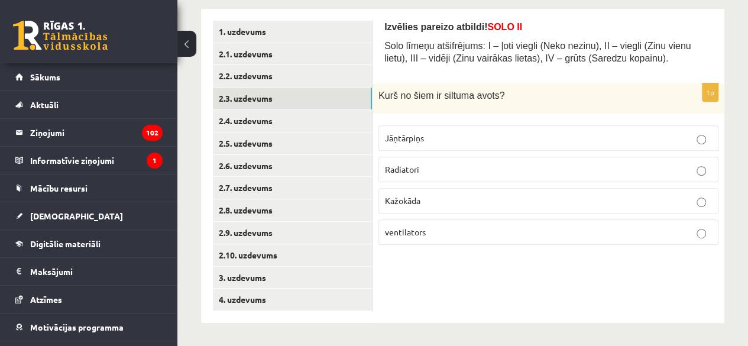
click at [401, 167] on span "Radiatori" at bounding box center [402, 169] width 34 height 11
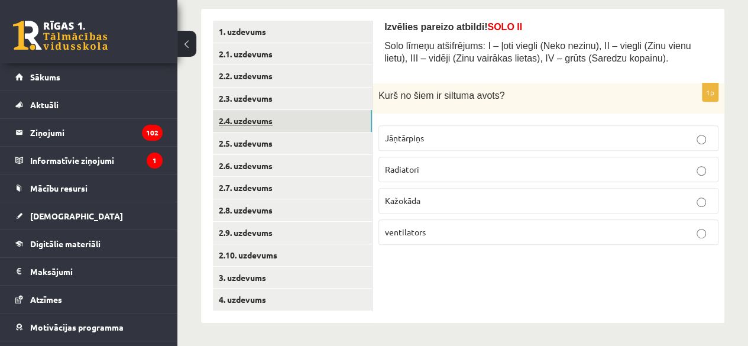
click at [247, 118] on link "2.4. uzdevums" at bounding box center [292, 121] width 159 height 22
click at [396, 198] on span "Konvekcija" at bounding box center [405, 200] width 41 height 11
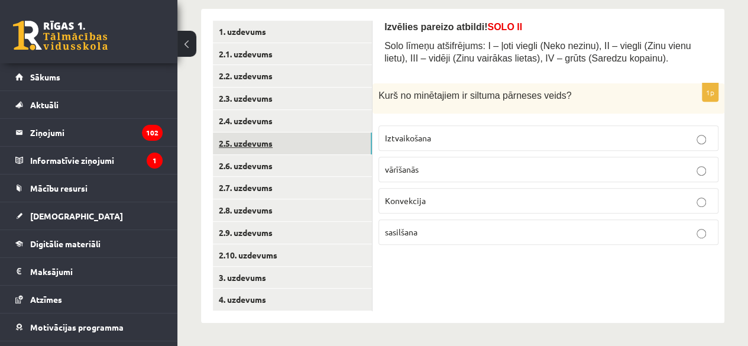
click at [245, 144] on link "2.5. uzdevums" at bounding box center [292, 143] width 159 height 22
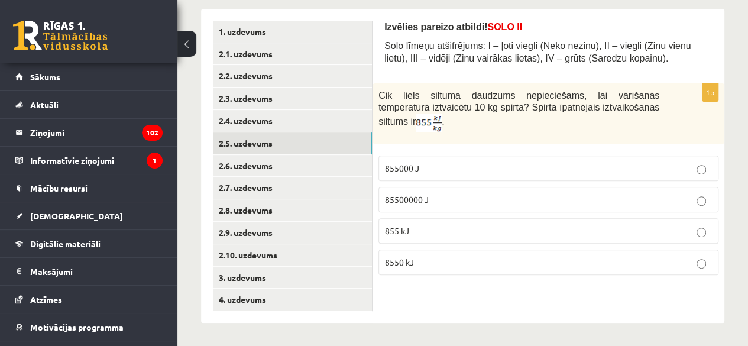
click at [481, 193] on p "85500000 J" at bounding box center [548, 199] width 327 height 12
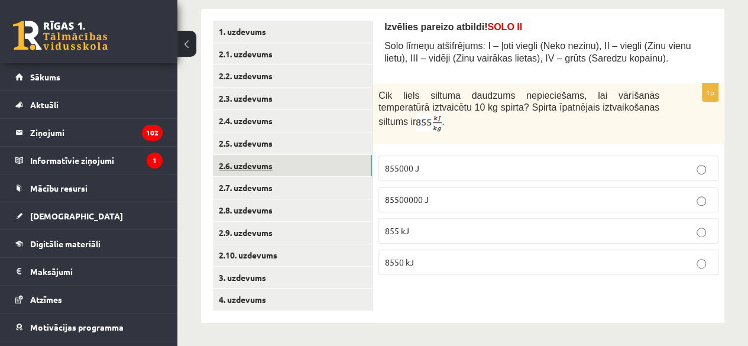
click at [255, 172] on link "2.6. uzdevums" at bounding box center [292, 166] width 159 height 22
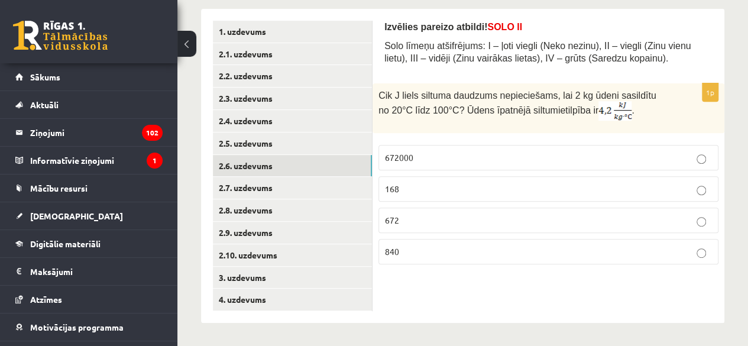
click at [420, 214] on p "672" at bounding box center [548, 220] width 327 height 12
click at [251, 185] on link "2.7. uzdevums" at bounding box center [292, 188] width 159 height 22
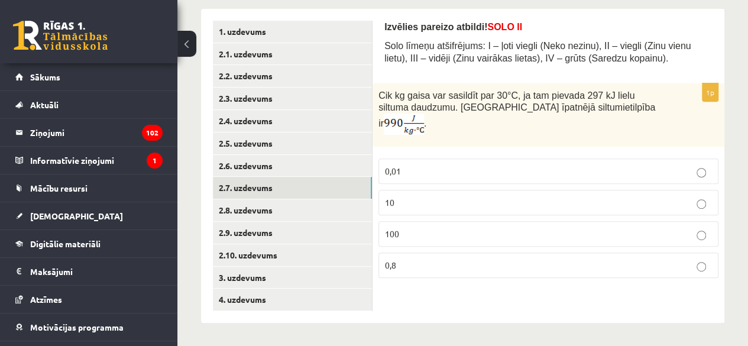
click at [432, 196] on p "10" at bounding box center [548, 202] width 327 height 12
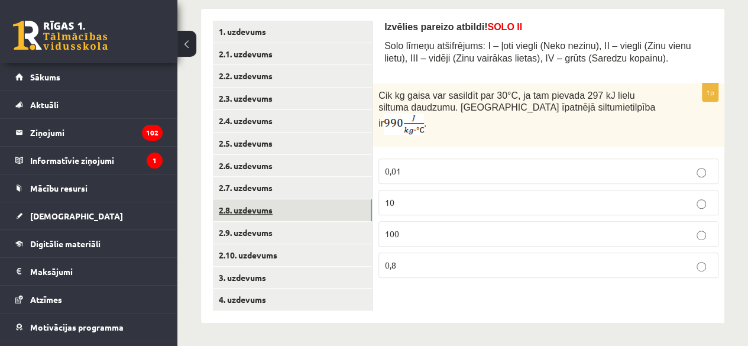
click at [259, 212] on link "2.8. uzdevums" at bounding box center [292, 210] width 159 height 22
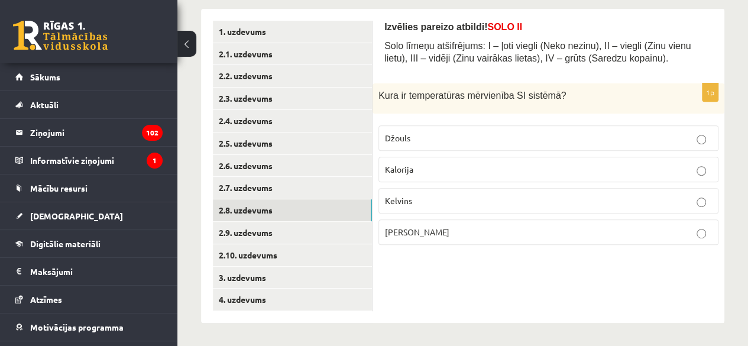
click at [492, 222] on label "[PERSON_NAME]" at bounding box center [548, 231] width 340 height 25
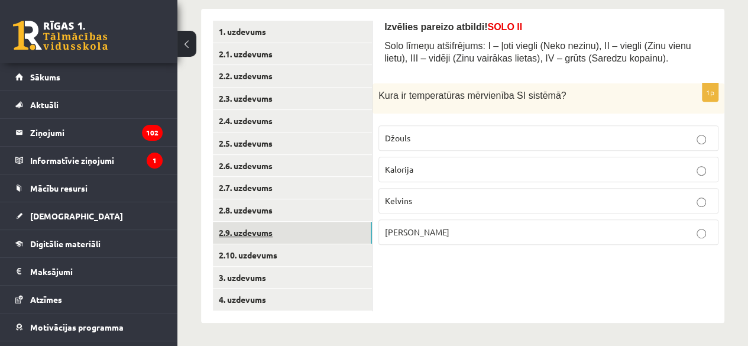
click at [281, 242] on link "2.9. uzdevums" at bounding box center [292, 233] width 159 height 22
click at [464, 140] on p "Kušanā" at bounding box center [548, 138] width 327 height 12
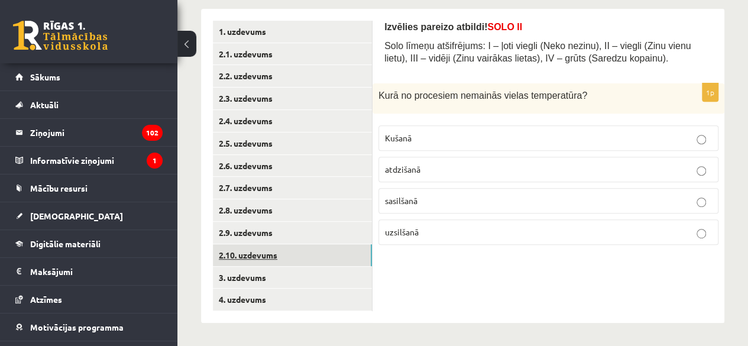
click at [273, 249] on link "2.10. uzdevums" at bounding box center [292, 255] width 159 height 22
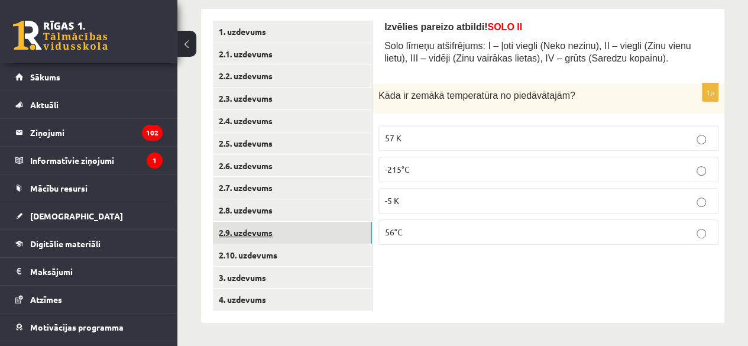
click at [265, 231] on link "2.9. uzdevums" at bounding box center [292, 233] width 159 height 22
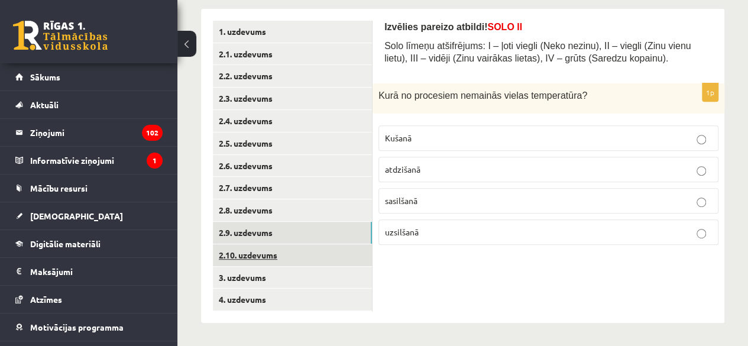
click at [257, 250] on link "2.10. uzdevums" at bounding box center [292, 255] width 159 height 22
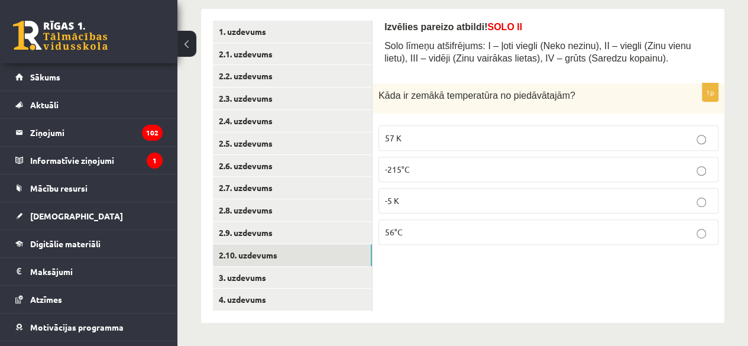
click at [449, 198] on p "-5 K" at bounding box center [548, 201] width 327 height 12
click at [241, 268] on link "3. uzdevums" at bounding box center [292, 278] width 159 height 22
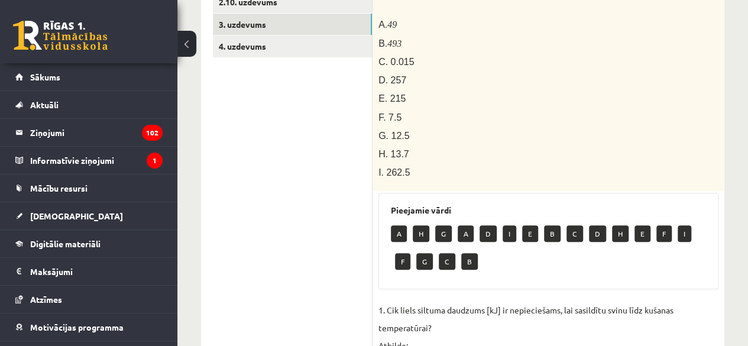
scroll to position [451, 0]
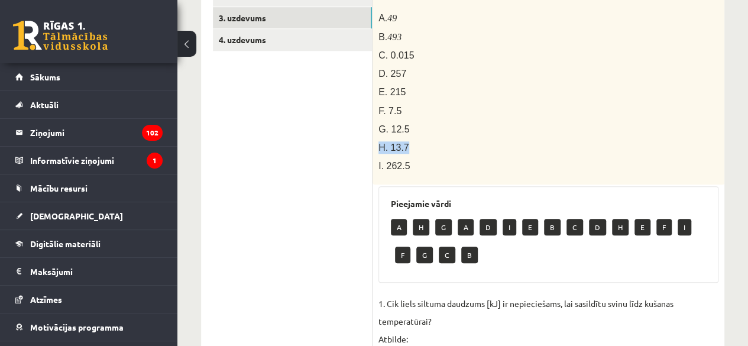
drag, startPoint x: 481, startPoint y: 103, endPoint x: 482, endPoint y: 122, distance: 18.9
click at [482, 122] on div "Svina klucīti, kura masa ir 300 g un temperatūra ir - 30 ° C , silda kamēr tas …" at bounding box center [548, 4] width 352 height 361
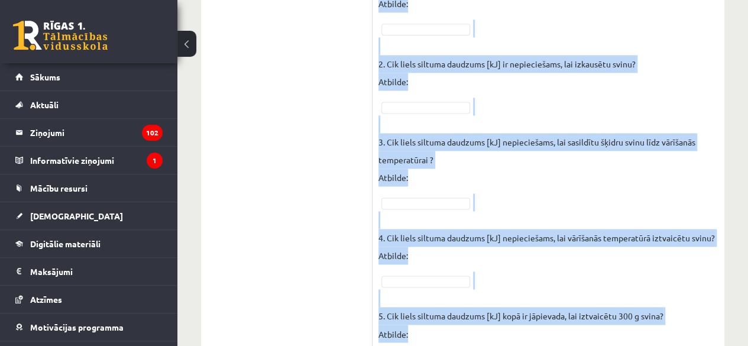
scroll to position [959, 0]
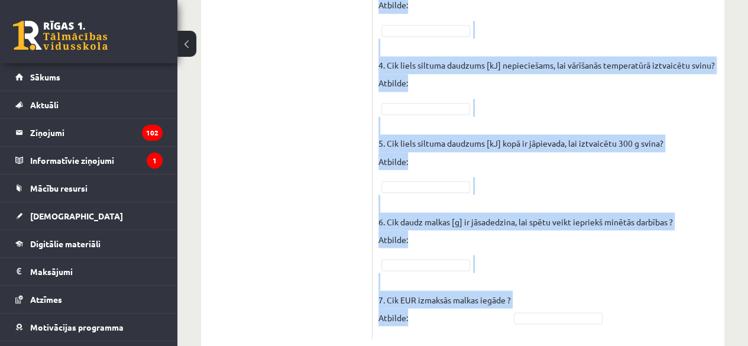
drag, startPoint x: 388, startPoint y: 38, endPoint x: 451, endPoint y: 321, distance: 289.6
copy form "loremi dolorsi, ametconsec adipiscing elitsedd eiusmodt! INCI UTL / ET Dolo mag…"
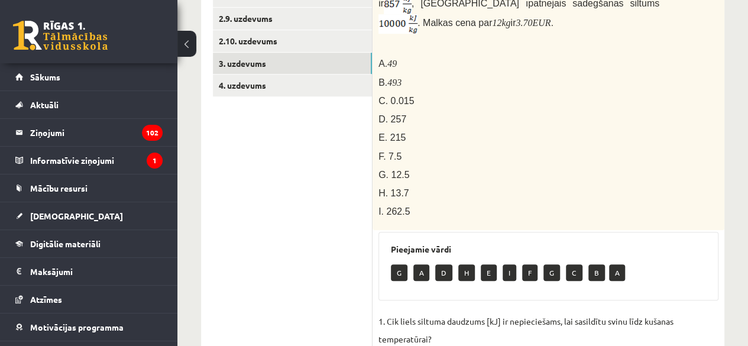
scroll to position [403, 0]
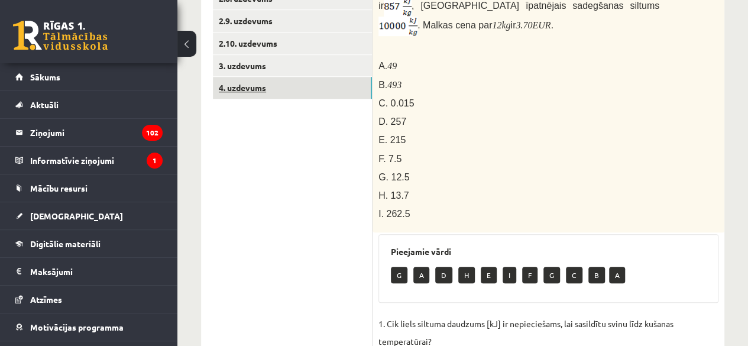
click at [310, 83] on link "4. uzdevums" at bounding box center [292, 88] width 159 height 22
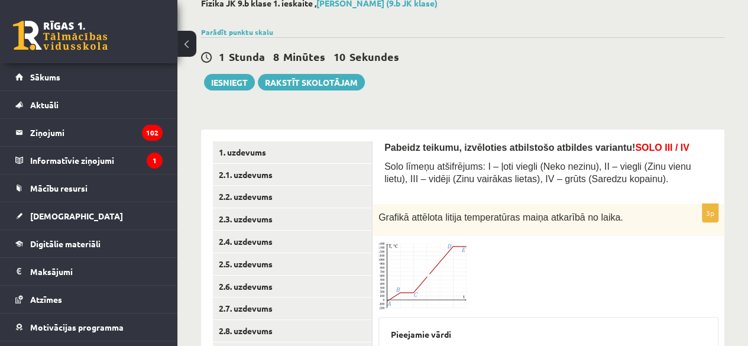
scroll to position [38, 0]
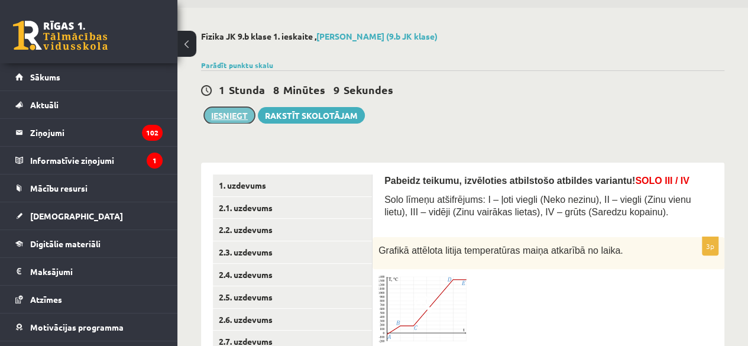
click at [236, 107] on button "Iesniegt" at bounding box center [229, 115] width 51 height 17
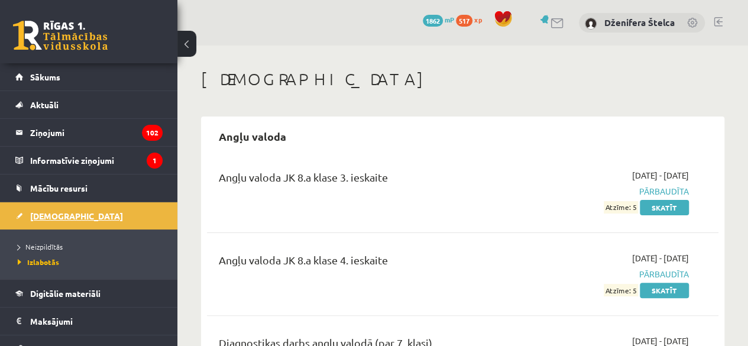
click at [58, 210] on span "[DEMOGRAPHIC_DATA]" at bounding box center [76, 215] width 93 height 11
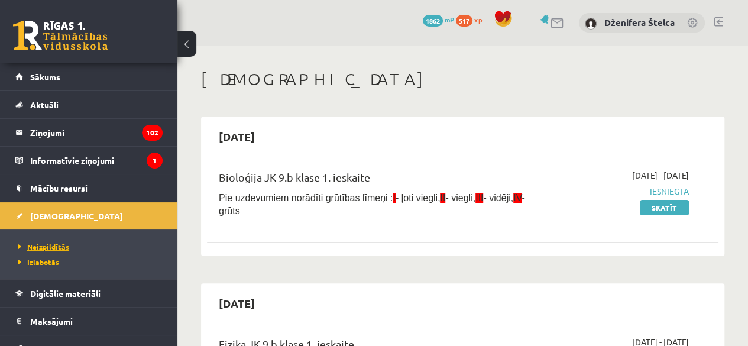
click at [41, 246] on span "Neizpildītās" at bounding box center [43, 246] width 51 height 9
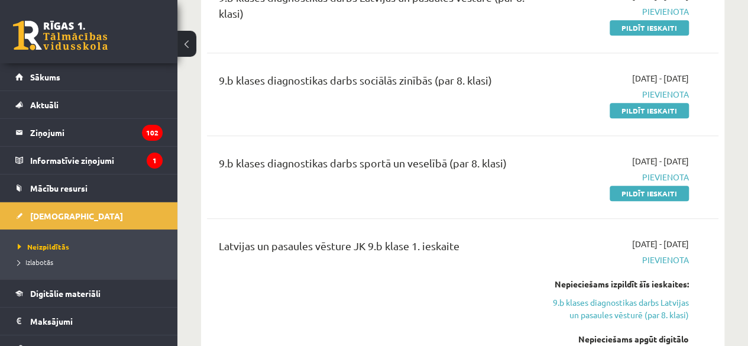
scroll to position [439, 0]
